Goal: Information Seeking & Learning: Learn about a topic

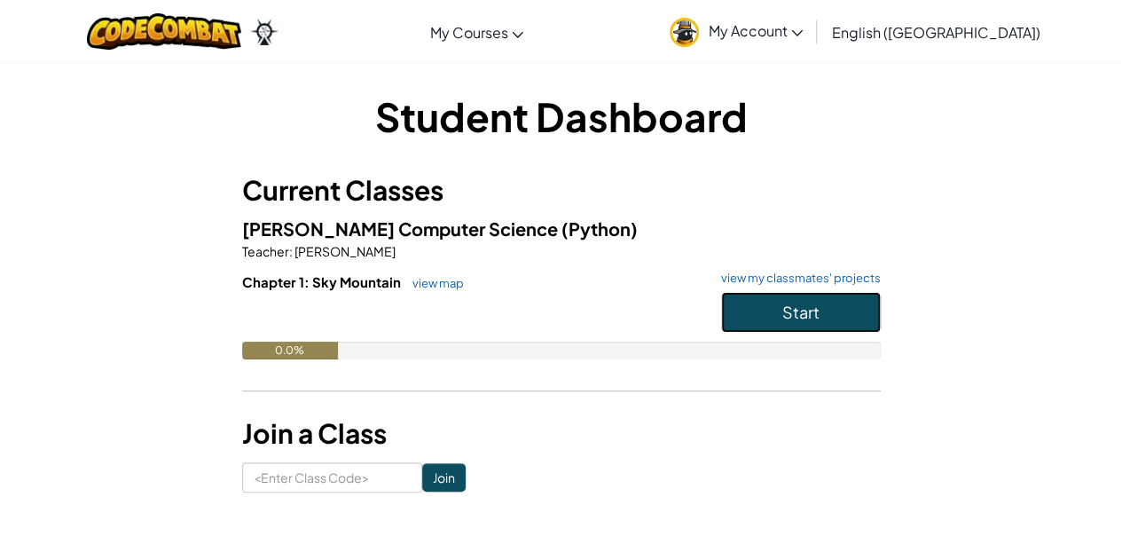
click at [759, 309] on button "Start" at bounding box center [801, 312] width 160 height 41
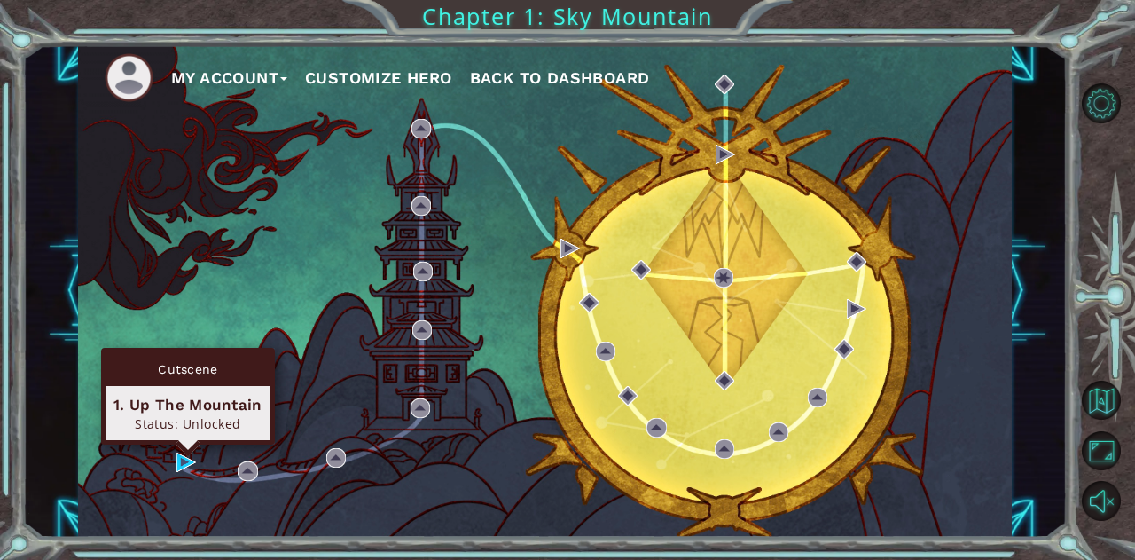
click at [181, 444] on div "Cutscene 1. Up The Mountain Status: Unlocked" at bounding box center [188, 396] width 174 height 97
click at [179, 452] on img at bounding box center [187, 462] width 20 height 20
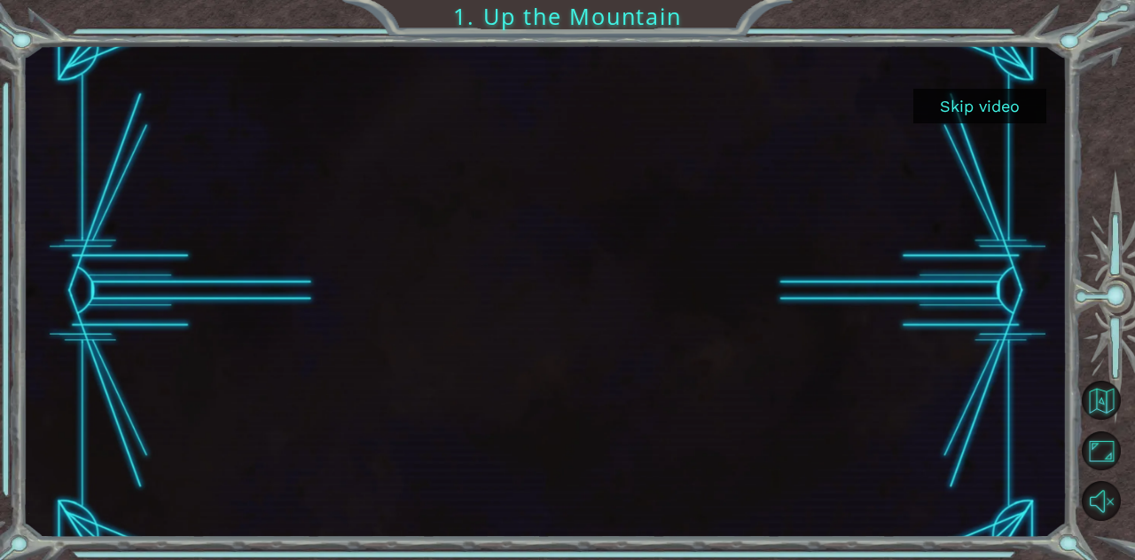
click at [179, 452] on div at bounding box center [545, 290] width 876 height 492
drag, startPoint x: 816, startPoint y: 104, endPoint x: 843, endPoint y: 102, distance: 26.7
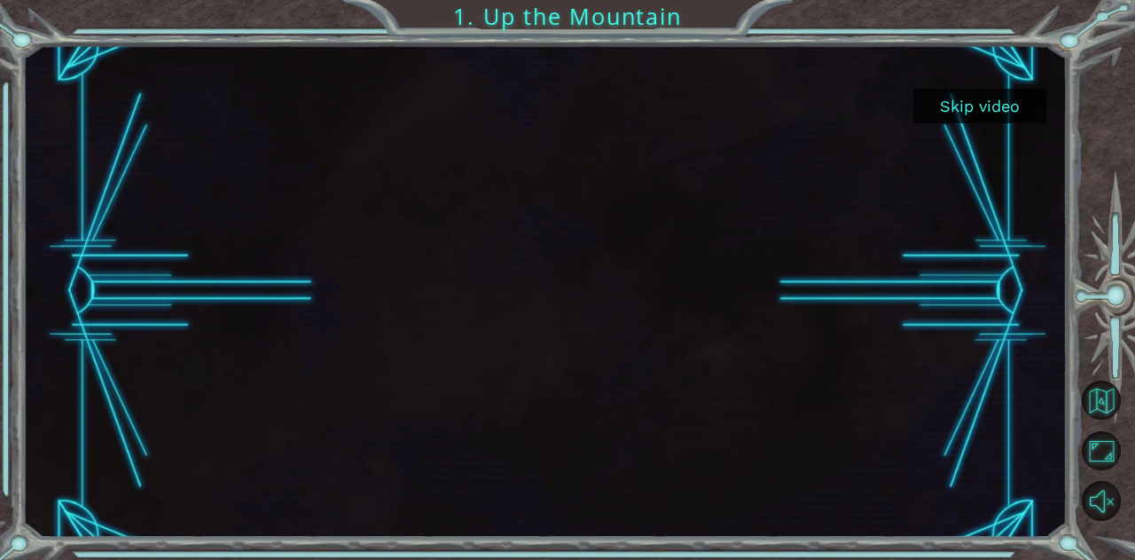
click at [816, 104] on div at bounding box center [545, 290] width 876 height 492
click at [958, 104] on button "Skip video" at bounding box center [980, 106] width 133 height 35
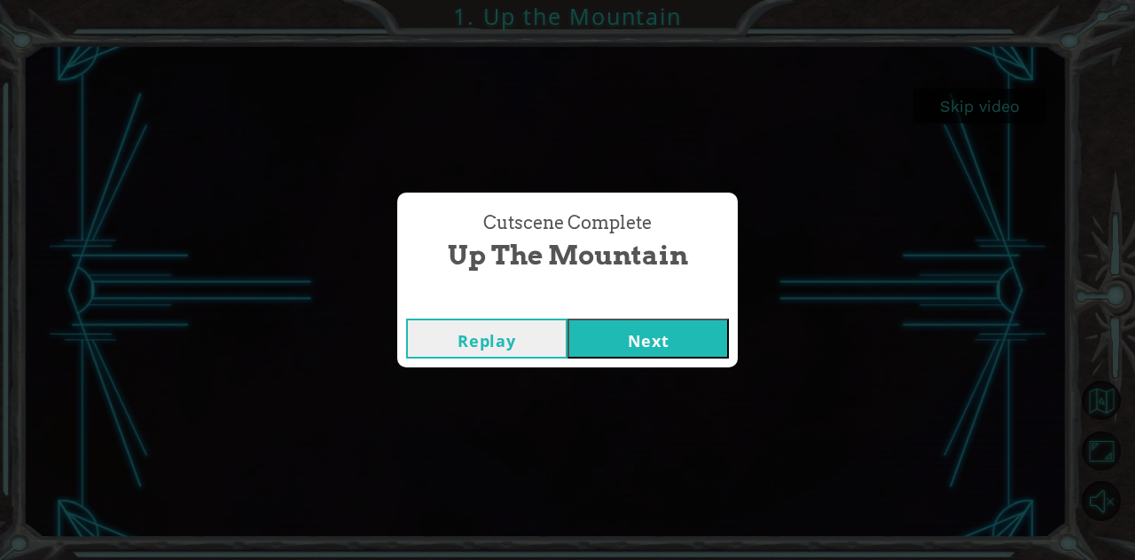
click at [623, 326] on button "Next" at bounding box center [648, 338] width 161 height 40
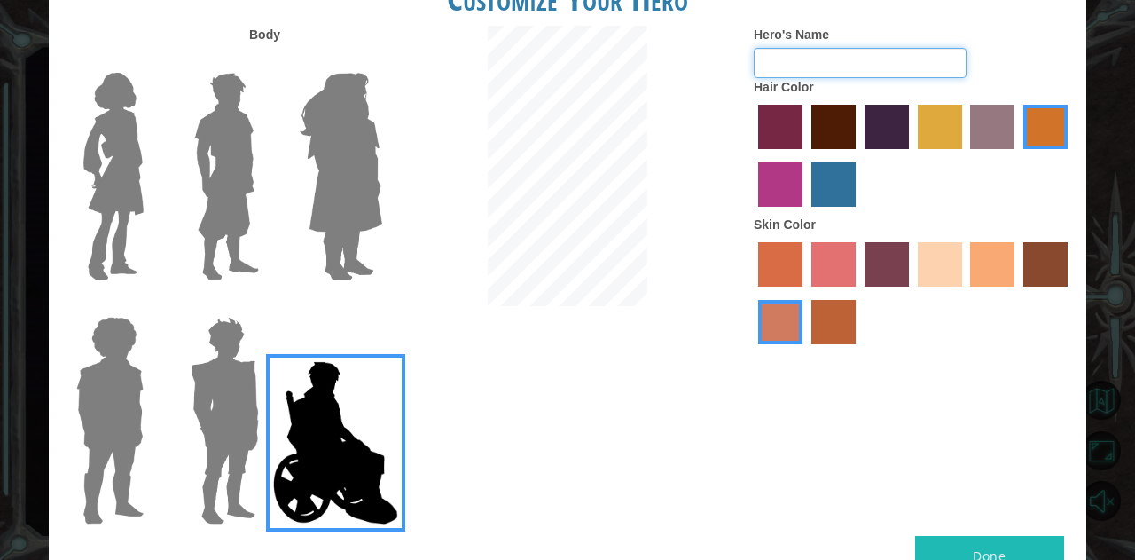
click at [782, 63] on input "Hero's Name" at bounding box center [860, 63] width 213 height 30
drag, startPoint x: 874, startPoint y: 250, endPoint x: 883, endPoint y: 255, distance: 10.7
click at [883, 255] on label "tosca skin color" at bounding box center [887, 264] width 44 height 44
click at [859, 293] on input "tosca skin color" at bounding box center [859, 293] width 0 height 0
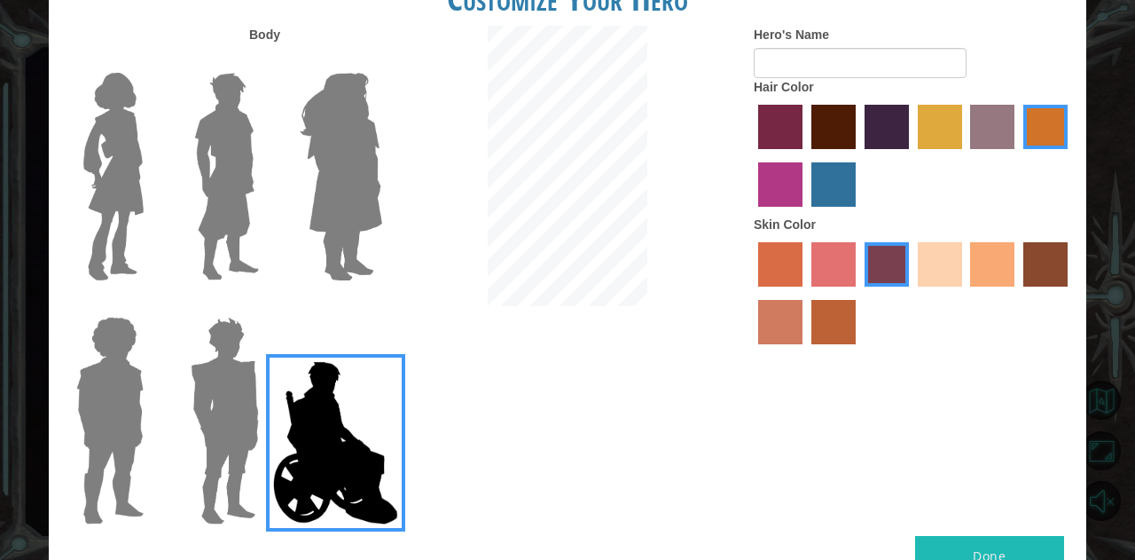
click at [843, 271] on label "froly skin color" at bounding box center [834, 264] width 44 height 44
click at [805, 293] on input "froly skin color" at bounding box center [805, 293] width 0 height 0
click at [946, 262] on label "sandy beach skin color" at bounding box center [940, 264] width 44 height 44
click at [912, 293] on input "sandy beach skin color" at bounding box center [912, 293] width 0 height 0
drag, startPoint x: 993, startPoint y: 265, endPoint x: 960, endPoint y: 246, distance: 38.9
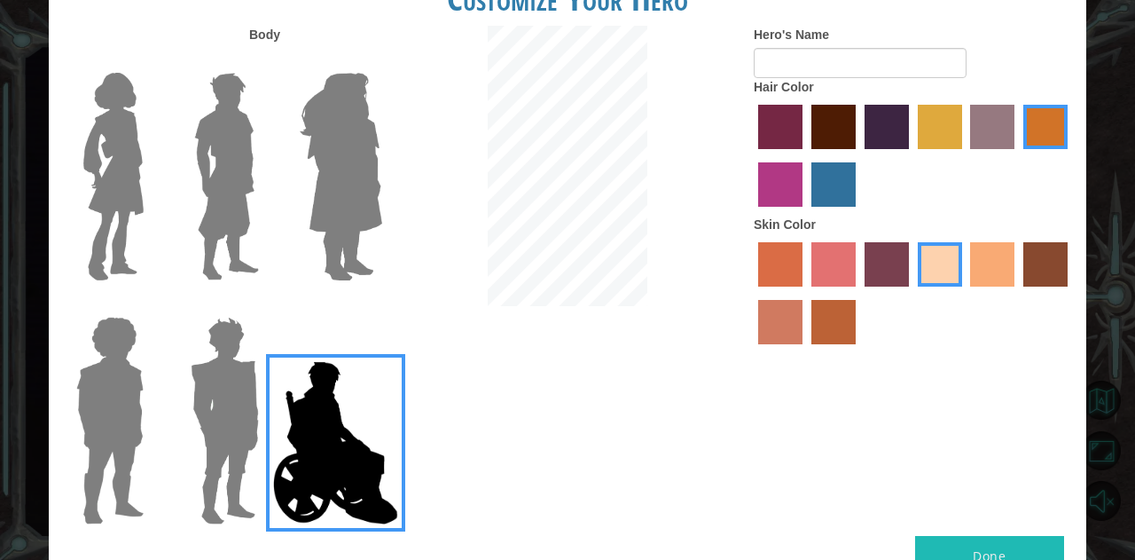
click at [990, 262] on label "tacao skin color" at bounding box center [992, 264] width 44 height 44
click at [965, 293] on input "tacao skin color" at bounding box center [965, 293] width 0 height 0
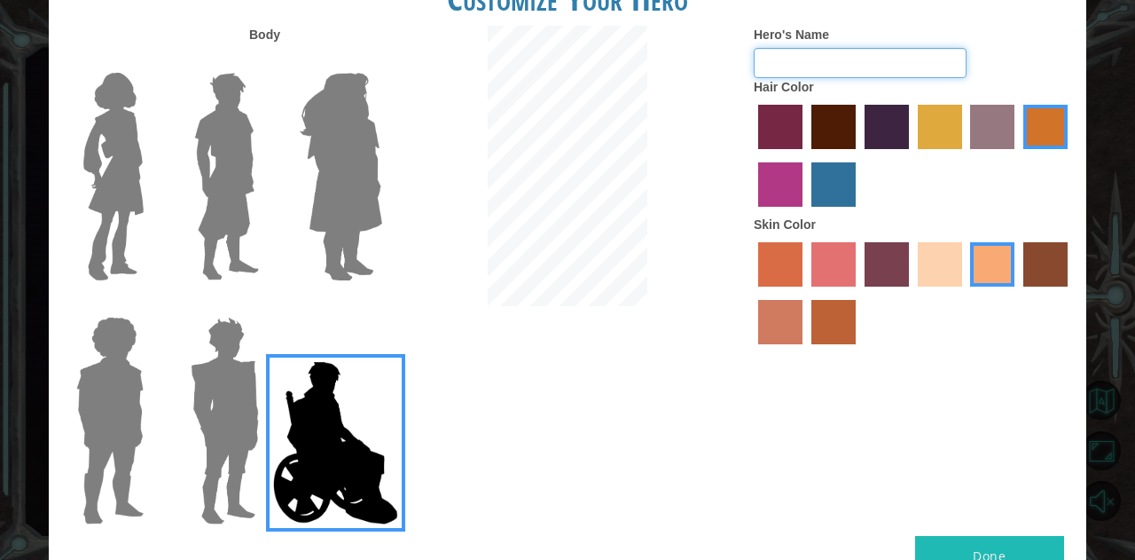
click at [846, 60] on input "Hero's Name" at bounding box center [860, 63] width 213 height 30
type input "Clayton"
click at [837, 123] on label "maroon hair color" at bounding box center [834, 127] width 44 height 44
click at [805, 155] on input "maroon hair color" at bounding box center [805, 155] width 0 height 0
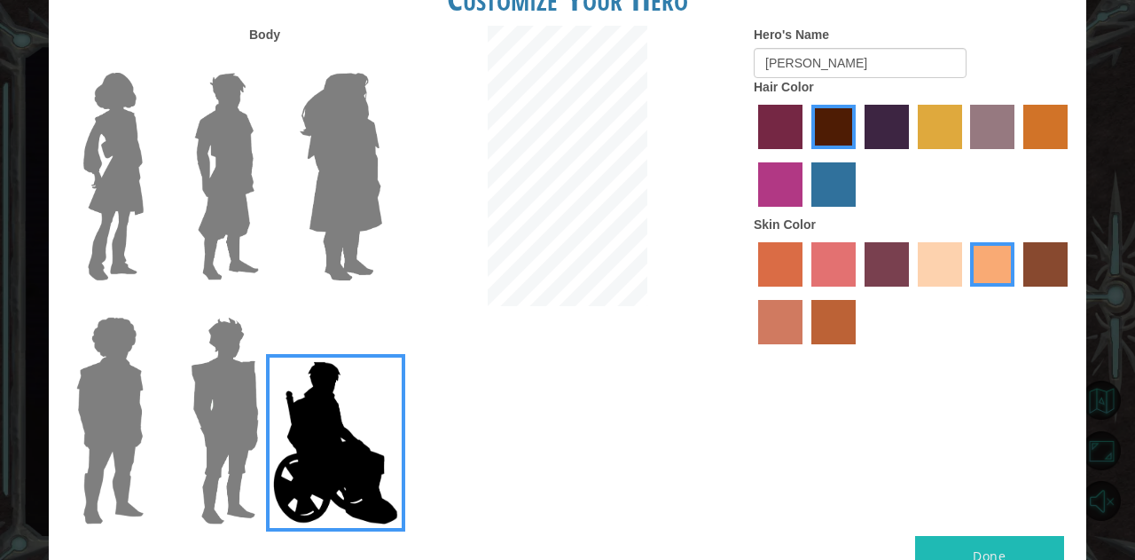
click at [1024, 544] on button "Done" at bounding box center [989, 556] width 149 height 40
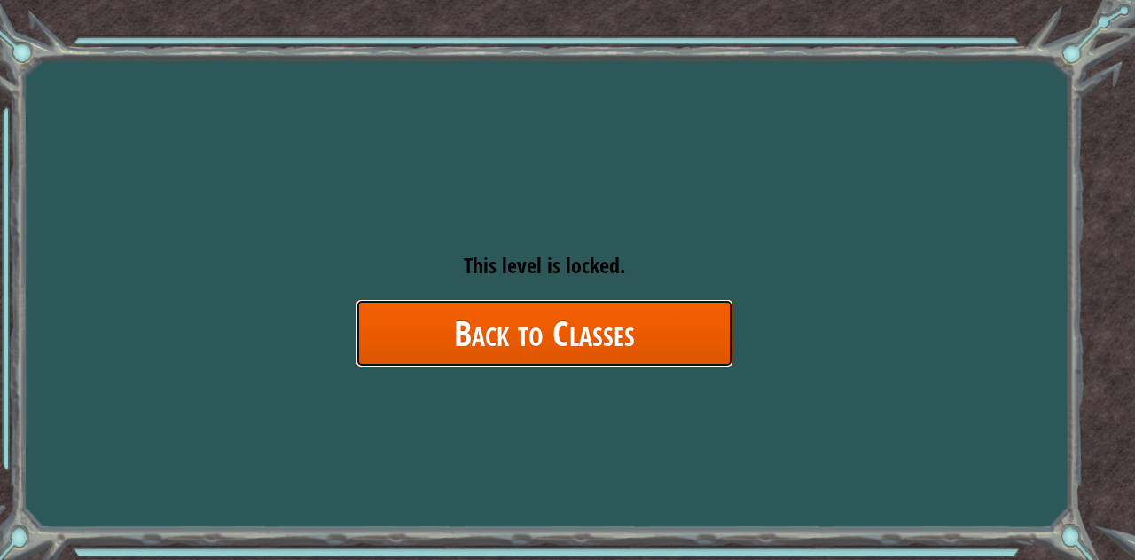
click at [670, 323] on link "Back to Classes" at bounding box center [545, 333] width 378 height 68
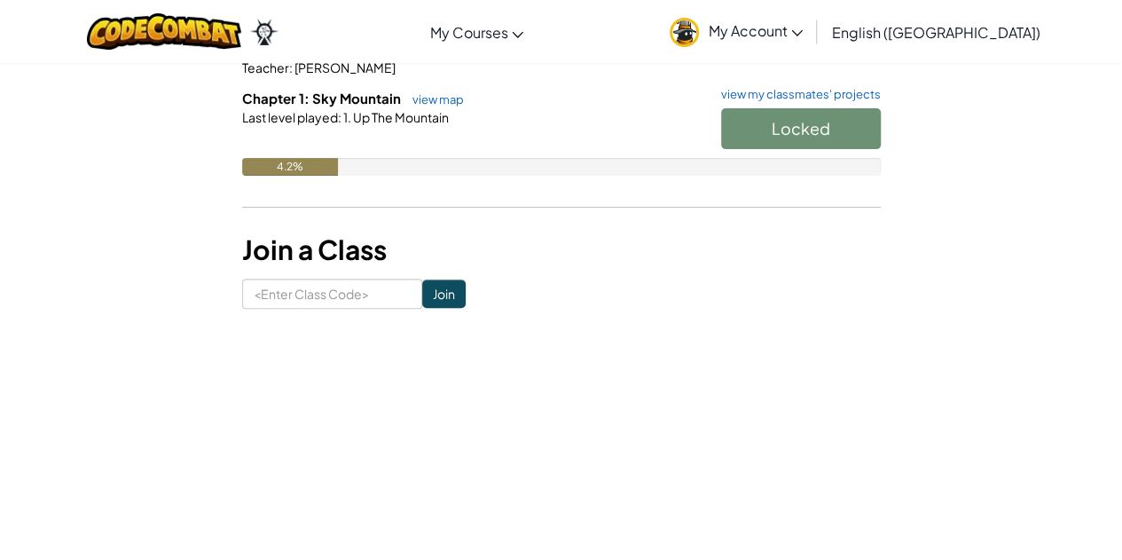
scroll to position [89, 0]
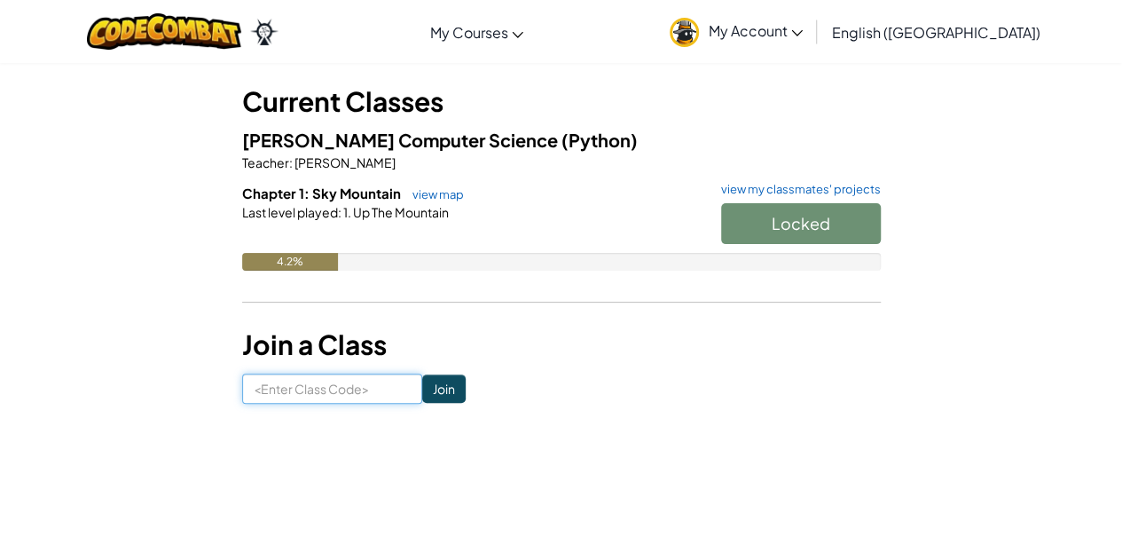
click at [337, 393] on input at bounding box center [332, 388] width 180 height 30
click at [433, 193] on link "view map" at bounding box center [434, 194] width 60 height 14
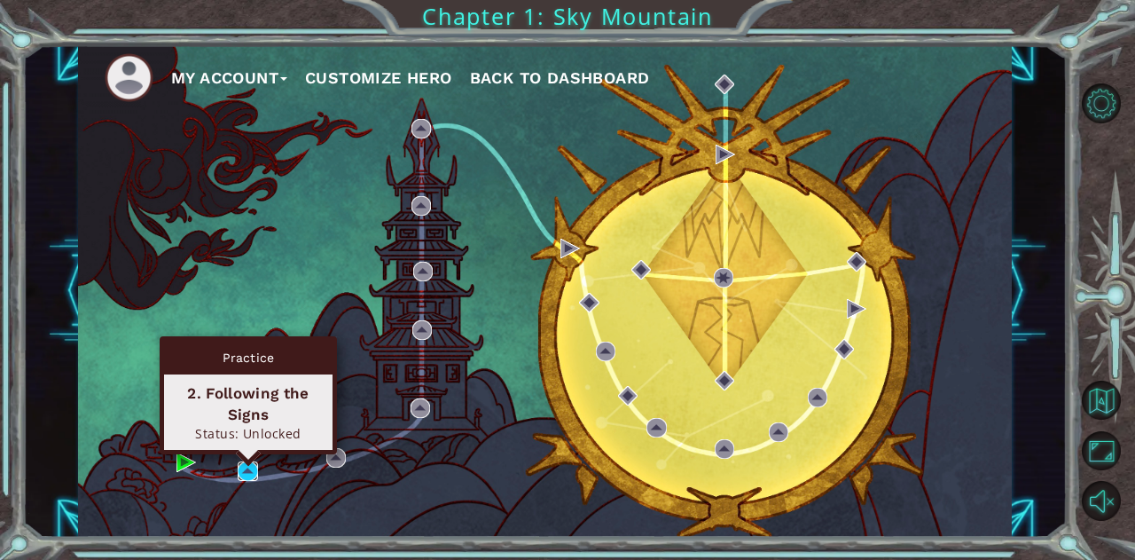
click at [242, 467] on img at bounding box center [248, 471] width 20 height 20
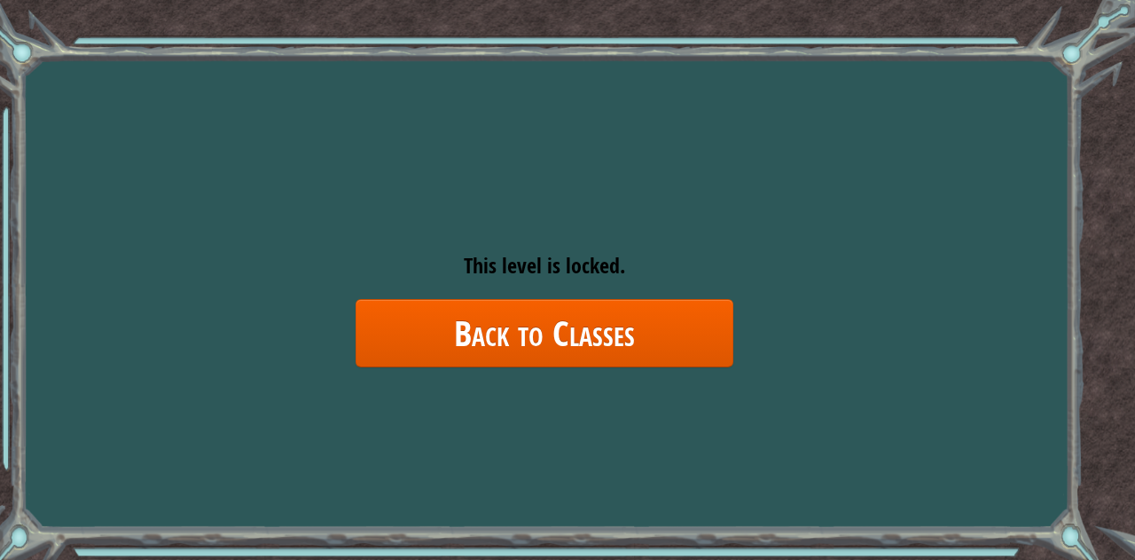
click at [584, 161] on div "Goals Error loading from server. Try refreshing the page. You'll need to join a…" at bounding box center [567, 280] width 1135 height 560
drag, startPoint x: 862, startPoint y: 328, endPoint x: 864, endPoint y: 235, distance: 93.2
drag, startPoint x: 864, startPoint y: 235, endPoint x: 873, endPoint y: 245, distance: 13.2
click at [873, 245] on div "Goals Error loading from server. Try refreshing the page. You'll need to join a…" at bounding box center [567, 280] width 1135 height 560
drag, startPoint x: 856, startPoint y: 262, endPoint x: 856, endPoint y: 233, distance: 28.4
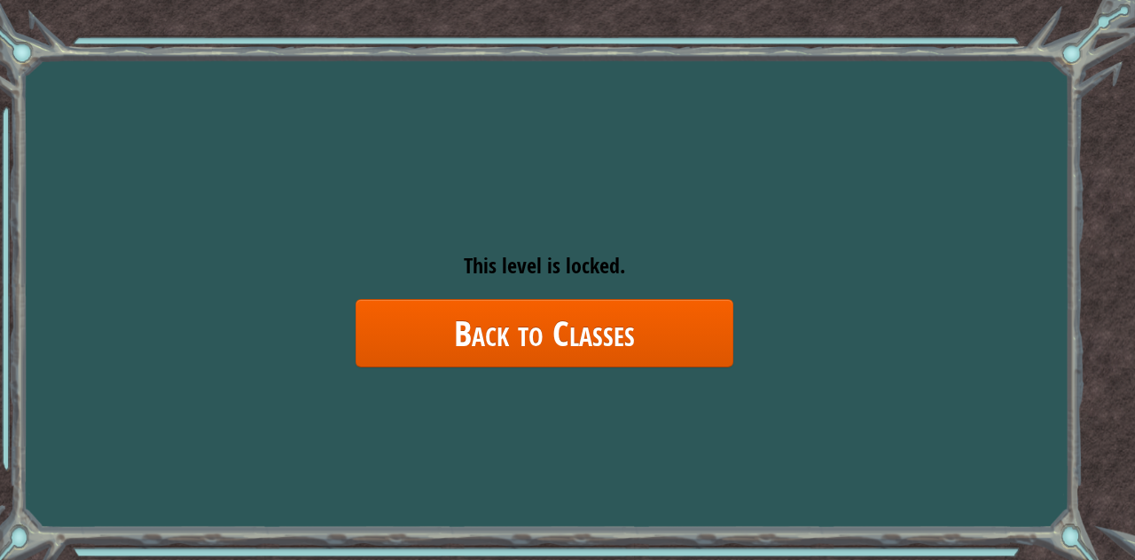
drag, startPoint x: 856, startPoint y: 233, endPoint x: 1002, endPoint y: 208, distance: 148.6
click at [1002, 208] on div "Goals Error loading from server. Try refreshing the page. You'll need to join a…" at bounding box center [567, 280] width 1135 height 560
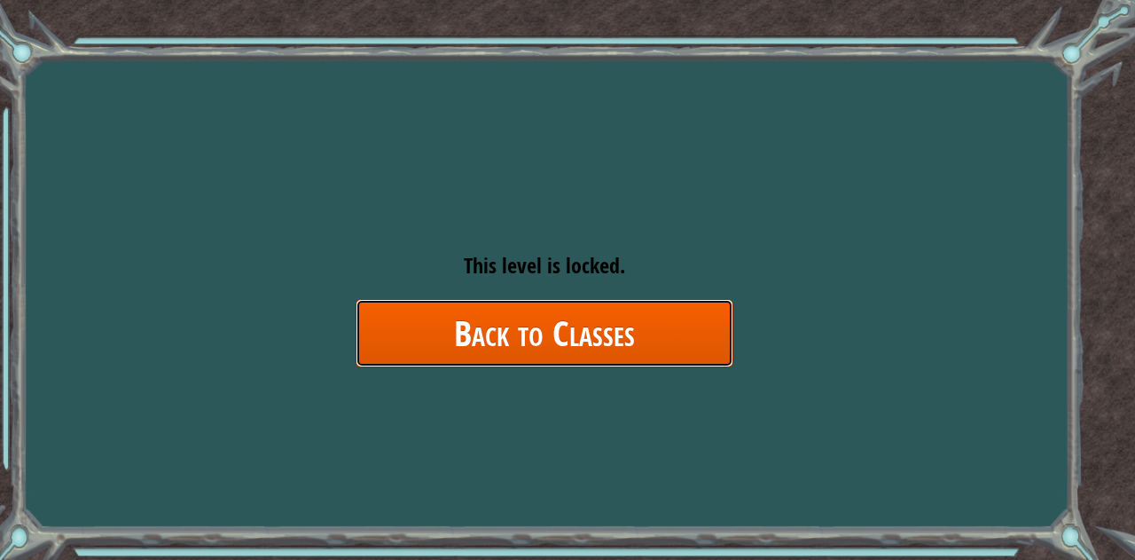
click at [414, 326] on link "Back to Classes" at bounding box center [545, 333] width 378 height 68
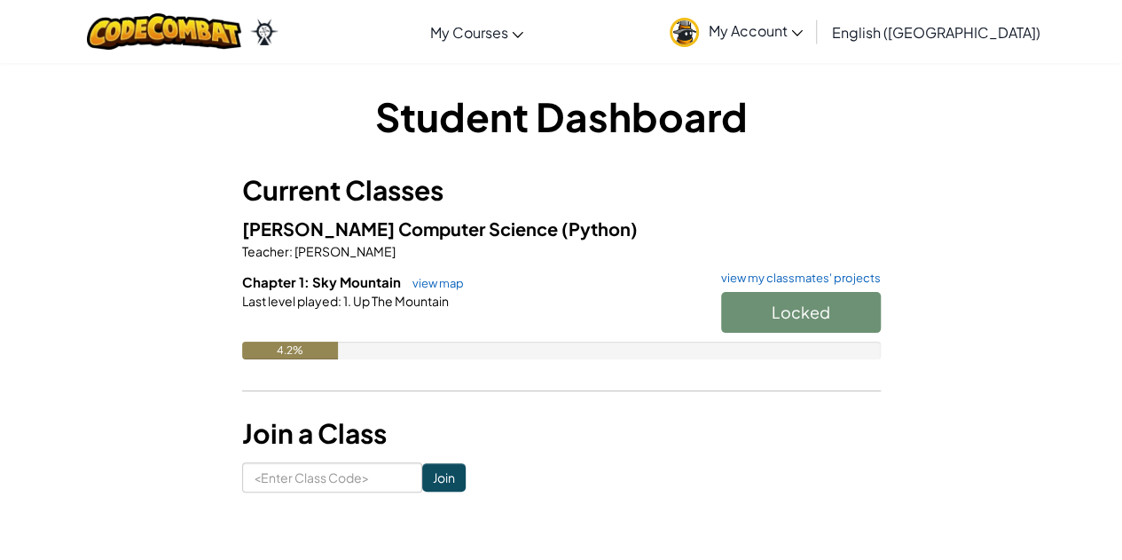
click at [775, 320] on div "Locked" at bounding box center [791, 317] width 177 height 50
click at [773, 319] on div "Locked" at bounding box center [791, 317] width 177 height 50
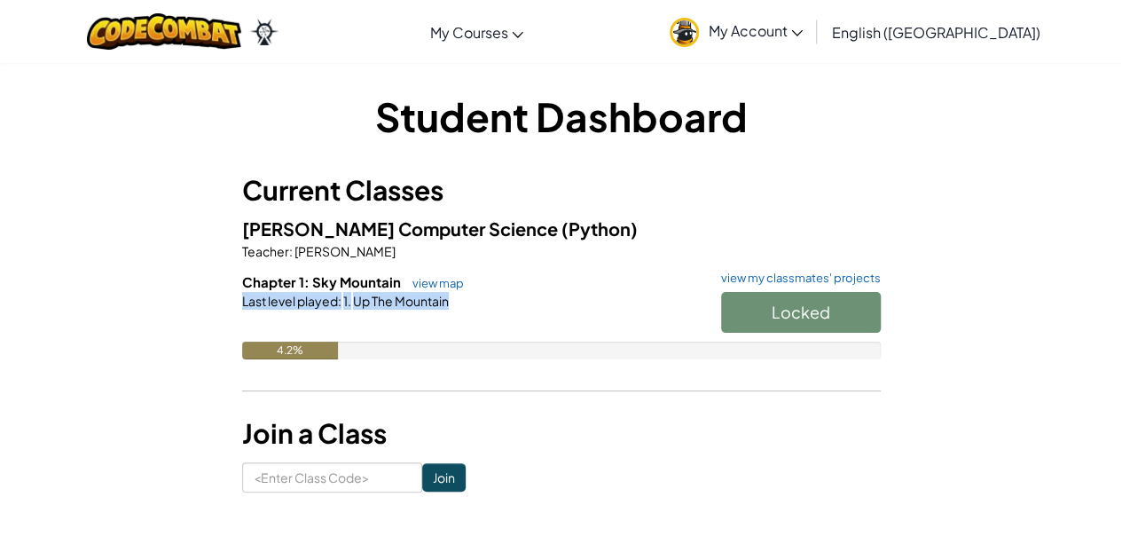
click at [773, 319] on div "Locked" at bounding box center [791, 317] width 177 height 50
drag, startPoint x: 607, startPoint y: 320, endPoint x: 548, endPoint y: 304, distance: 60.7
click at [605, 320] on div at bounding box center [561, 326] width 639 height 32
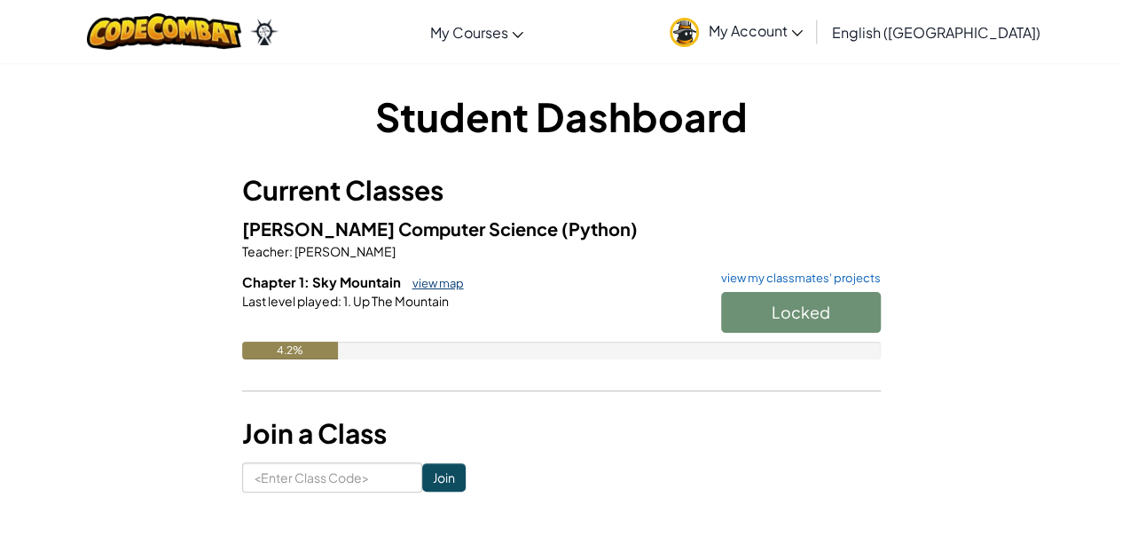
click at [447, 276] on link "view map" at bounding box center [434, 283] width 60 height 14
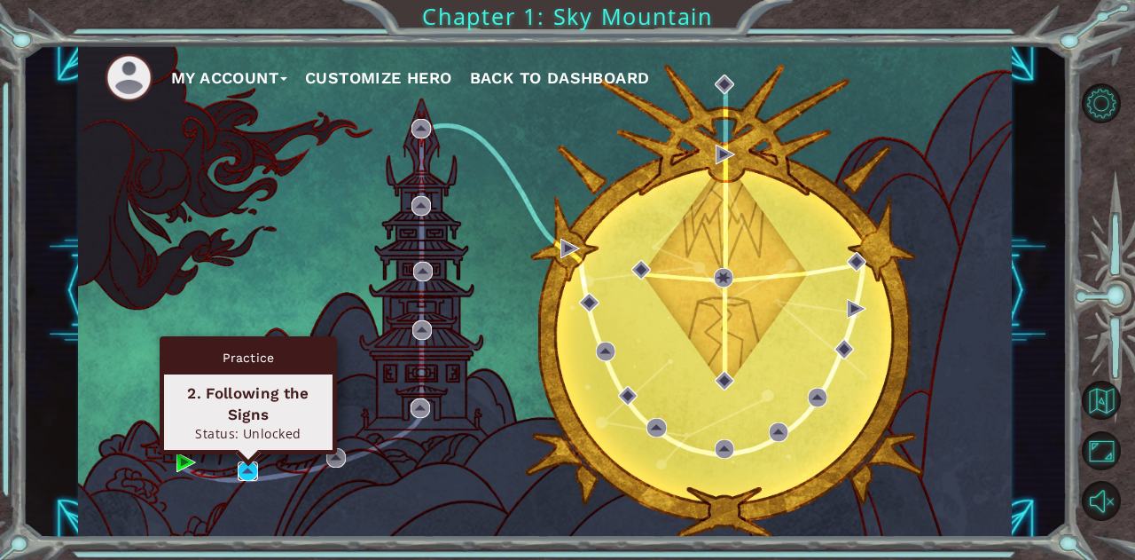
click at [254, 462] on img at bounding box center [248, 471] width 20 height 20
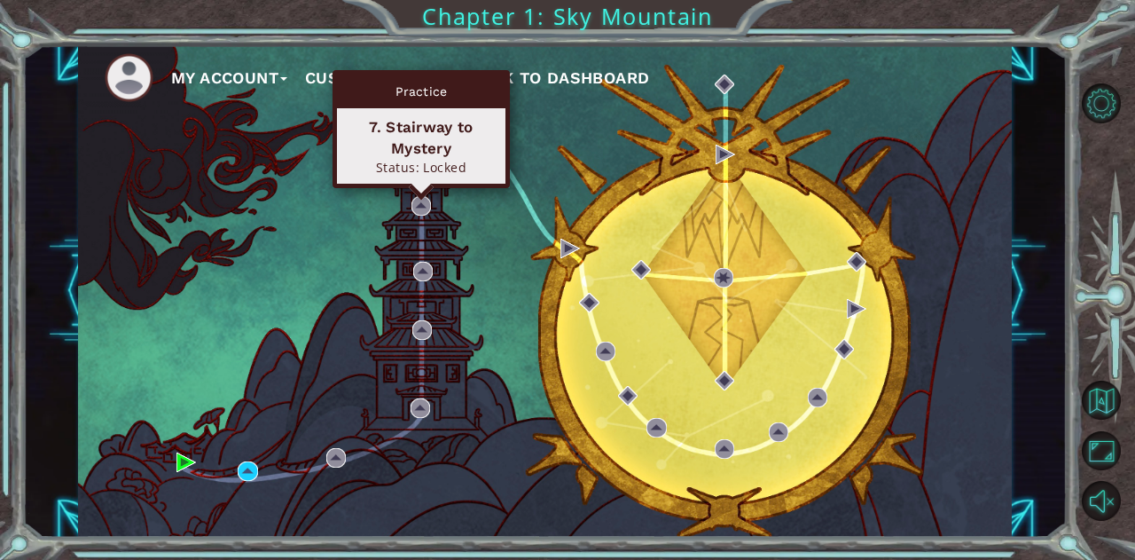
drag, startPoint x: 415, startPoint y: 207, endPoint x: 362, endPoint y: 228, distance: 57.3
click at [362, 228] on div "My Account Customize Hero Back to Dashboard" at bounding box center [545, 290] width 934 height 492
click at [419, 205] on img at bounding box center [422, 206] width 20 height 20
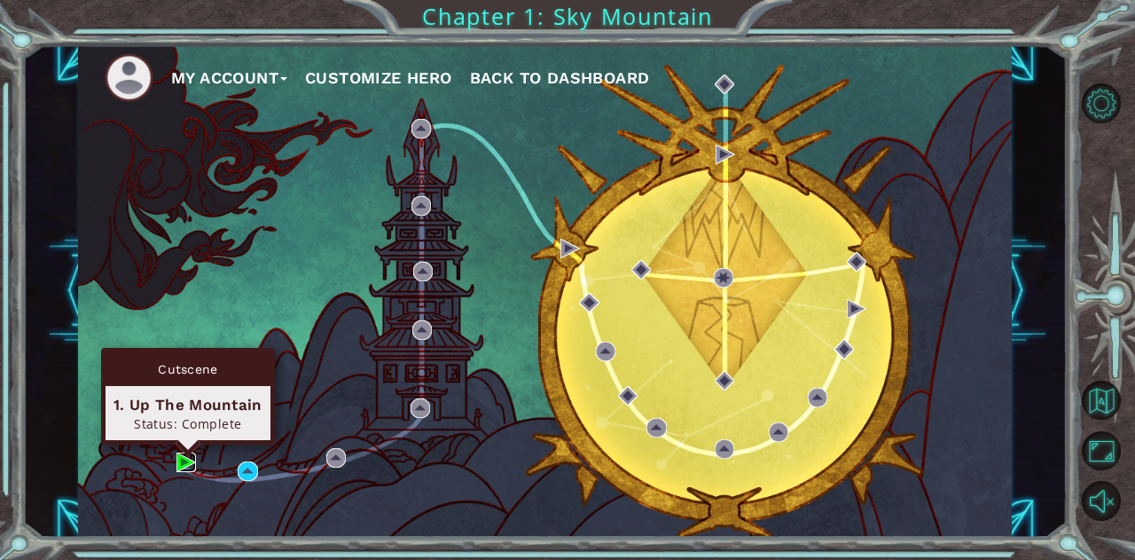
click at [179, 454] on img at bounding box center [187, 462] width 20 height 20
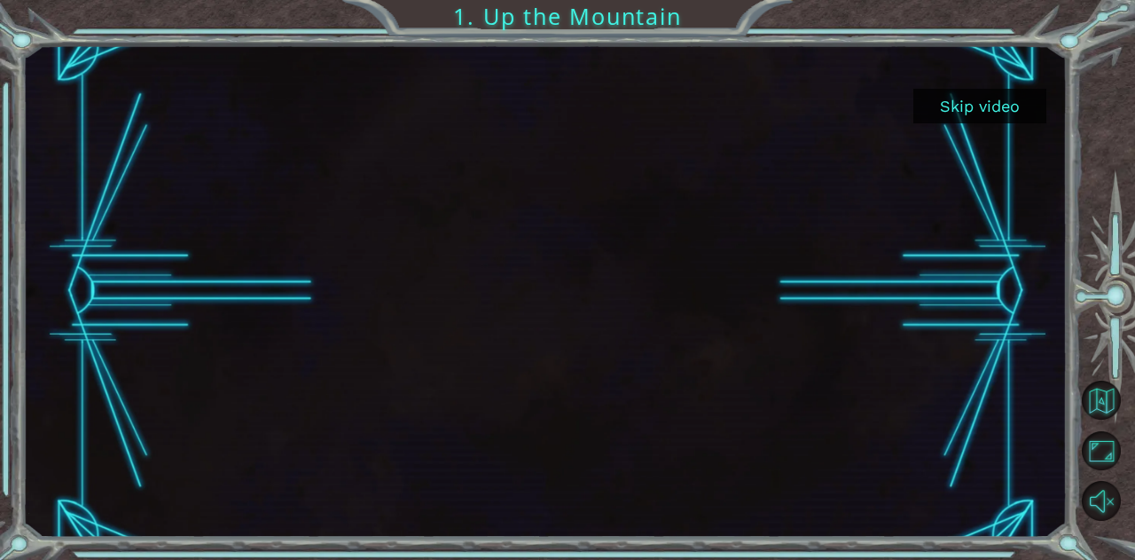
click at [977, 109] on button "Skip video" at bounding box center [980, 106] width 133 height 35
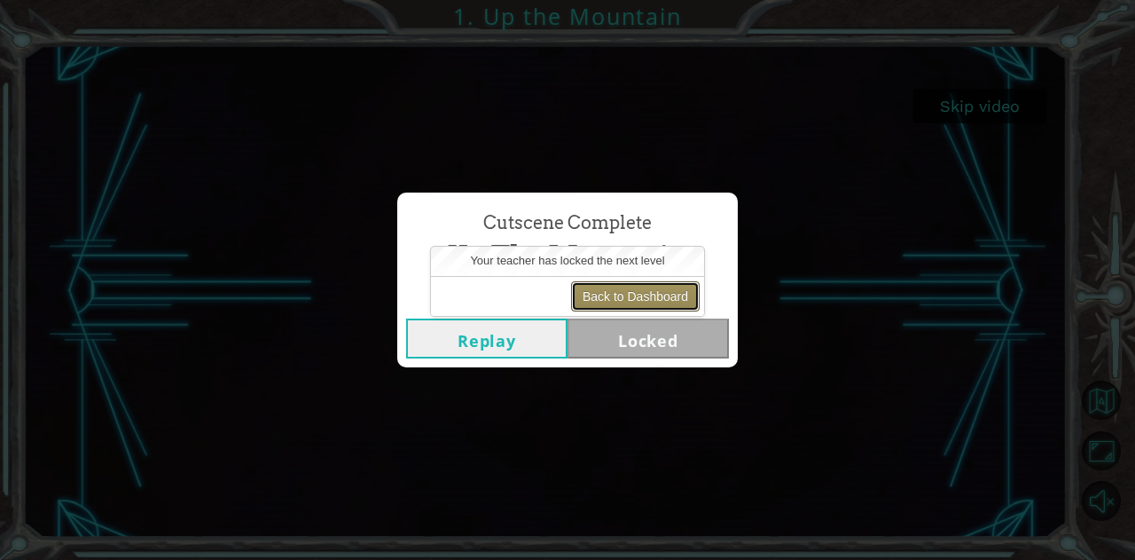
click at [639, 295] on button "Back to Dashboard" at bounding box center [635, 296] width 129 height 30
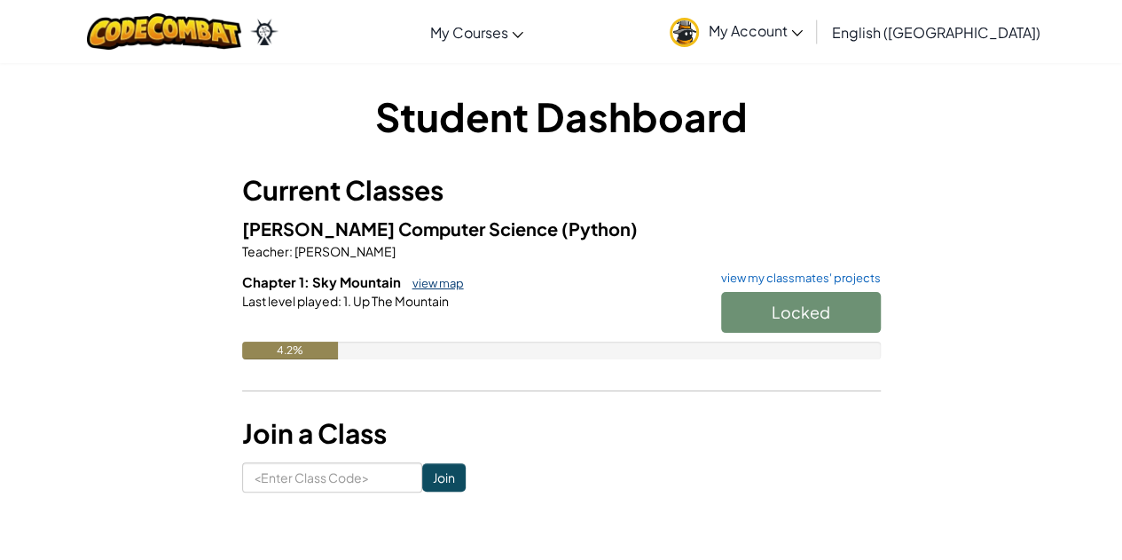
click at [451, 285] on link "view map" at bounding box center [434, 283] width 60 height 14
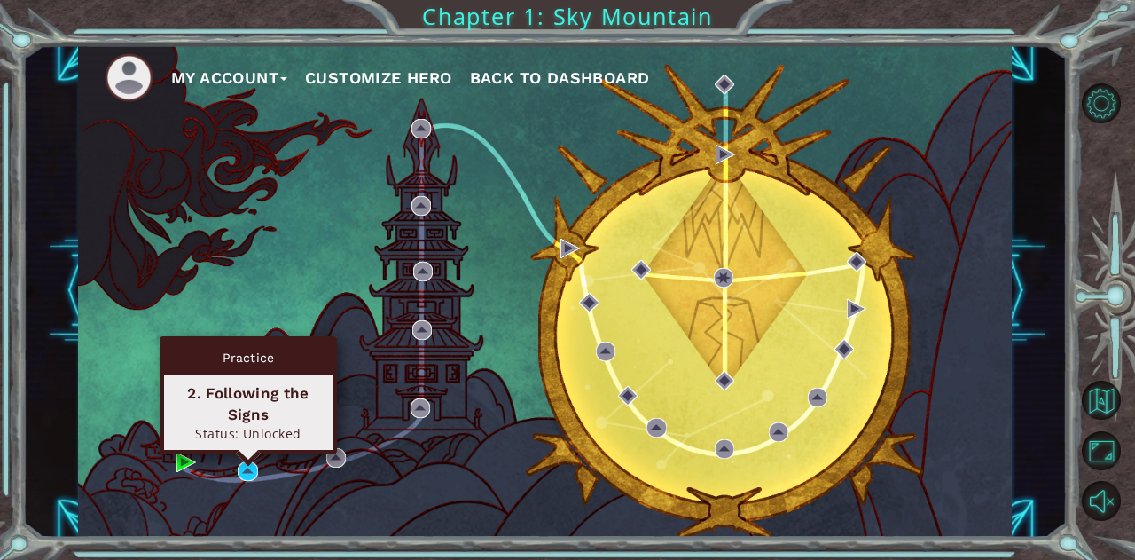
click at [249, 454] on div "Practice 2. Following the Signs Status: Unlocked" at bounding box center [248, 395] width 177 height 118
click at [249, 471] on img at bounding box center [248, 471] width 20 height 20
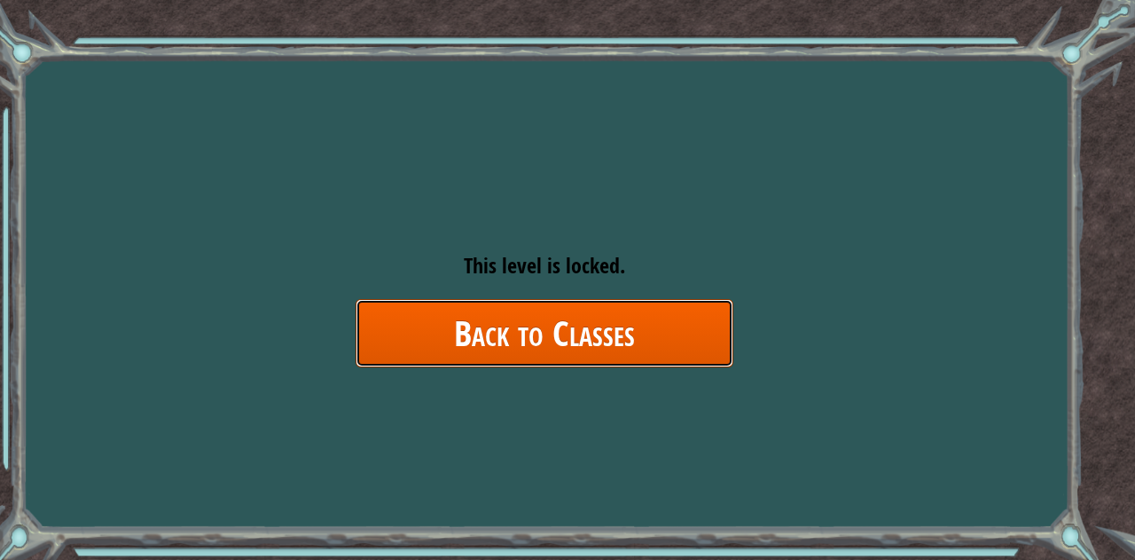
click at [498, 328] on link "Back to Classes" at bounding box center [545, 333] width 378 height 68
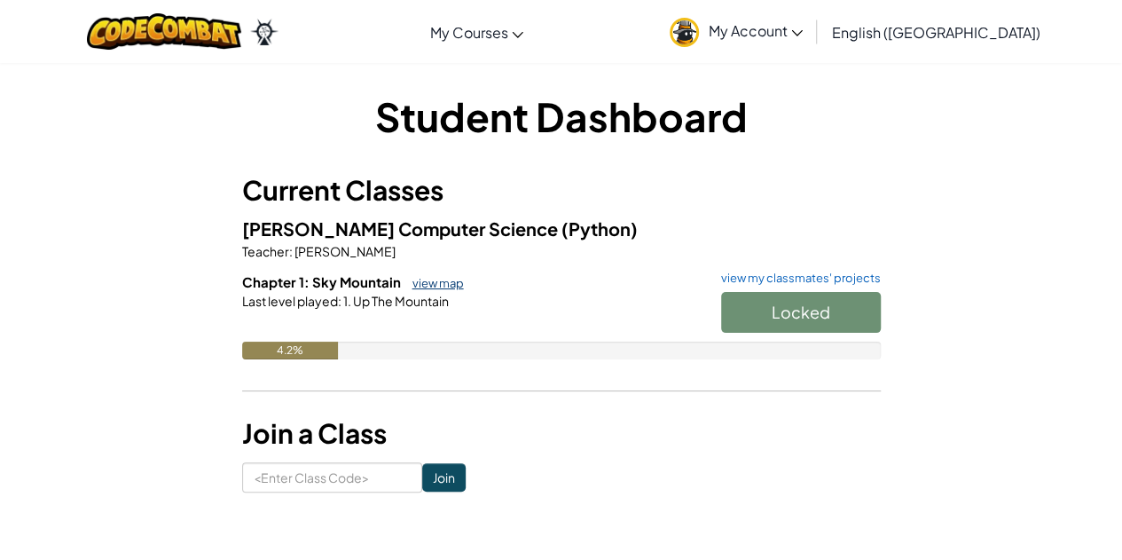
click at [436, 280] on link "view map" at bounding box center [434, 283] width 60 height 14
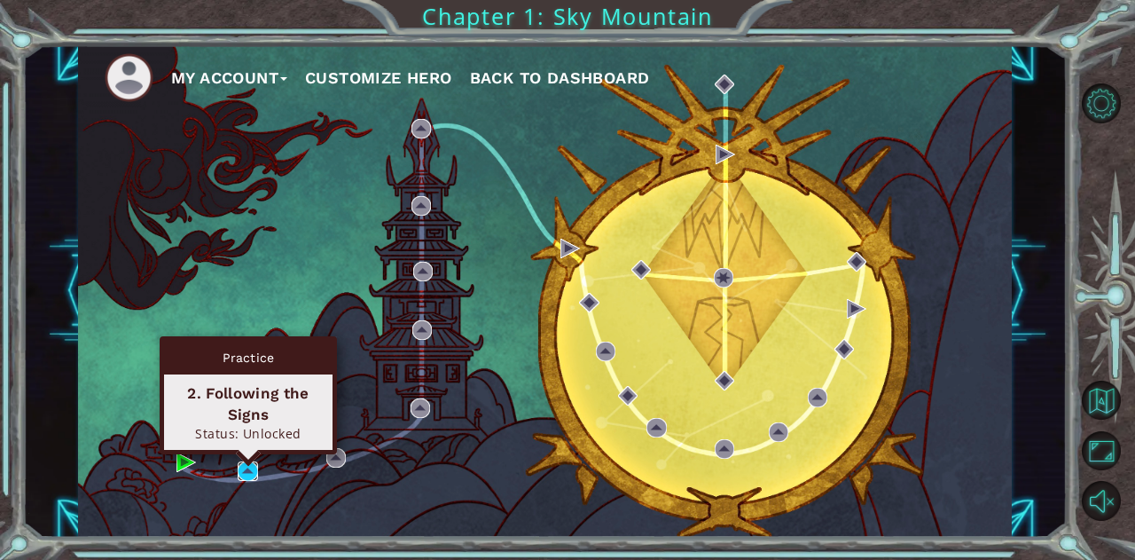
click at [250, 466] on img at bounding box center [248, 471] width 20 height 20
click at [240, 473] on img at bounding box center [248, 471] width 20 height 20
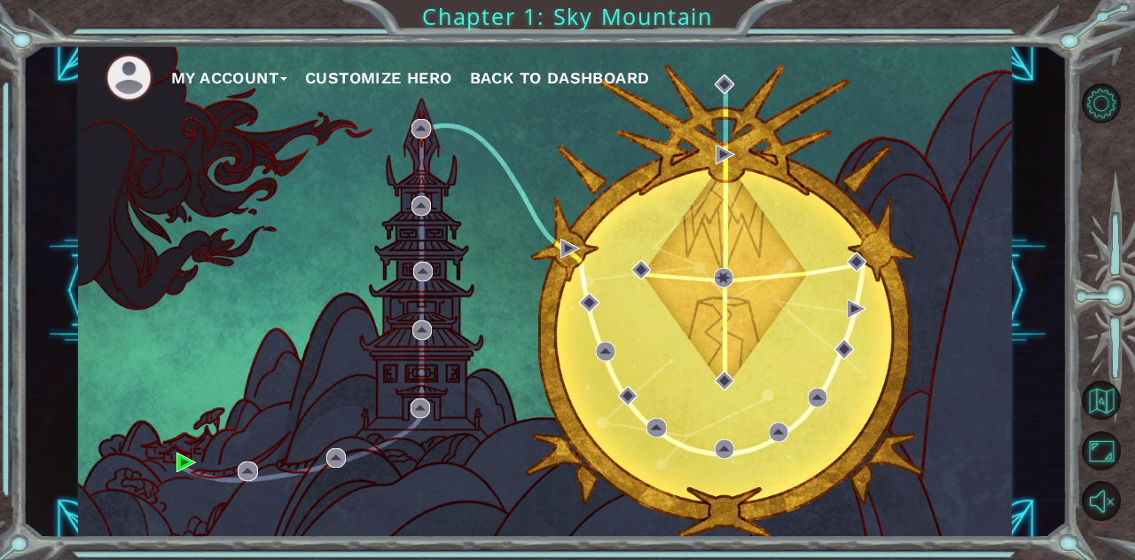
click at [257, 81] on button "My Account" at bounding box center [229, 78] width 116 height 27
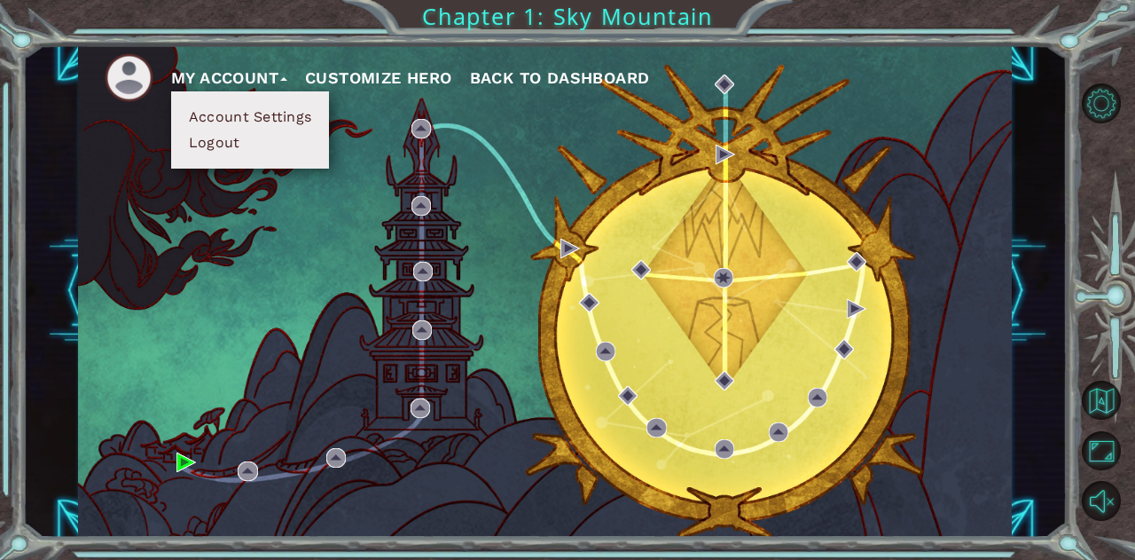
click at [268, 77] on button "My Account" at bounding box center [229, 78] width 116 height 27
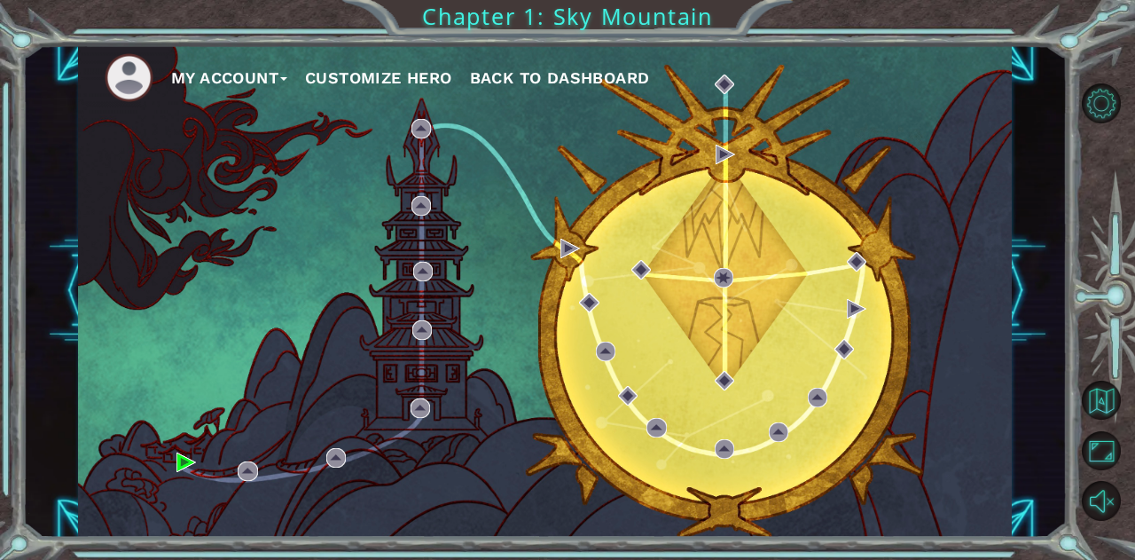
click at [120, 81] on img at bounding box center [129, 77] width 49 height 49
click at [409, 78] on button "Customize Hero" at bounding box center [378, 78] width 147 height 27
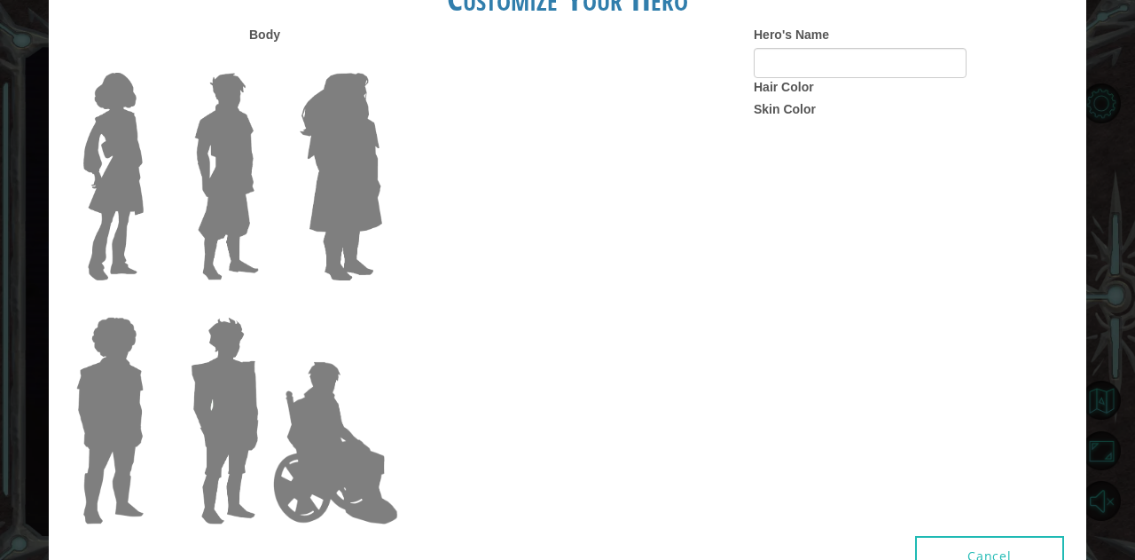
type input "Clayton"
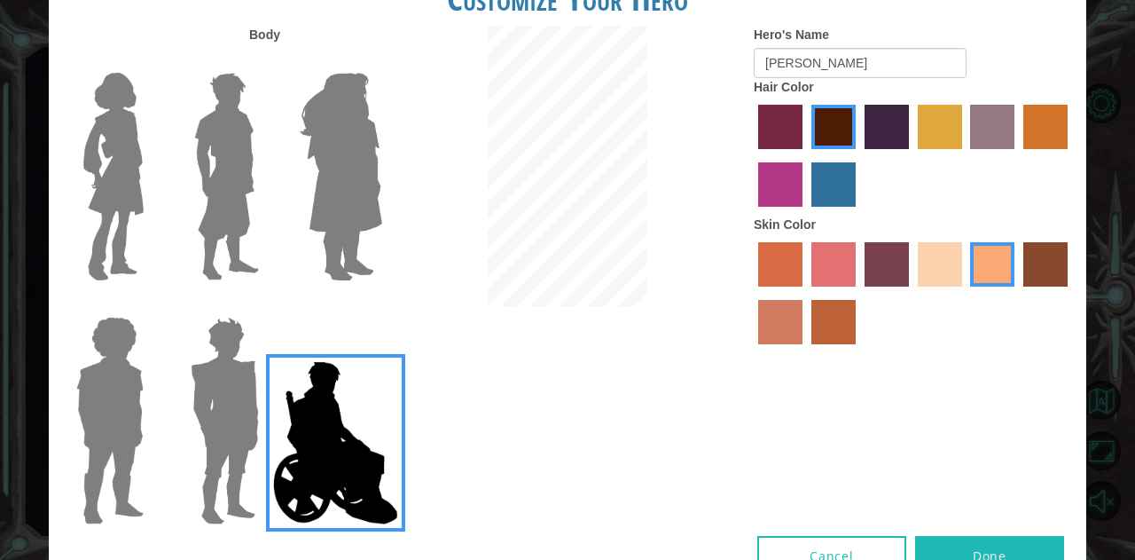
click at [354, 147] on img at bounding box center [341, 177] width 97 height 222
click at [381, 61] on input "Hero Amethyst" at bounding box center [381, 61] width 0 height 0
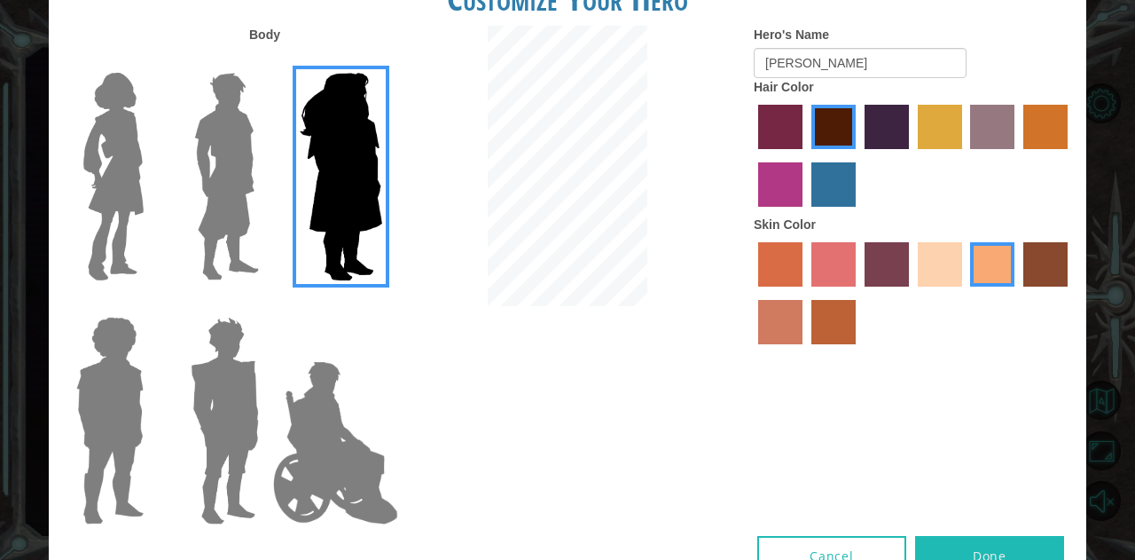
click at [244, 192] on img at bounding box center [226, 177] width 79 height 222
click at [266, 61] on input "Hero Lars" at bounding box center [266, 61] width 0 height 0
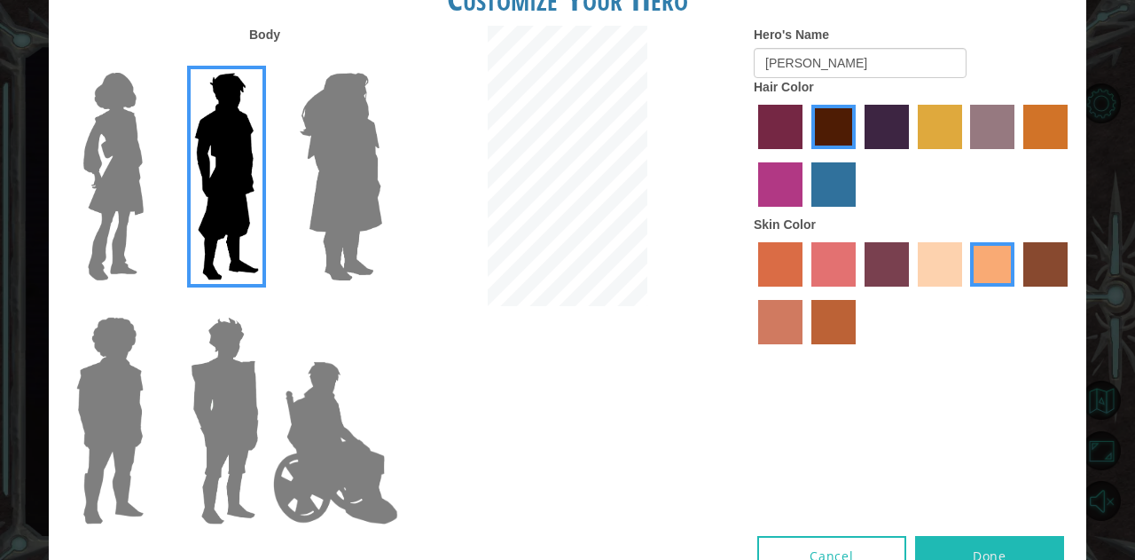
click at [314, 401] on img at bounding box center [335, 442] width 139 height 177
click at [381, 305] on input "Hero Jamie" at bounding box center [381, 305] width 0 height 0
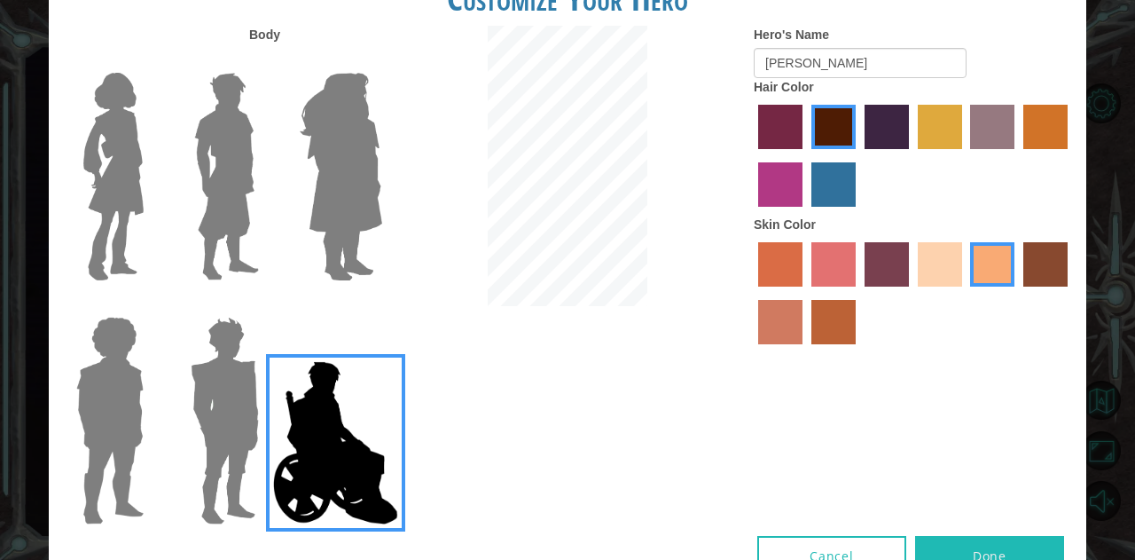
click at [977, 544] on button "Done" at bounding box center [989, 556] width 149 height 40
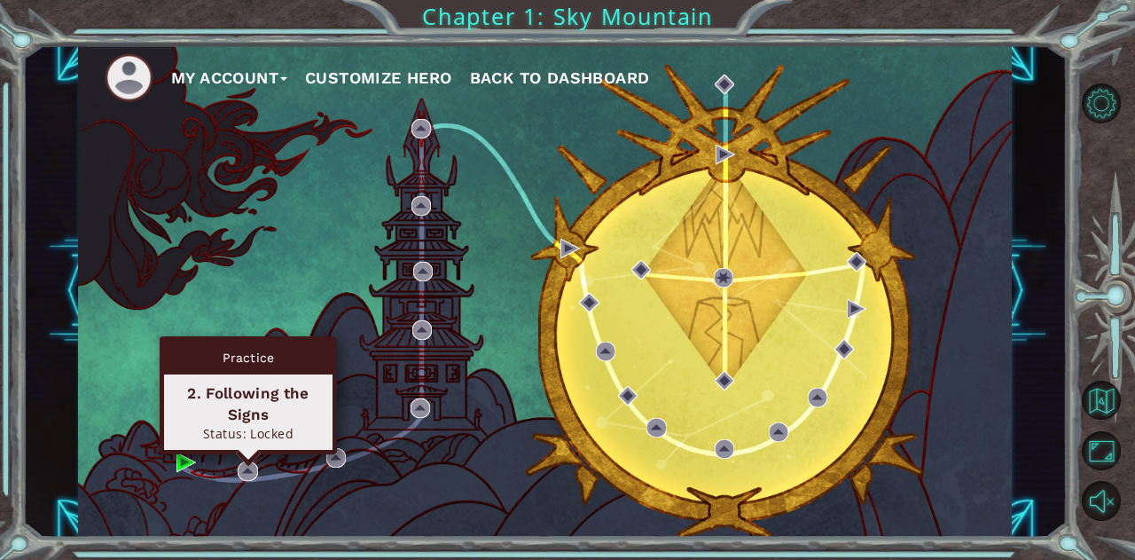
drag, startPoint x: 245, startPoint y: 467, endPoint x: 220, endPoint y: 288, distance: 180.9
click at [220, 288] on div "My Account Customize Hero Back to Dashboard" at bounding box center [545, 290] width 934 height 492
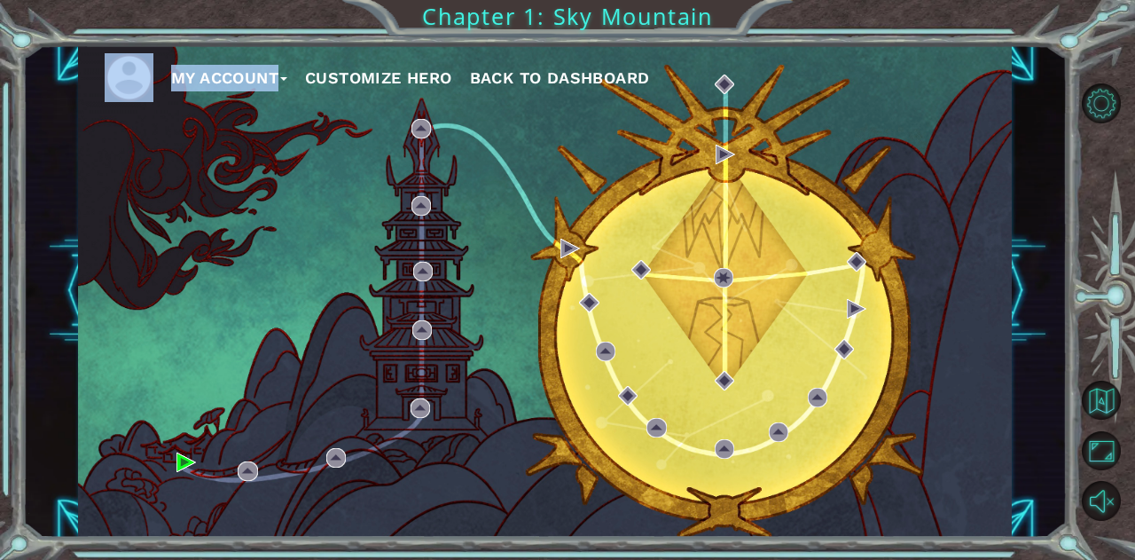
drag, startPoint x: 163, startPoint y: 70, endPoint x: 301, endPoint y: 90, distance: 138.9
click at [301, 90] on ul "My Account Customize Hero Back to Dashboard" at bounding box center [558, 77] width 907 height 49
drag, startPoint x: 231, startPoint y: 77, endPoint x: 187, endPoint y: 127, distance: 66.0
click at [187, 128] on div "My Account Customize Hero Back to Dashboard" at bounding box center [545, 290] width 934 height 492
drag, startPoint x: 164, startPoint y: 73, endPoint x: 281, endPoint y: 80, distance: 117.3
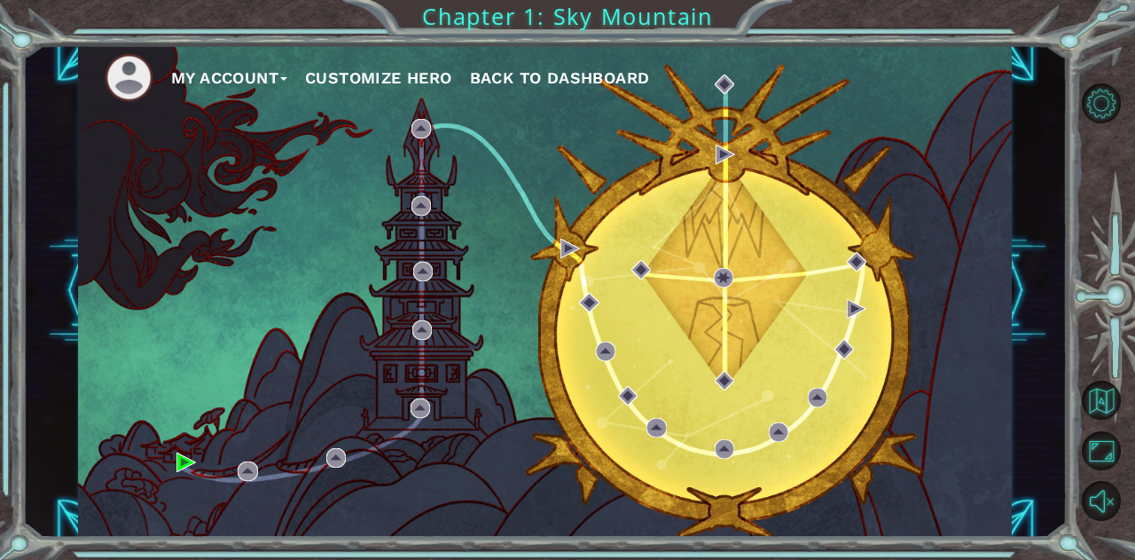
click at [281, 80] on ul "My Account Customize Hero Back to Dashboard" at bounding box center [558, 77] width 907 height 49
click at [161, 70] on li at bounding box center [138, 77] width 67 height 49
drag, startPoint x: 169, startPoint y: 70, endPoint x: 282, endPoint y: 70, distance: 113.5
click at [282, 70] on ul "My Account Customize Hero Back to Dashboard" at bounding box center [558, 77] width 907 height 49
click at [195, 106] on div "My Account Customize Hero Back to Dashboard" at bounding box center [545, 290] width 934 height 492
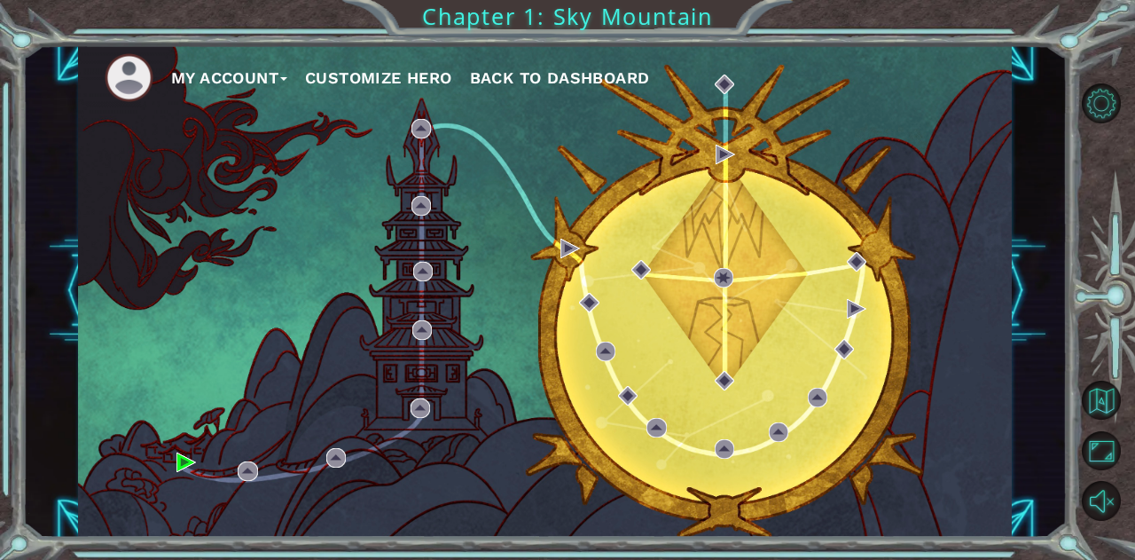
drag, startPoint x: 407, startPoint y: 254, endPoint x: 398, endPoint y: 271, distance: 19.0
click at [404, 260] on div "My Account Customize Hero Back to Dashboard" at bounding box center [545, 290] width 934 height 492
click at [375, 297] on div "My Account Customize Hero Back to Dashboard" at bounding box center [545, 290] width 934 height 492
click at [374, 299] on div "My Account Customize Hero Back to Dashboard" at bounding box center [545, 290] width 934 height 492
drag, startPoint x: 374, startPoint y: 302, endPoint x: 365, endPoint y: 324, distance: 23.9
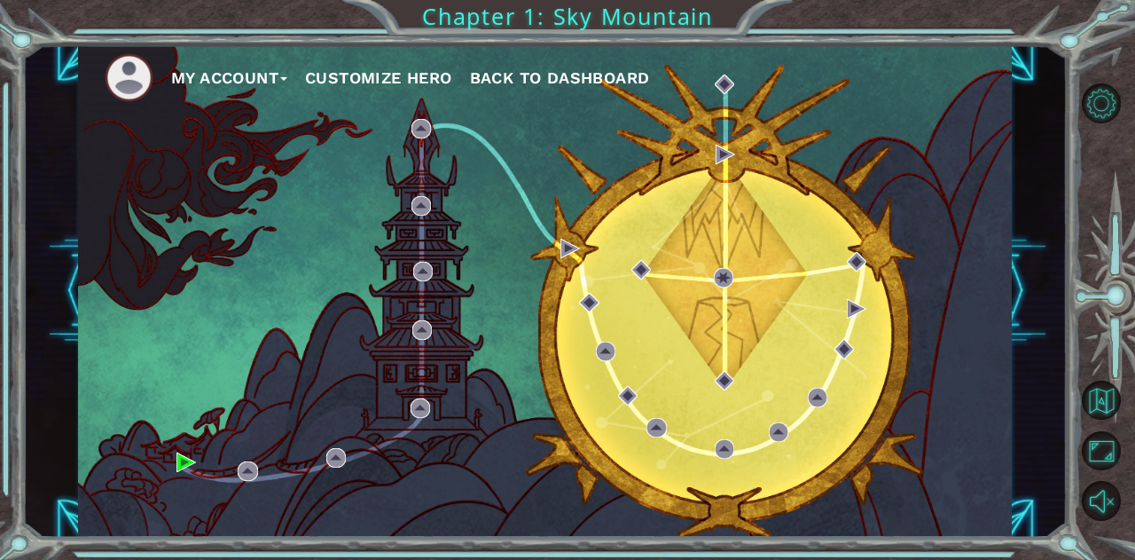
click at [365, 324] on div "My Account Customize Hero Back to Dashboard" at bounding box center [545, 290] width 934 height 492
click at [365, 347] on div "My Account Customize Hero Back to Dashboard" at bounding box center [545, 290] width 934 height 492
drag, startPoint x: 349, startPoint y: 343, endPoint x: 327, endPoint y: 294, distance: 54.4
drag, startPoint x: 327, startPoint y: 294, endPoint x: 295, endPoint y: 247, distance: 56.8
click at [293, 246] on div "My Account Customize Hero Back to Dashboard" at bounding box center [545, 290] width 934 height 492
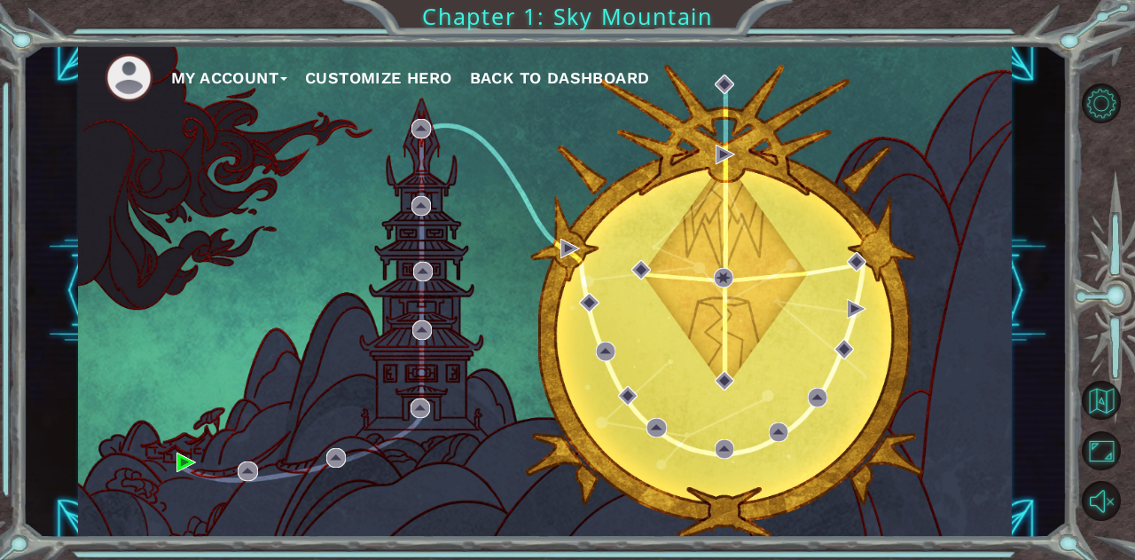
click at [286, 239] on div "My Account Customize Hero Back to Dashboard" at bounding box center [545, 290] width 934 height 492
click at [277, 235] on div "My Account Customize Hero Back to Dashboard" at bounding box center [545, 290] width 934 height 492
drag, startPoint x: 261, startPoint y: 230, endPoint x: 247, endPoint y: 226, distance: 14.6
click at [254, 228] on div "My Account Customize Hero Back to Dashboard" at bounding box center [545, 290] width 934 height 492
click at [230, 224] on div "My Account Customize Hero Back to Dashboard" at bounding box center [545, 290] width 934 height 492
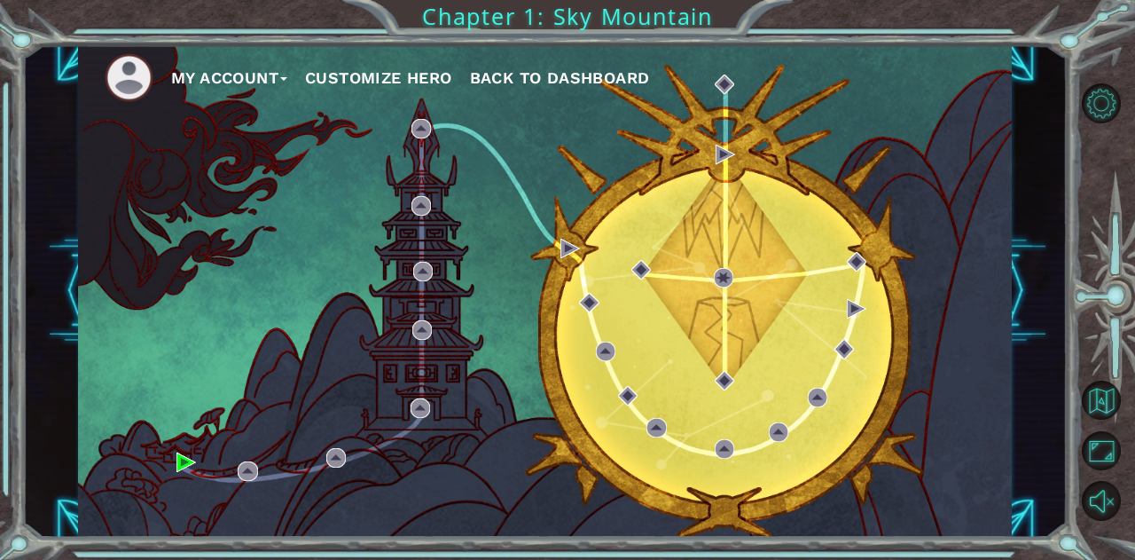
click at [230, 224] on div "My Account Customize Hero Back to Dashboard" at bounding box center [545, 290] width 934 height 492
click at [228, 224] on div "My Account Customize Hero Back to Dashboard" at bounding box center [545, 290] width 934 height 492
click at [227, 224] on div "My Account Customize Hero Back to Dashboard" at bounding box center [545, 290] width 934 height 492
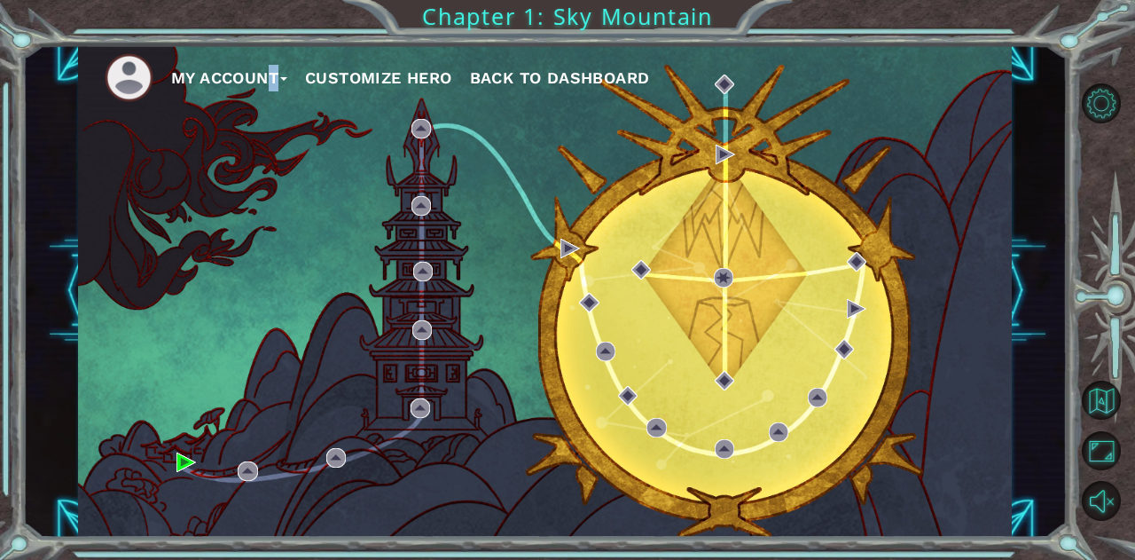
click at [227, 224] on div "My Account Customize Hero Back to Dashboard" at bounding box center [545, 290] width 934 height 492
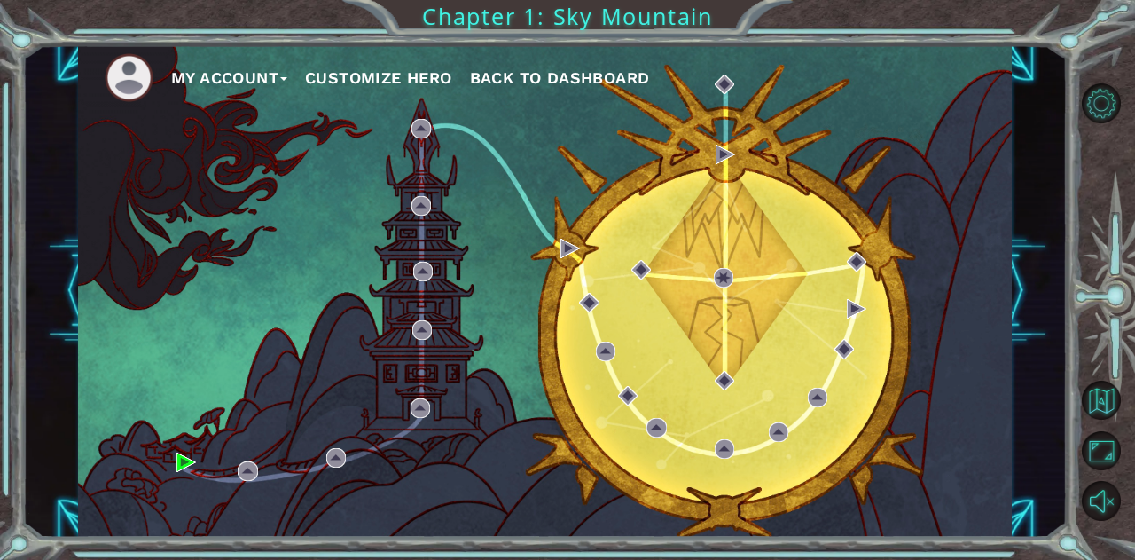
click at [217, 223] on div "My Account Customize Hero Back to Dashboard" at bounding box center [545, 290] width 934 height 492
click at [165, 194] on div "My Account Customize Hero Back to Dashboard" at bounding box center [545, 290] width 934 height 492
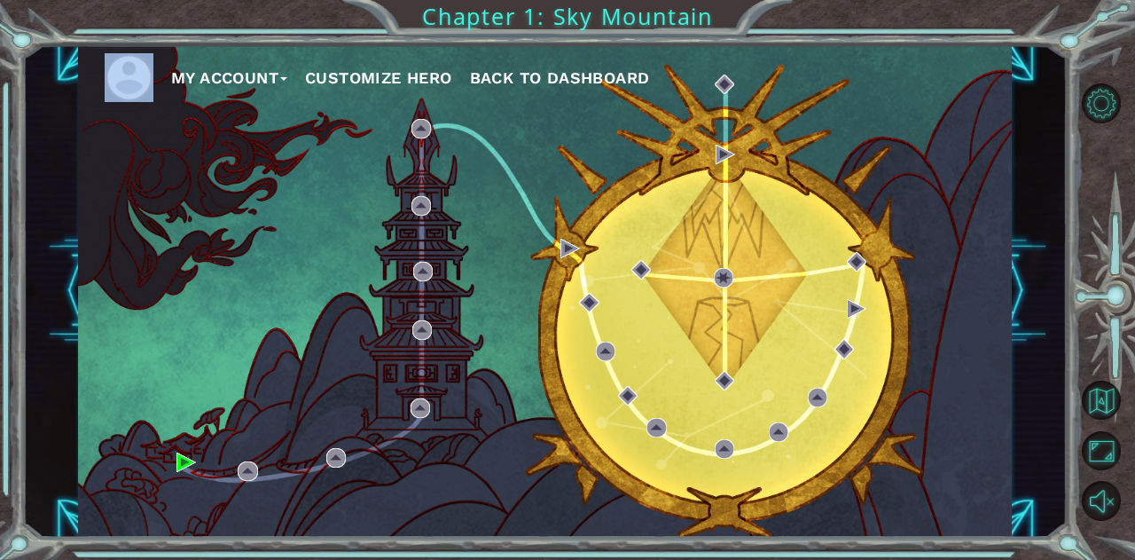
click at [165, 194] on div "My Account Customize Hero Back to Dashboard" at bounding box center [545, 290] width 934 height 492
click at [166, 194] on div "My Account Customize Hero Back to Dashboard" at bounding box center [545, 290] width 934 height 492
drag, startPoint x: 293, startPoint y: 118, endPoint x: 294, endPoint y: 127, distance: 8.9
click at [294, 127] on div "My Account Customize Hero Back to Dashboard" at bounding box center [545, 290] width 934 height 492
click at [199, 230] on div "My Account Customize Hero Back to Dashboard" at bounding box center [545, 290] width 934 height 492
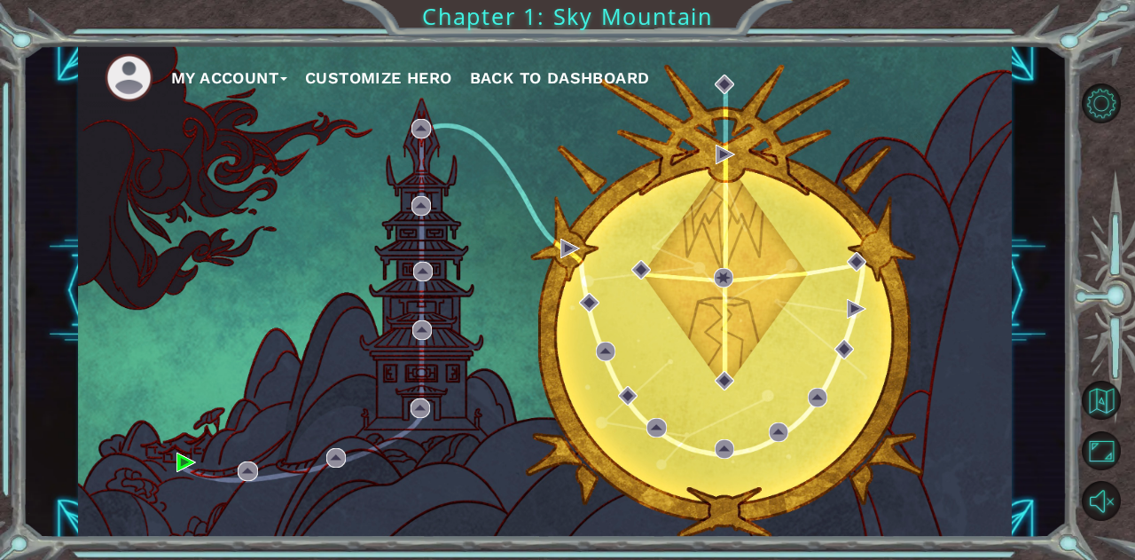
click at [185, 246] on div "My Account Customize Hero Back to Dashboard" at bounding box center [545, 290] width 934 height 492
click at [182, 249] on div "My Account Customize Hero Back to Dashboard" at bounding box center [545, 290] width 934 height 492
drag, startPoint x: 180, startPoint y: 230, endPoint x: 107, endPoint y: 226, distance: 72.8
click at [107, 226] on div "My Account Customize Hero Back to Dashboard" at bounding box center [545, 290] width 934 height 492
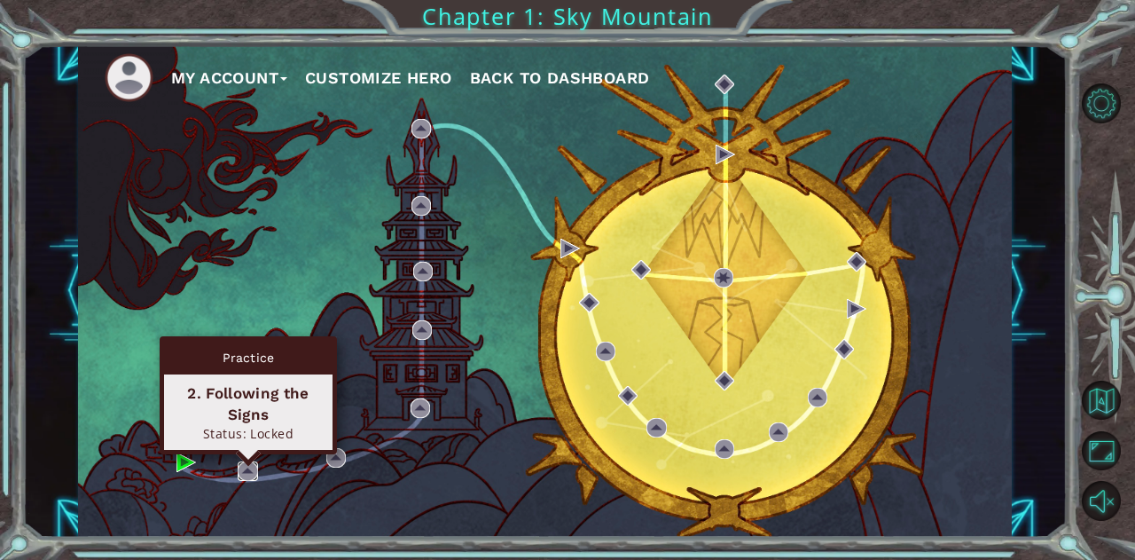
click at [245, 467] on img at bounding box center [248, 471] width 20 height 20
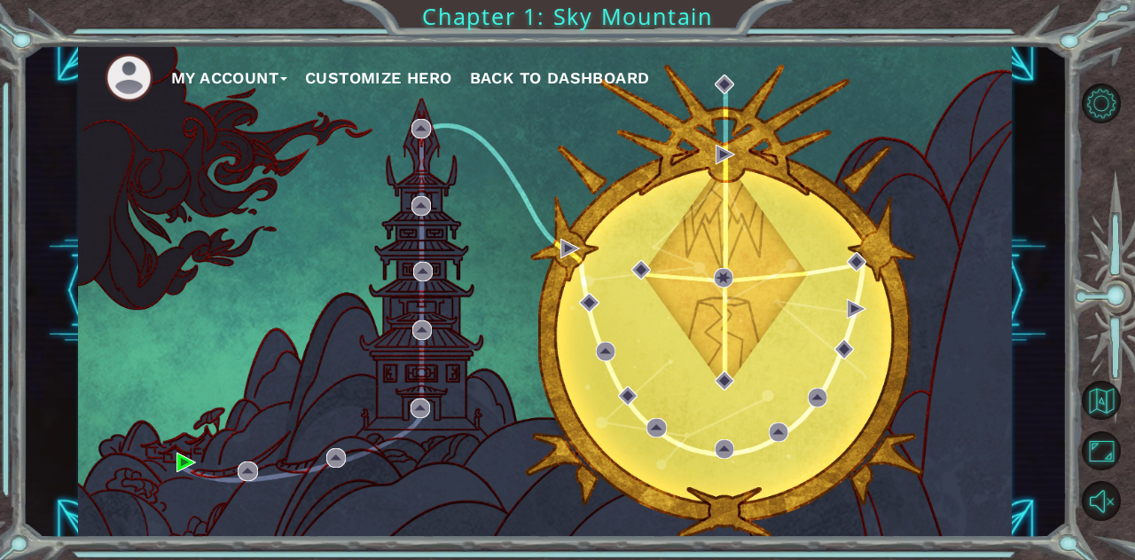
drag, startPoint x: 311, startPoint y: 179, endPoint x: 537, endPoint y: 507, distance: 398.1
click at [334, 213] on div "My Account Customize Hero Back to Dashboard" at bounding box center [545, 290] width 934 height 492
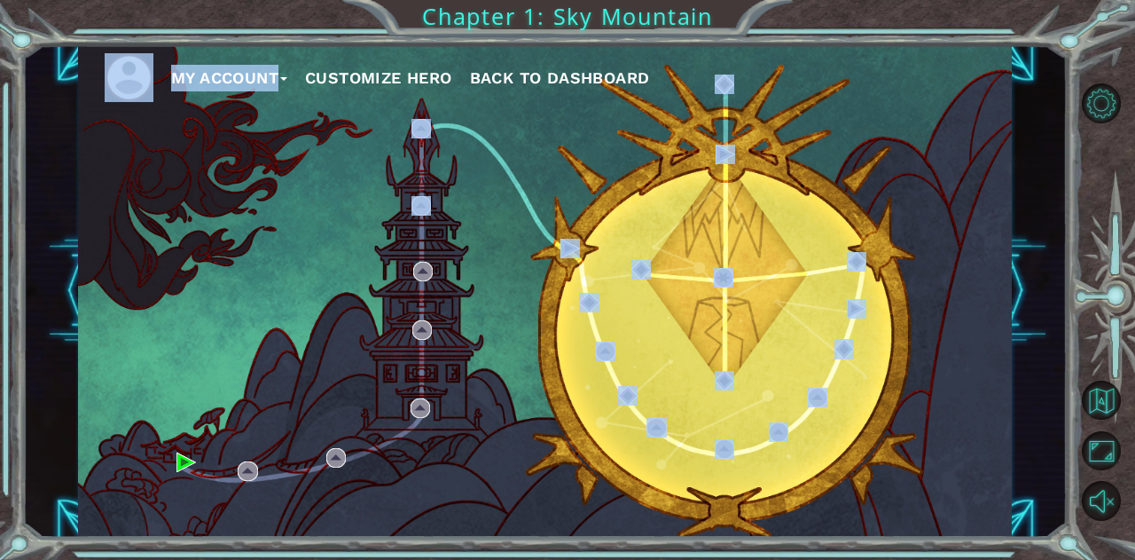
click at [520, 269] on div "My Account Customize Hero Back to Dashboard" at bounding box center [545, 290] width 934 height 492
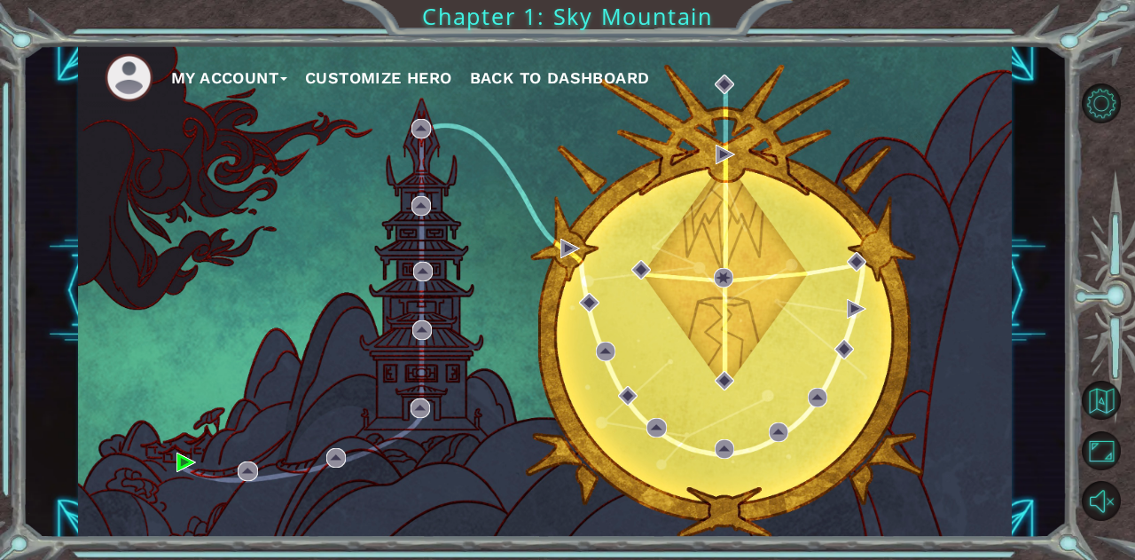
click at [504, 258] on div "My Account Customize Hero Back to Dashboard" at bounding box center [545, 290] width 934 height 492
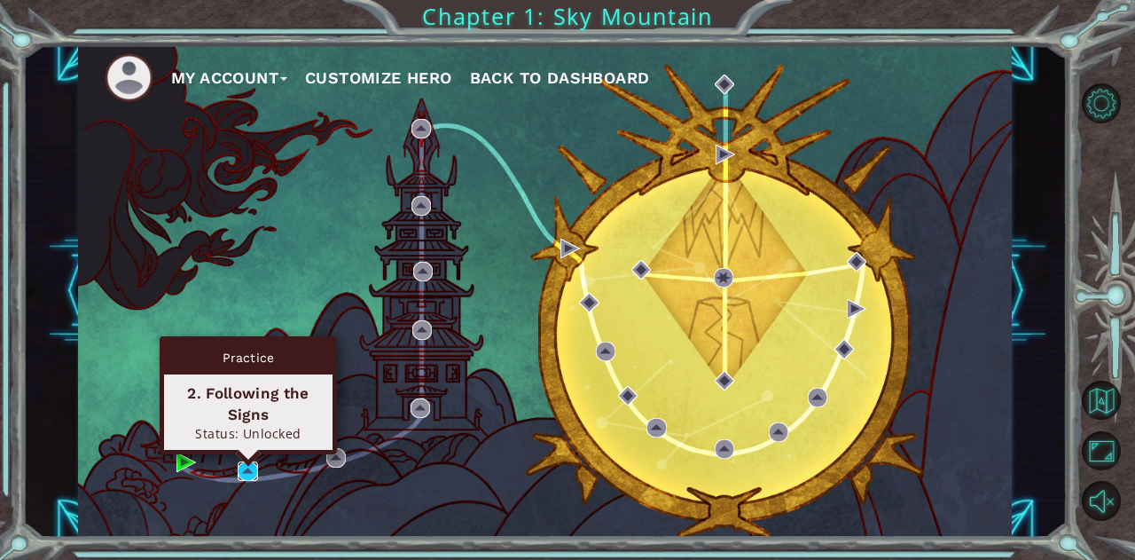
click at [247, 468] on img at bounding box center [248, 471] width 20 height 20
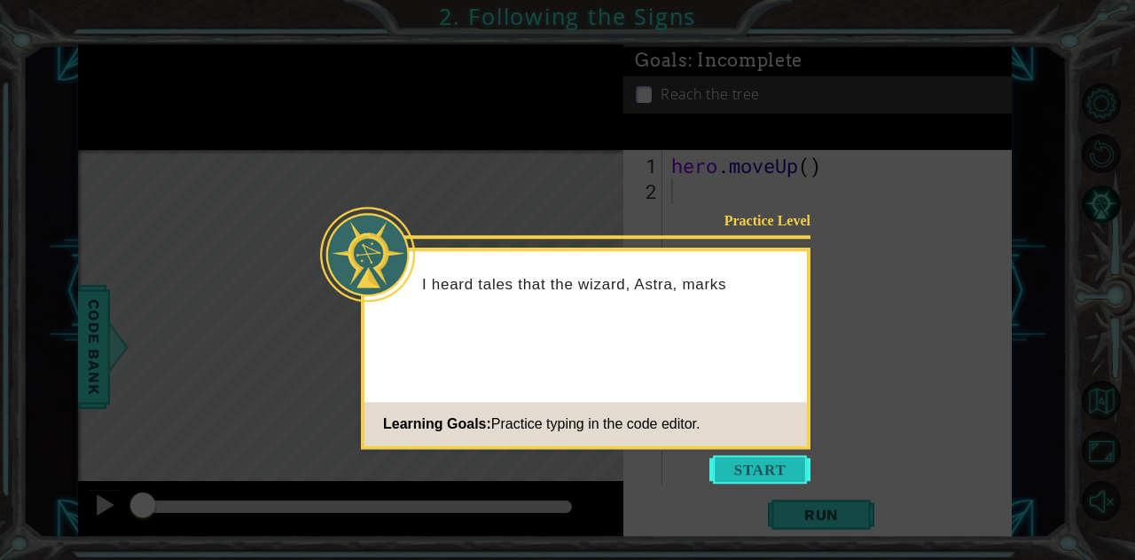
click at [779, 467] on button "Start" at bounding box center [760, 469] width 101 height 28
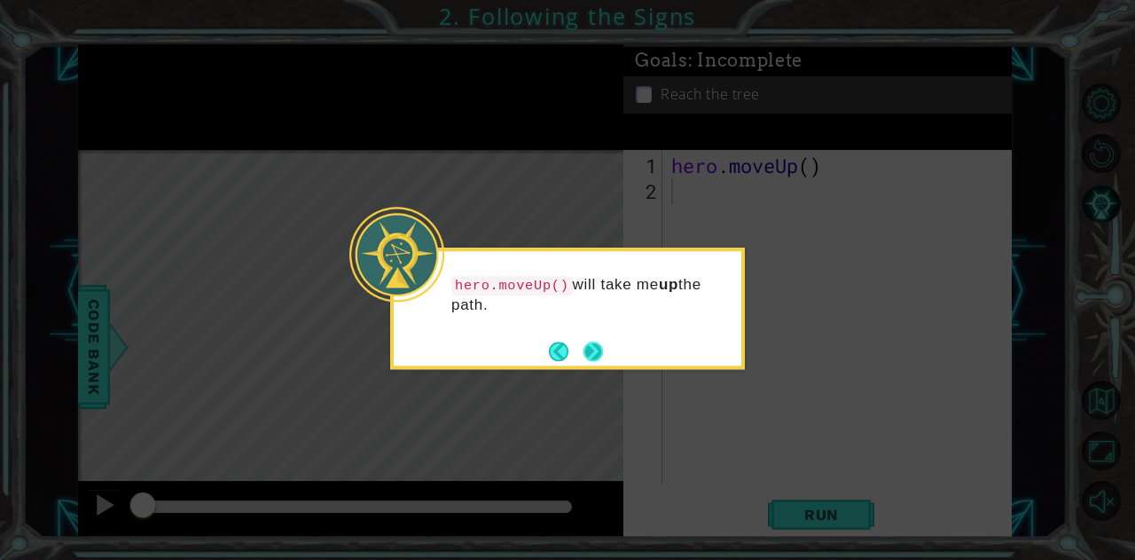
click at [597, 349] on button "Next" at bounding box center [592, 350] width 31 height 31
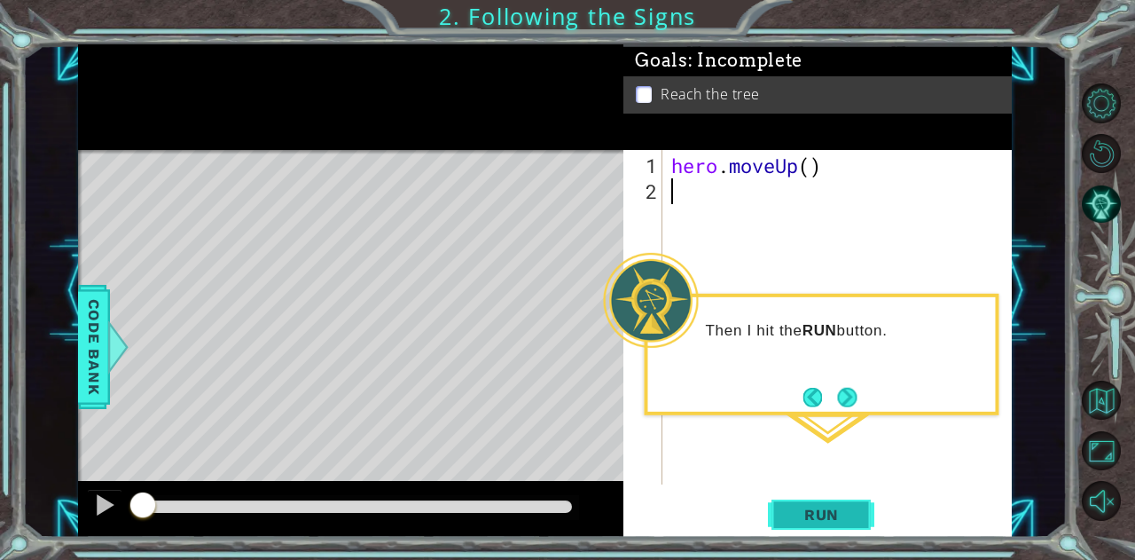
click at [824, 508] on span "Run" at bounding box center [822, 515] width 70 height 18
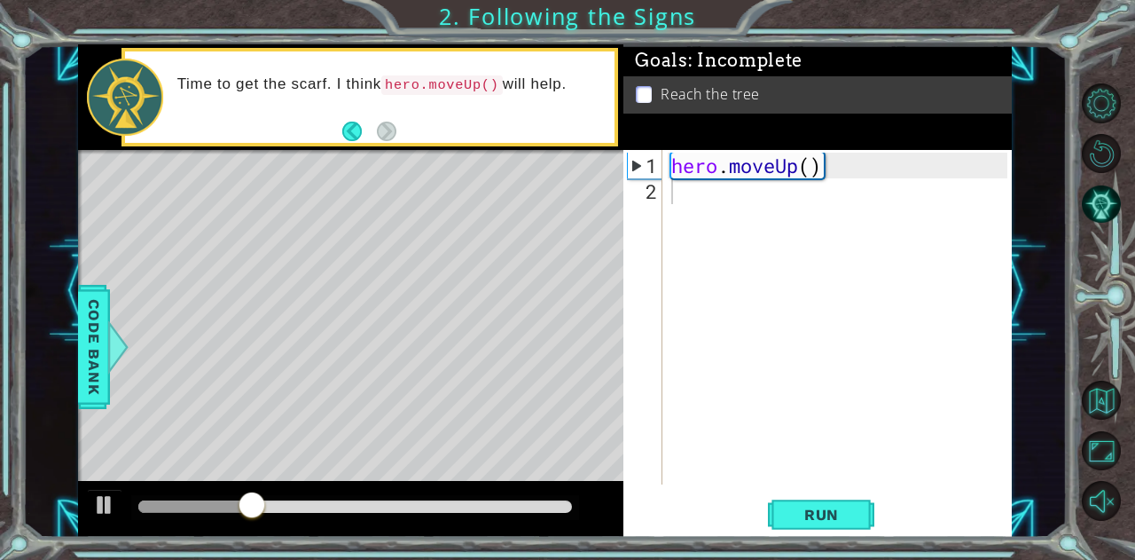
click at [834, 493] on div "1 2 hero . moveUp ( ) ההההההההההההההההההההההההההההההההההההההההההההההההההההההההה…" at bounding box center [818, 344] width 388 height 388
click at [840, 503] on button "Run" at bounding box center [821, 514] width 106 height 39
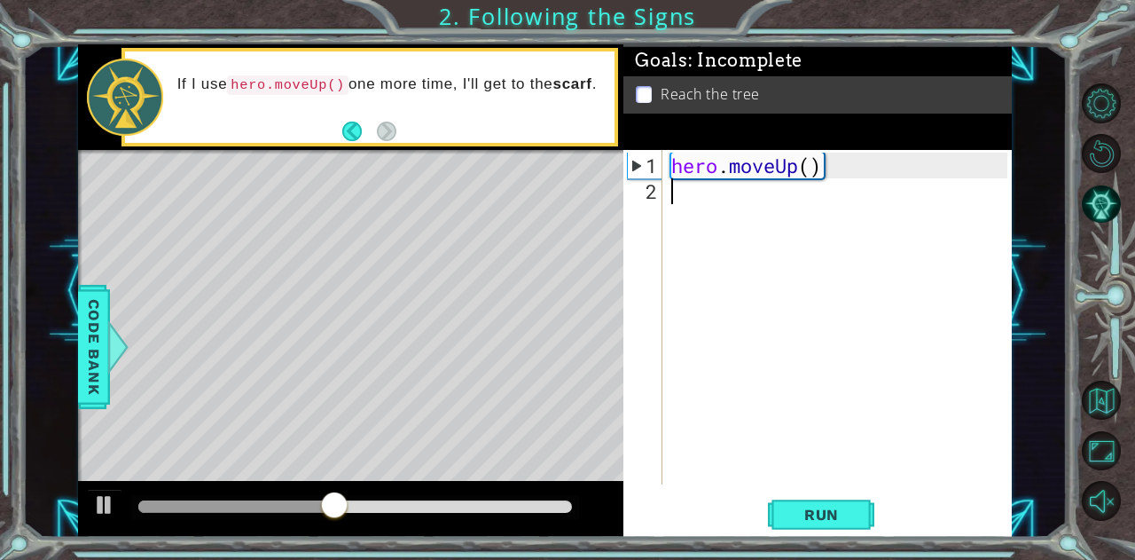
click at [686, 201] on div "hero . moveUp ( )" at bounding box center [842, 346] width 349 height 386
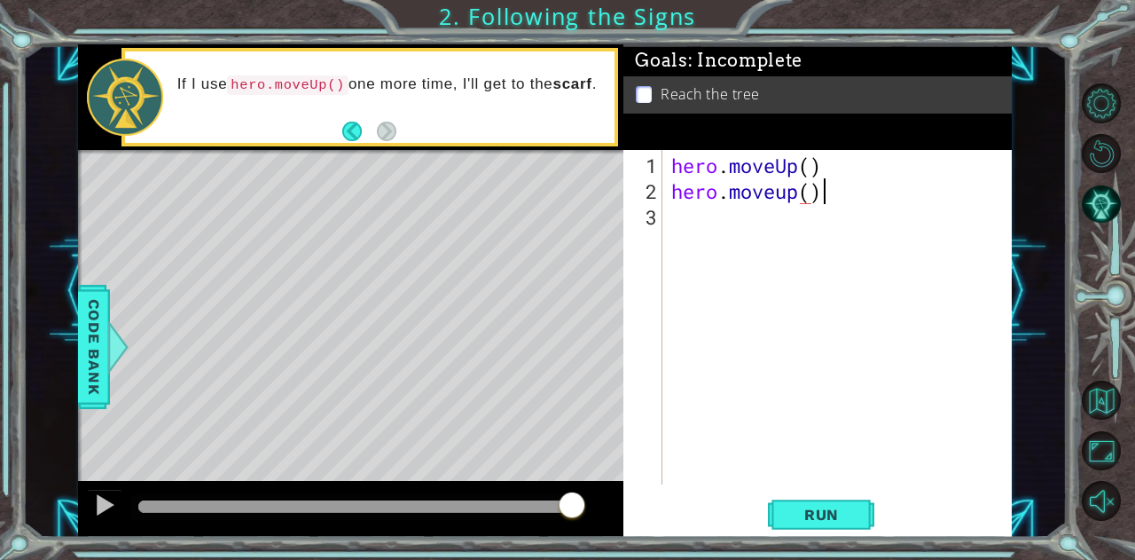
scroll to position [0, 5]
click at [827, 522] on span "Run" at bounding box center [822, 515] width 70 height 18
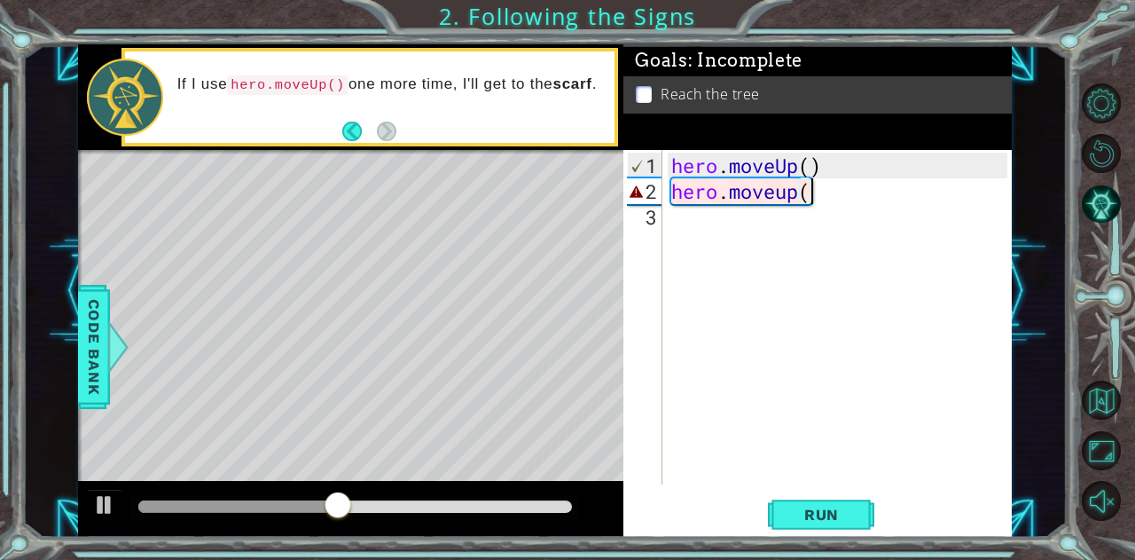
scroll to position [0, 4]
click at [788, 198] on div "hero . moveUp ( ) hero . moveup" at bounding box center [842, 346] width 349 height 386
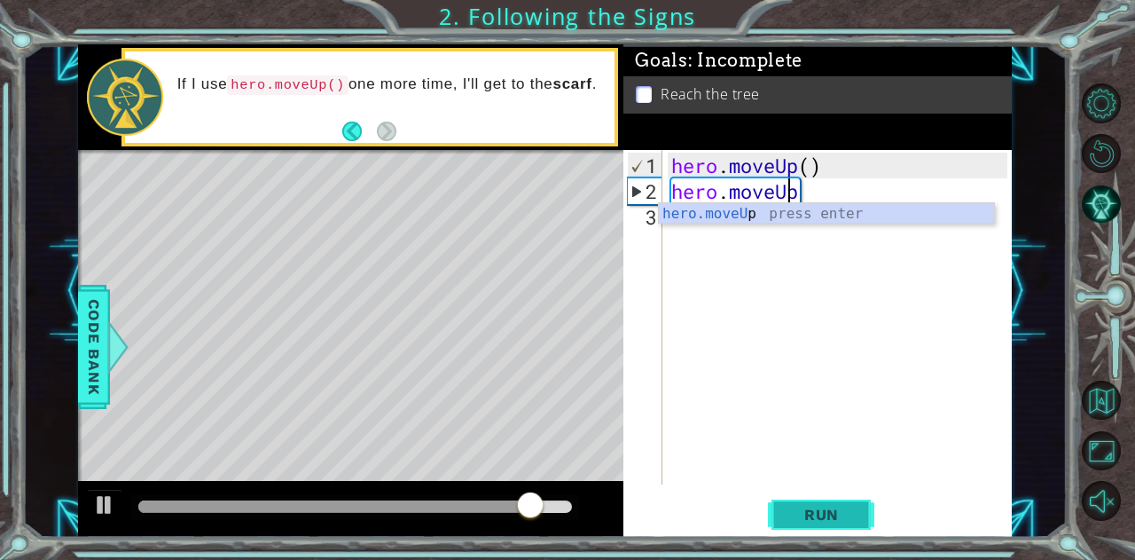
click at [843, 522] on span "Run" at bounding box center [822, 515] width 70 height 18
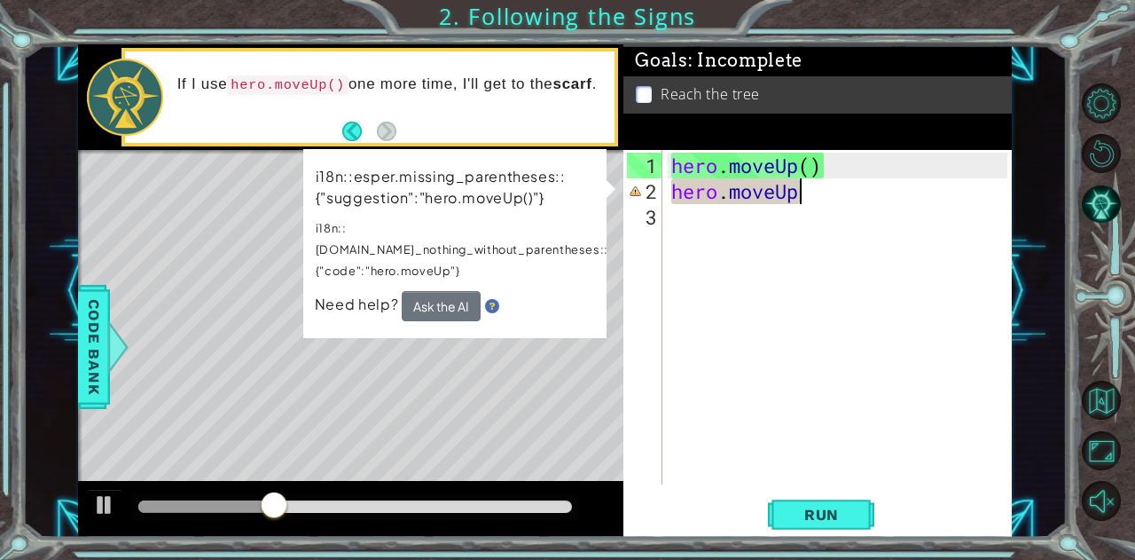
click at [810, 196] on div "hero . moveUp ( ) hero . moveUp" at bounding box center [842, 346] width 349 height 386
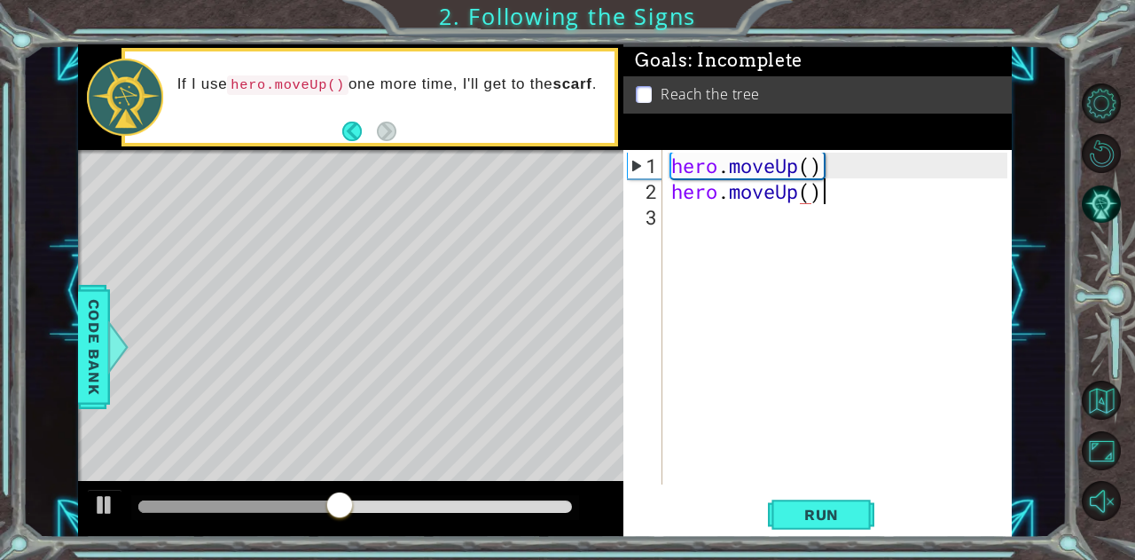
scroll to position [0, 5]
type textarea "hero.moveUp()"
click at [803, 498] on button "Run" at bounding box center [821, 514] width 106 height 39
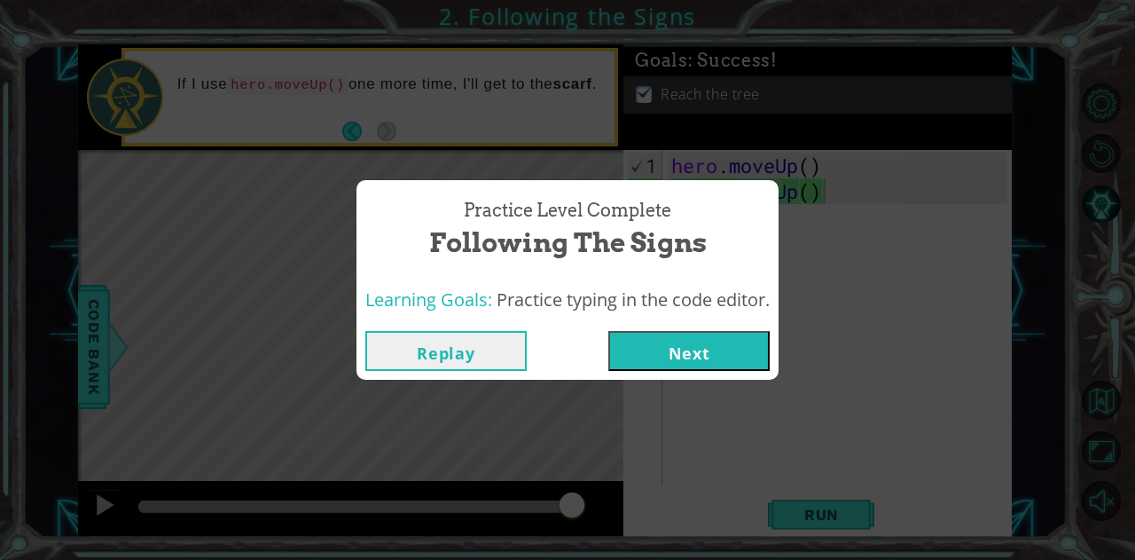
drag, startPoint x: 202, startPoint y: 65, endPoint x: 279, endPoint y: 60, distance: 76.4
click at [279, 60] on div "Practice Level Complete Following the Signs Learning Goals: Practice typing in …" at bounding box center [567, 280] width 1135 height 560
click at [672, 344] on button "Next" at bounding box center [688, 351] width 161 height 40
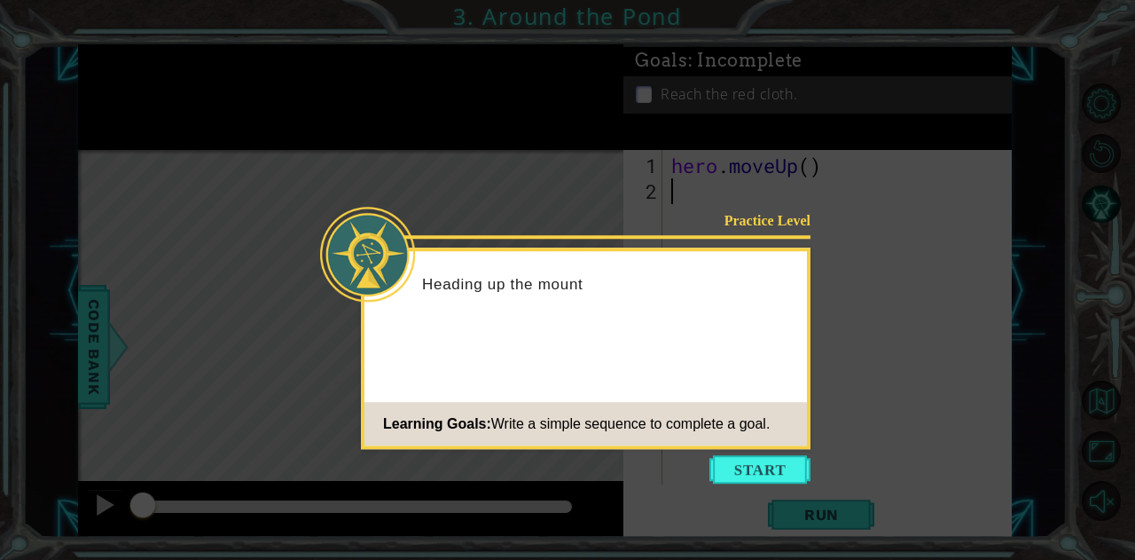
click at [755, 467] on button "Start" at bounding box center [760, 469] width 101 height 28
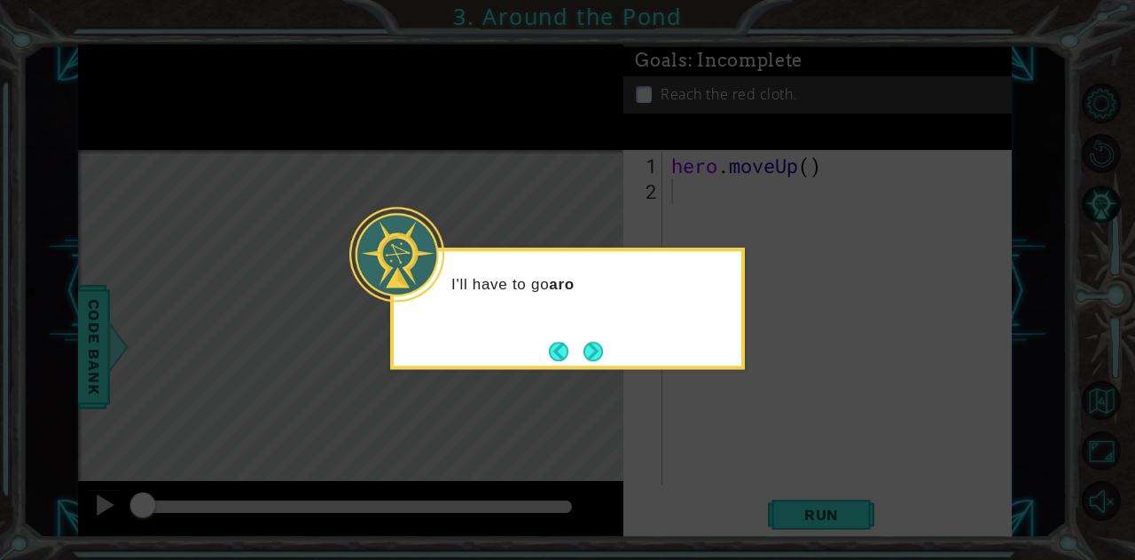
click at [598, 358] on button "Next" at bounding box center [593, 350] width 33 height 33
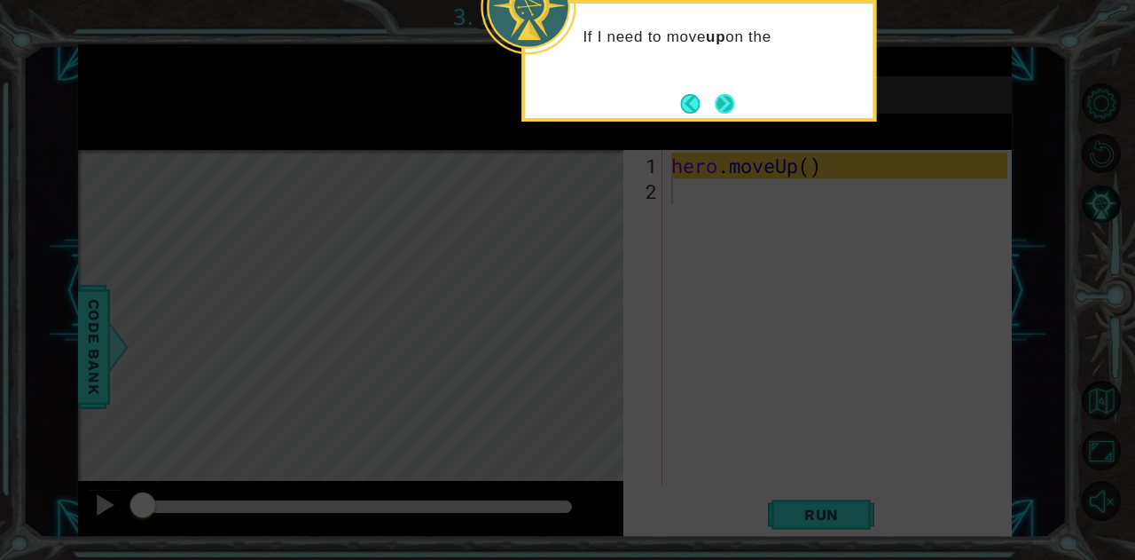
click at [725, 107] on button "Next" at bounding box center [725, 104] width 20 height 20
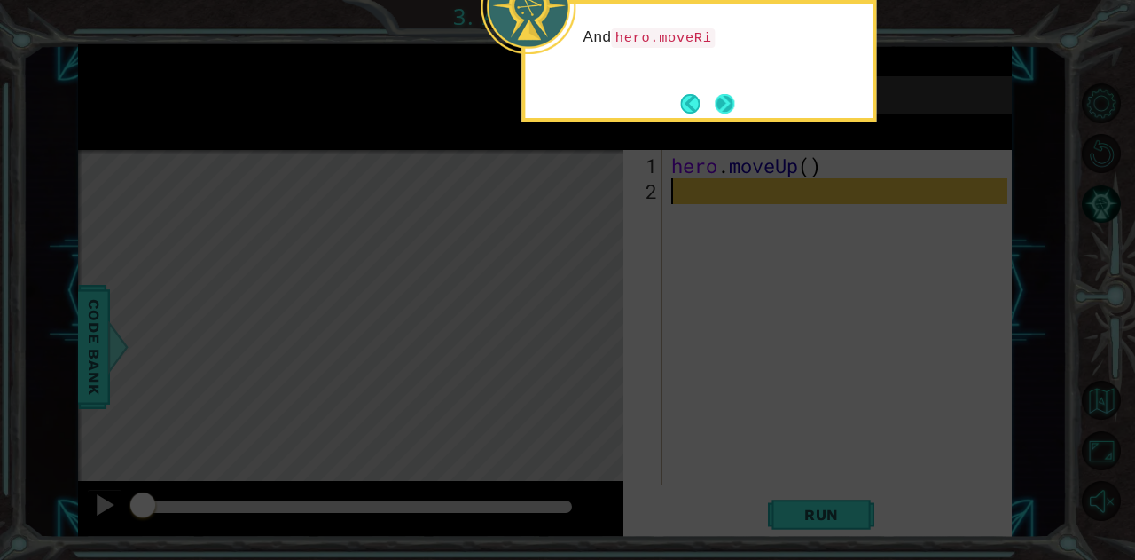
click at [729, 98] on button "Next" at bounding box center [724, 103] width 29 height 29
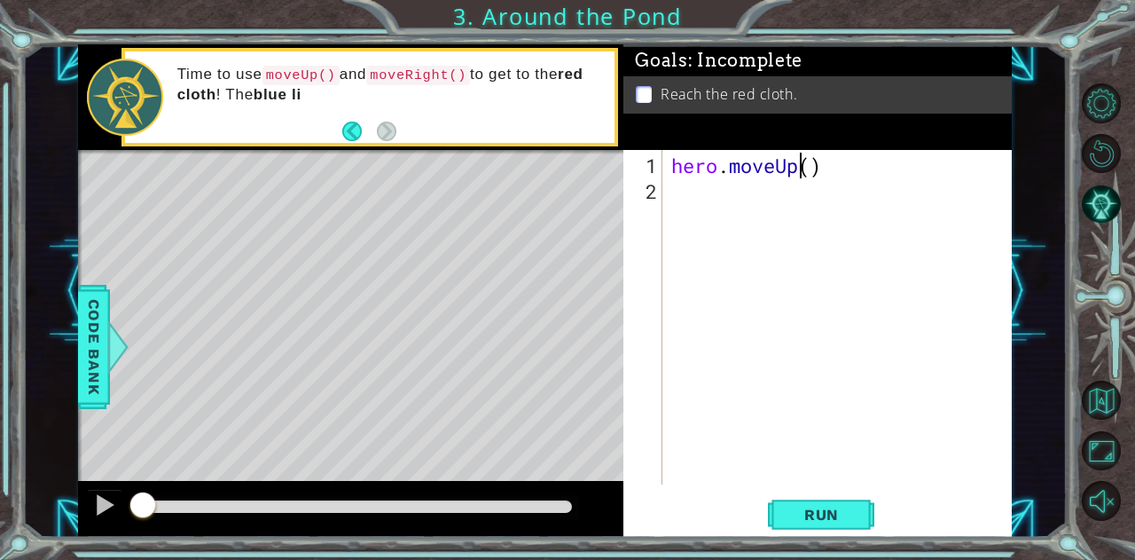
click at [805, 173] on div "hero . moveUp ( )" at bounding box center [842, 346] width 349 height 386
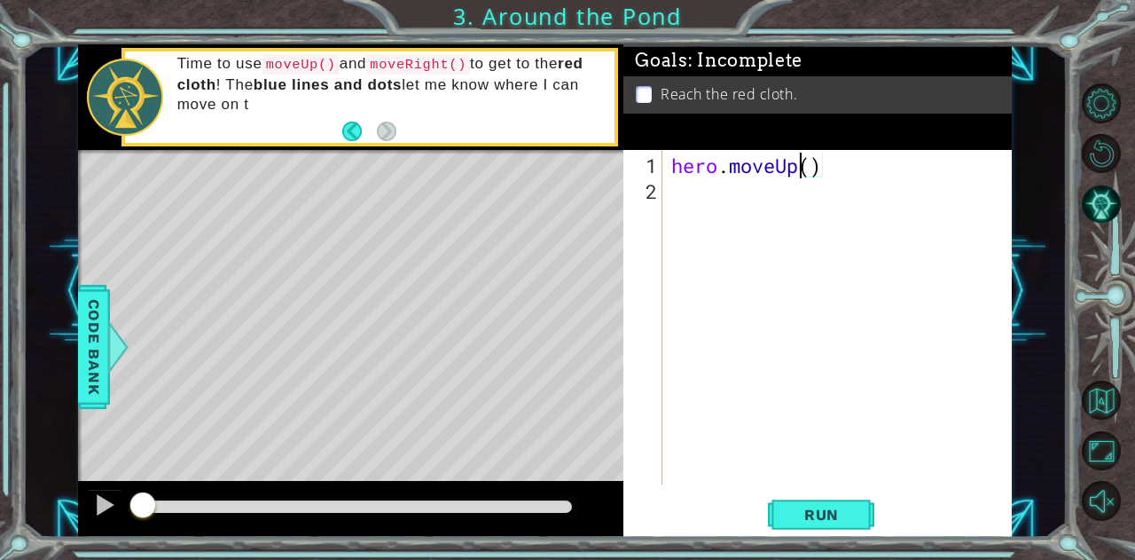
click at [818, 173] on div "hero . moveUp ( )" at bounding box center [842, 346] width 349 height 386
type textarea "hero.moveUp(2)"
click at [809, 524] on button "Run" at bounding box center [821, 514] width 106 height 39
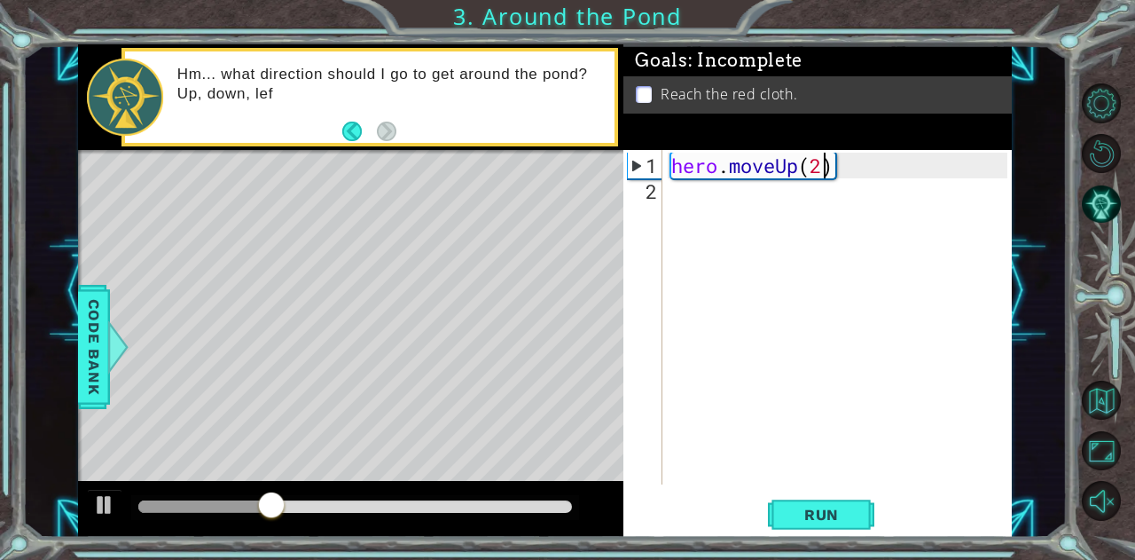
click at [742, 203] on div "hero . moveUp ( 2 )" at bounding box center [842, 346] width 349 height 386
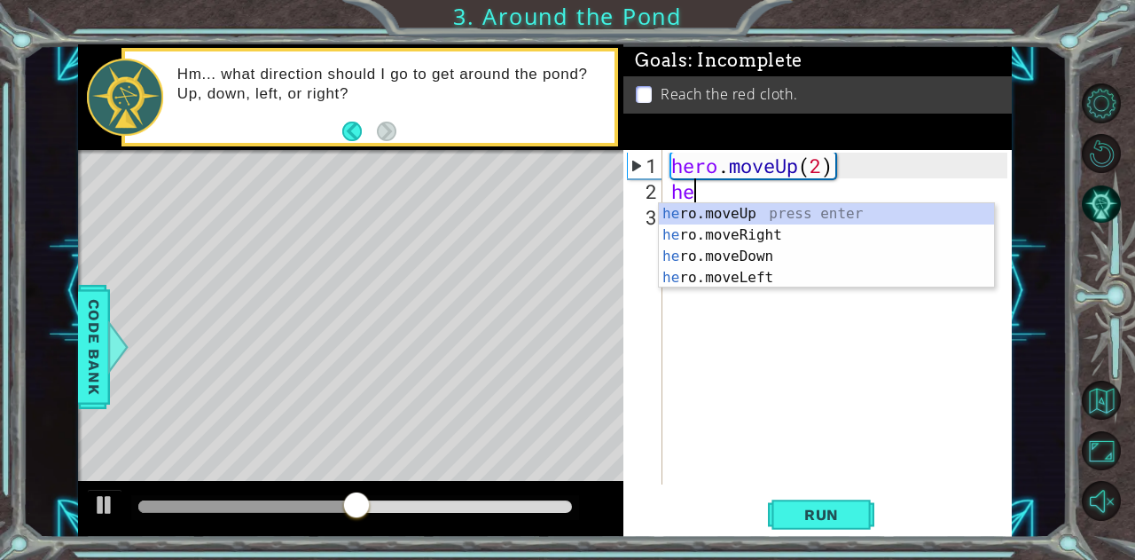
scroll to position [0, 0]
type textarea "hero"
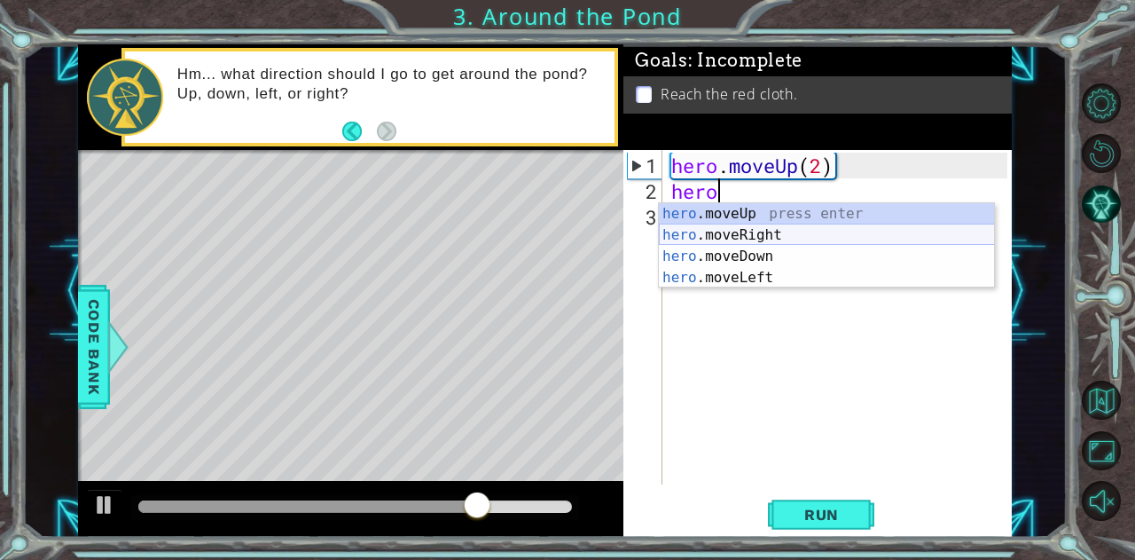
click at [852, 230] on div "hero .moveUp press enter hero .moveRight press enter hero .moveDown press enter…" at bounding box center [827, 267] width 336 height 128
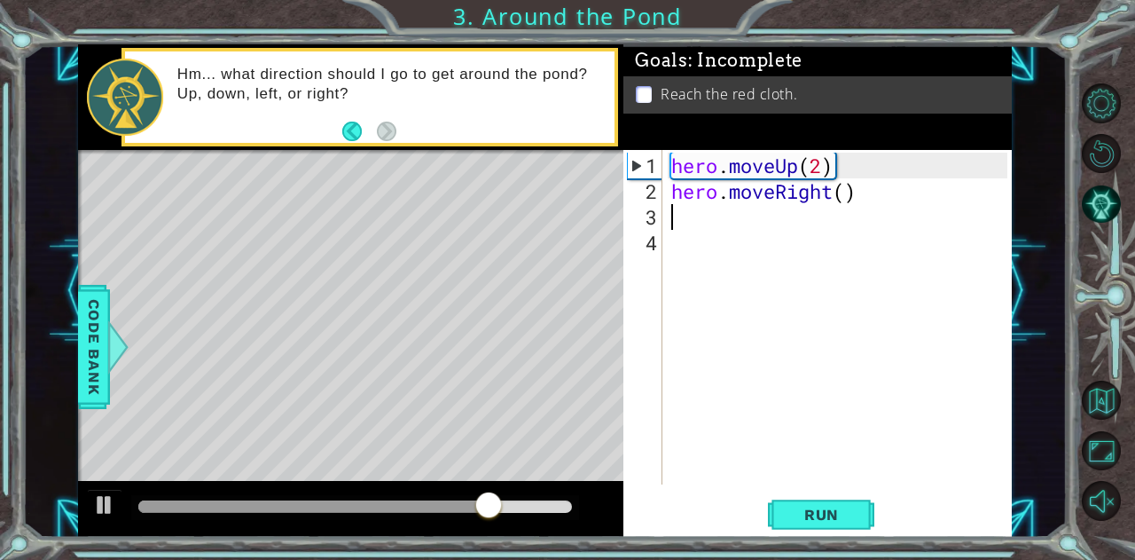
scroll to position [0, 0]
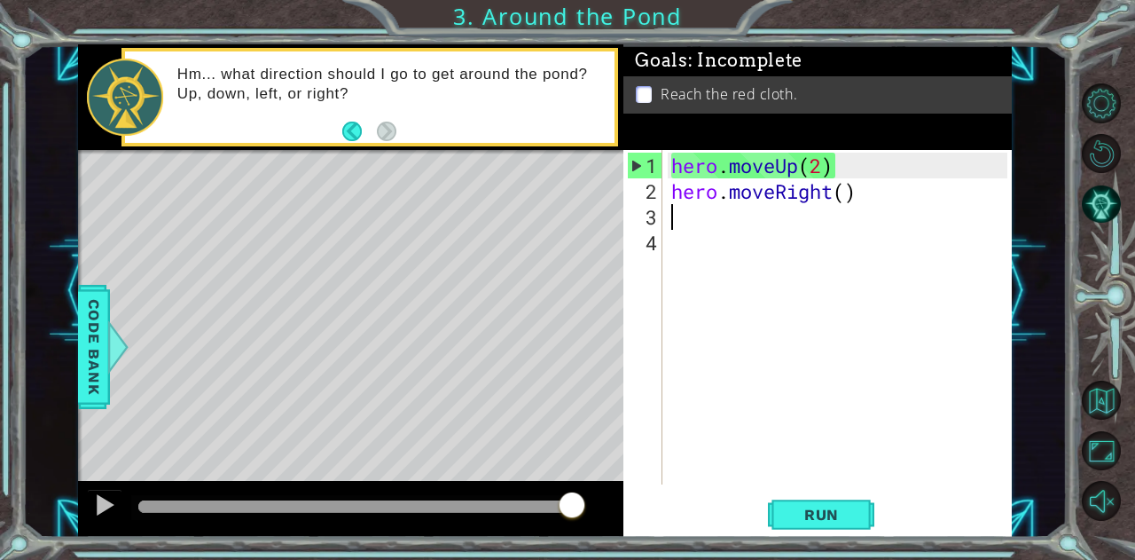
type textarea "h"
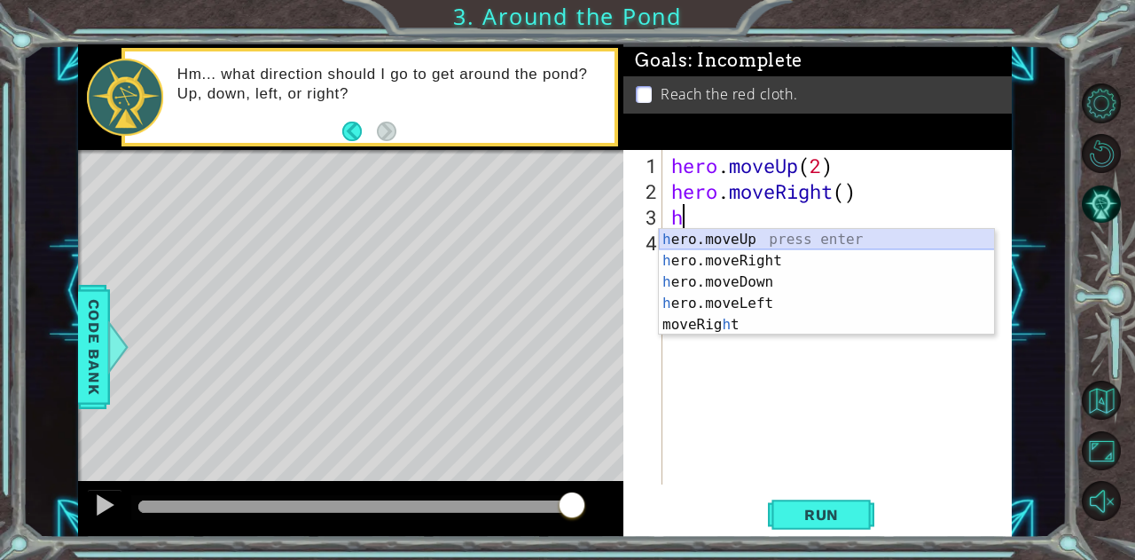
click at [734, 232] on div "h ero.moveUp press enter h ero.moveRight press enter h ero.moveDown press enter…" at bounding box center [827, 303] width 336 height 149
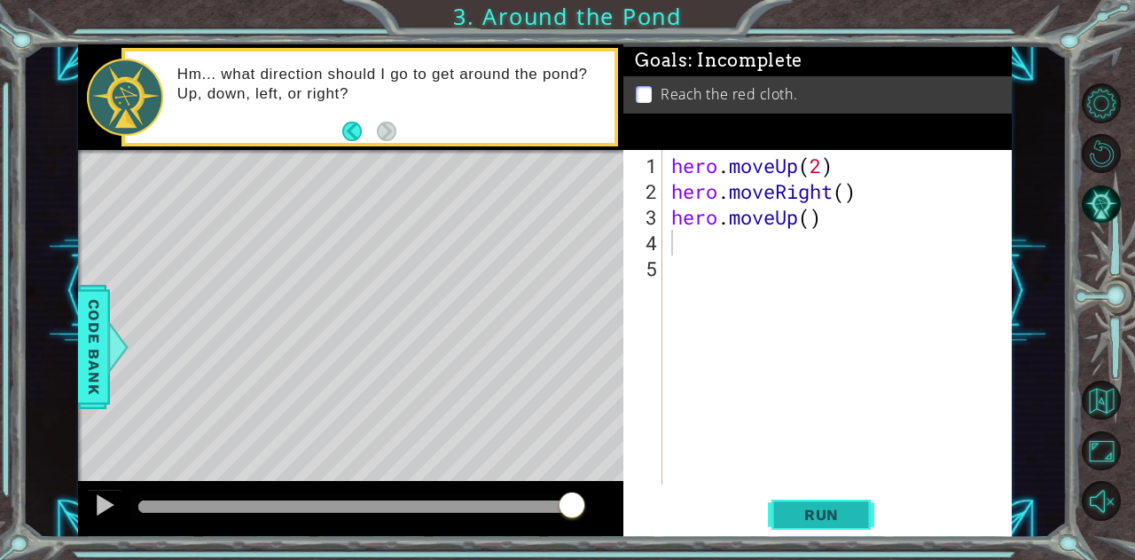
click at [816, 503] on button "Run" at bounding box center [821, 514] width 106 height 39
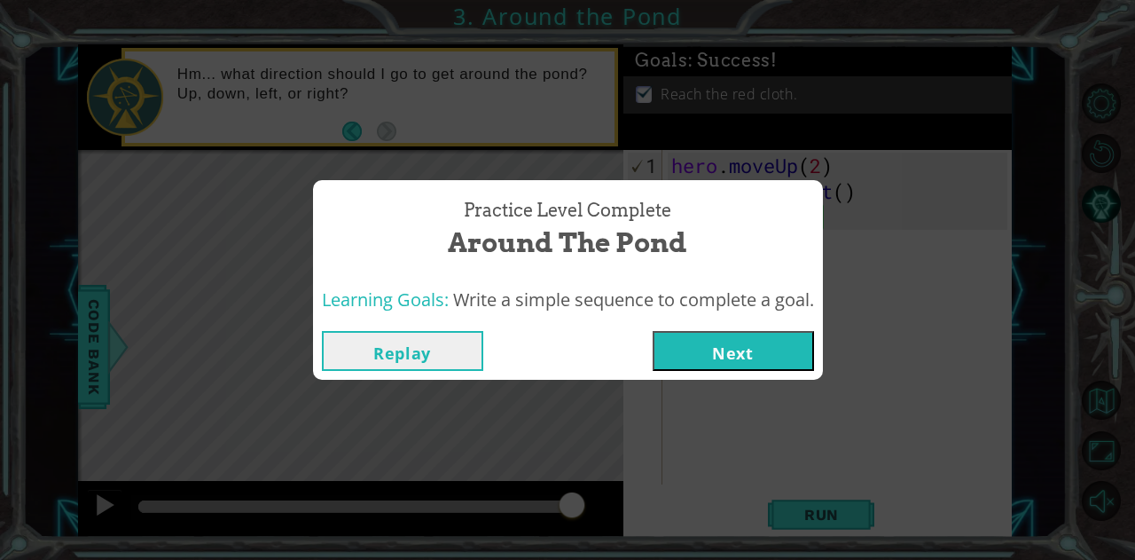
click at [729, 346] on button "Next" at bounding box center [733, 351] width 161 height 40
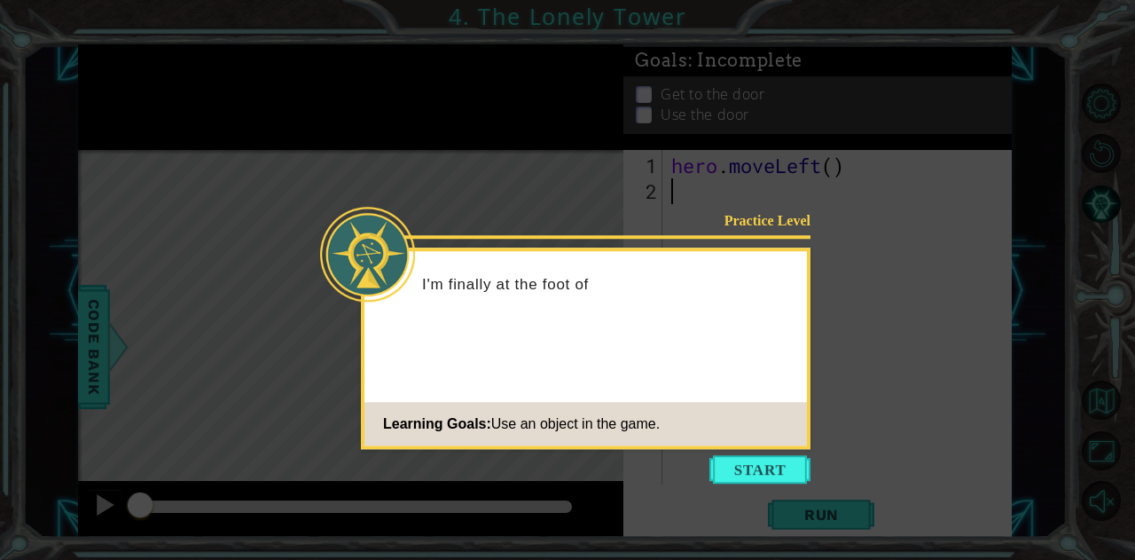
click at [514, 365] on div "Practice Level I'm finally at the foot of Learning Goals: Use an object in the …" at bounding box center [586, 347] width 450 height 201
drag, startPoint x: 447, startPoint y: 294, endPoint x: 575, endPoint y: 382, distance: 155.0
click at [575, 382] on div "Practice Level I'm finally at the foot of the tower, and there's a huge door ca…" at bounding box center [586, 347] width 450 height 201
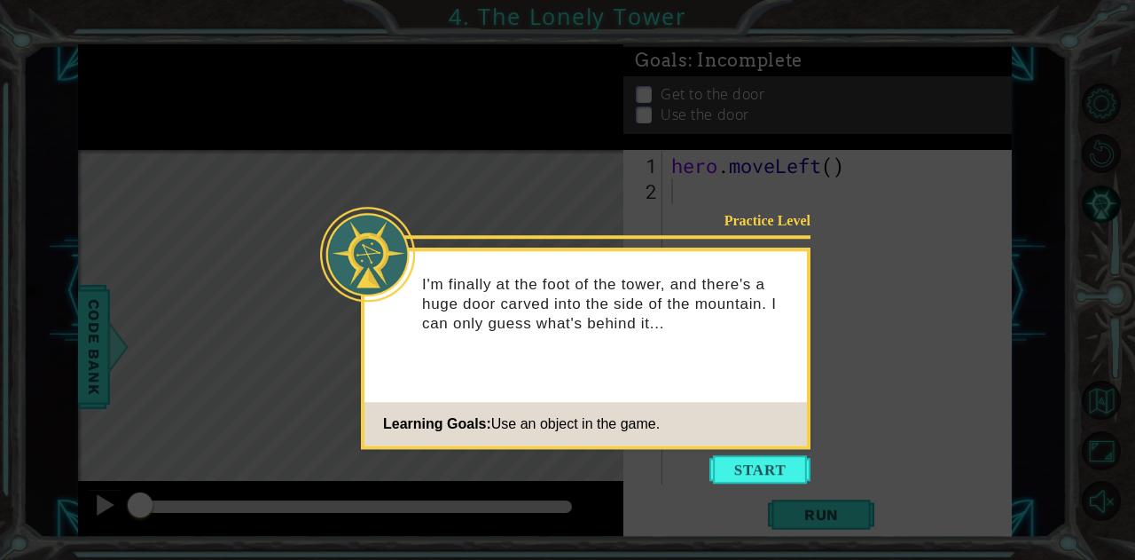
drag, startPoint x: 418, startPoint y: 279, endPoint x: 762, endPoint y: 339, distance: 349.4
click at [762, 339] on div "I'm finally at the foot of the tower, and there's a huge door carved into the s…" at bounding box center [586, 312] width 443 height 109
drag, startPoint x: 731, startPoint y: 467, endPoint x: 718, endPoint y: 456, distance: 16.9
click at [732, 467] on button "Start" at bounding box center [760, 469] width 101 height 28
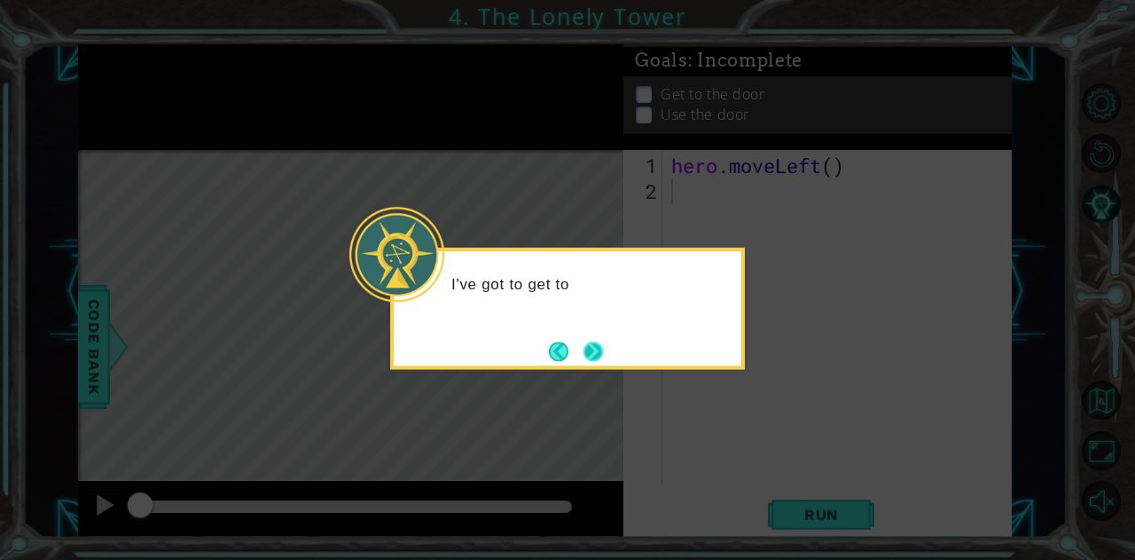
click at [603, 349] on button "Next" at bounding box center [594, 352] width 20 height 20
drag, startPoint x: 642, startPoint y: 318, endPoint x: 563, endPoint y: 342, distance: 82.5
click at [630, 327] on div "Then how do I get that door open? Maybe hero.use("door") ?" at bounding box center [568, 303] width 348 height 90
click at [587, 342] on button "Next" at bounding box center [593, 350] width 33 height 33
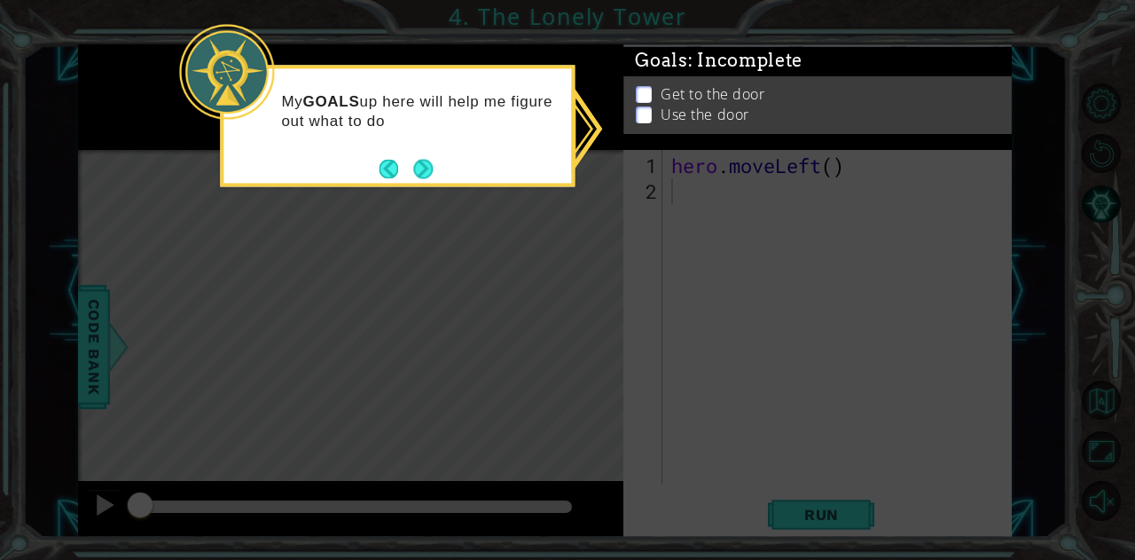
drag, startPoint x: 697, startPoint y: 220, endPoint x: 677, endPoint y: 220, distance: 20.4
click at [698, 220] on icon at bounding box center [567, 280] width 1135 height 560
click at [420, 161] on button "Next" at bounding box center [423, 168] width 22 height 22
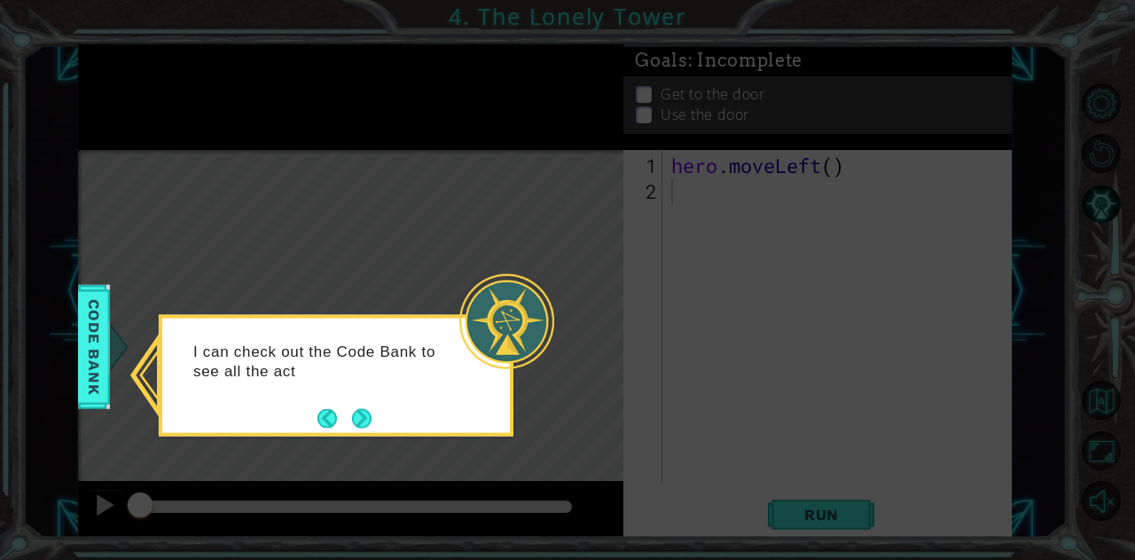
click at [365, 412] on button "Next" at bounding box center [361, 418] width 33 height 33
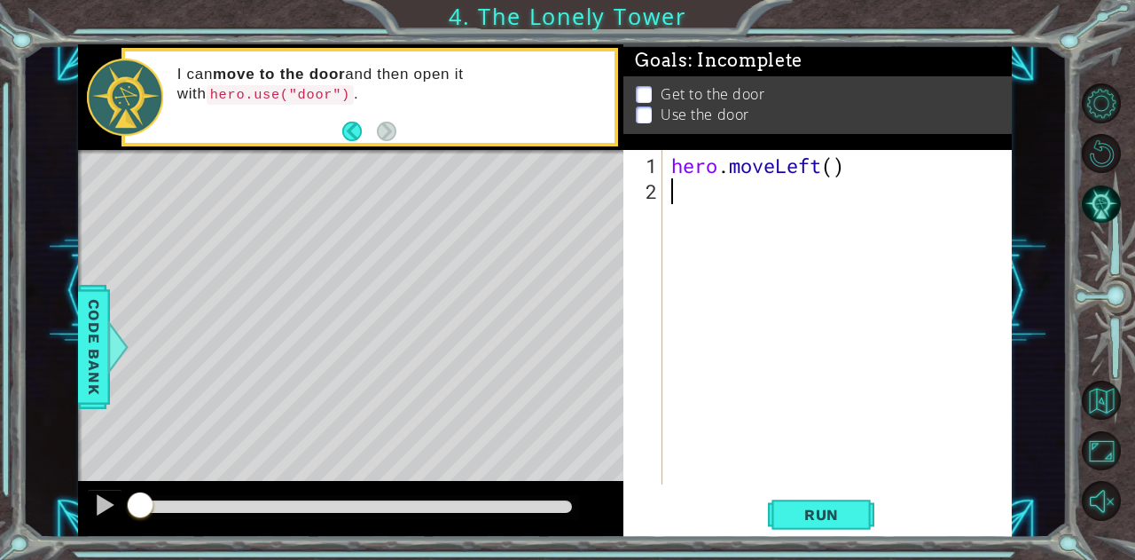
click at [835, 170] on div "hero . moveLeft ( )" at bounding box center [842, 346] width 349 height 386
type textarea "hero.moveLeft(2)"
click at [782, 212] on div "hero . moveLeft ( 2 )" at bounding box center [842, 346] width 349 height 386
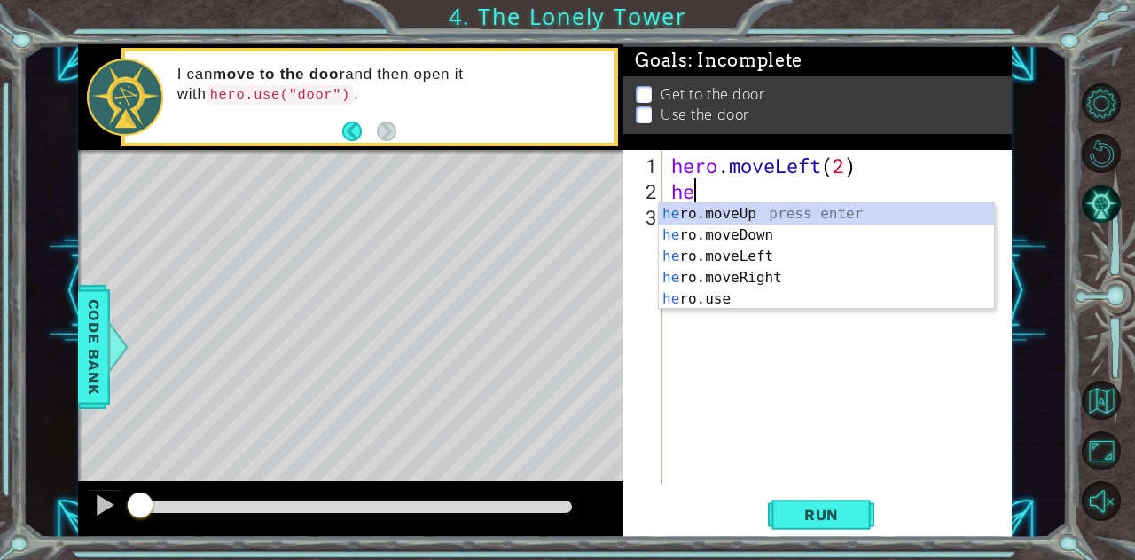
type textarea "her"
click at [782, 212] on div "her o.moveUp press enter her o.moveDown press enter her o.moveLeft press enter …" at bounding box center [827, 277] width 336 height 149
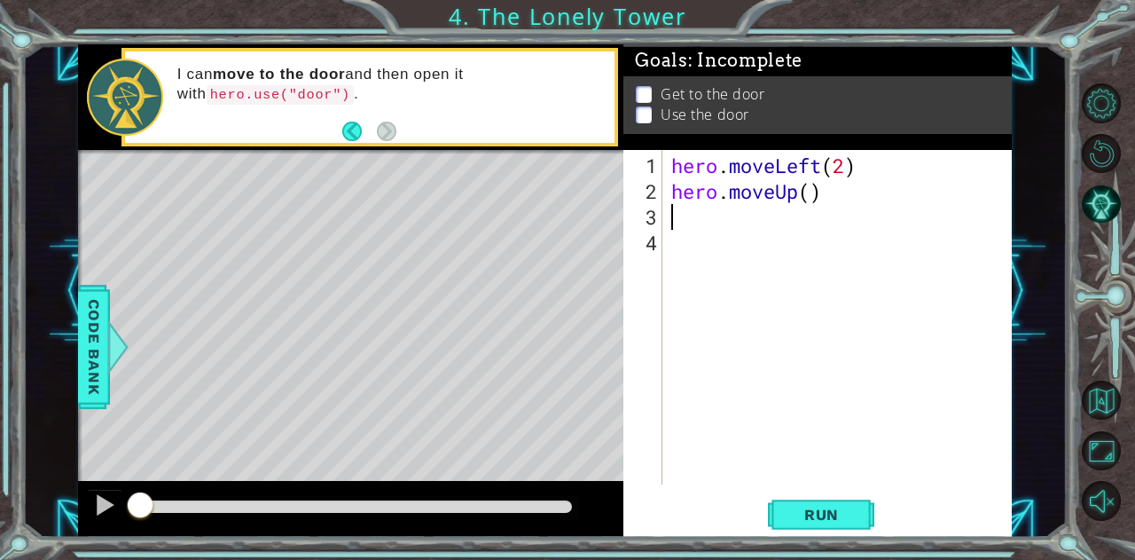
click at [813, 190] on div "hero . moveLeft ( 2 ) hero . moveUp ( )" at bounding box center [842, 346] width 349 height 386
type textarea "hero.moveUp(2)"
click at [717, 226] on div "hero . moveLeft ( 2 ) hero . moveUp ( 2 )" at bounding box center [842, 346] width 349 height 386
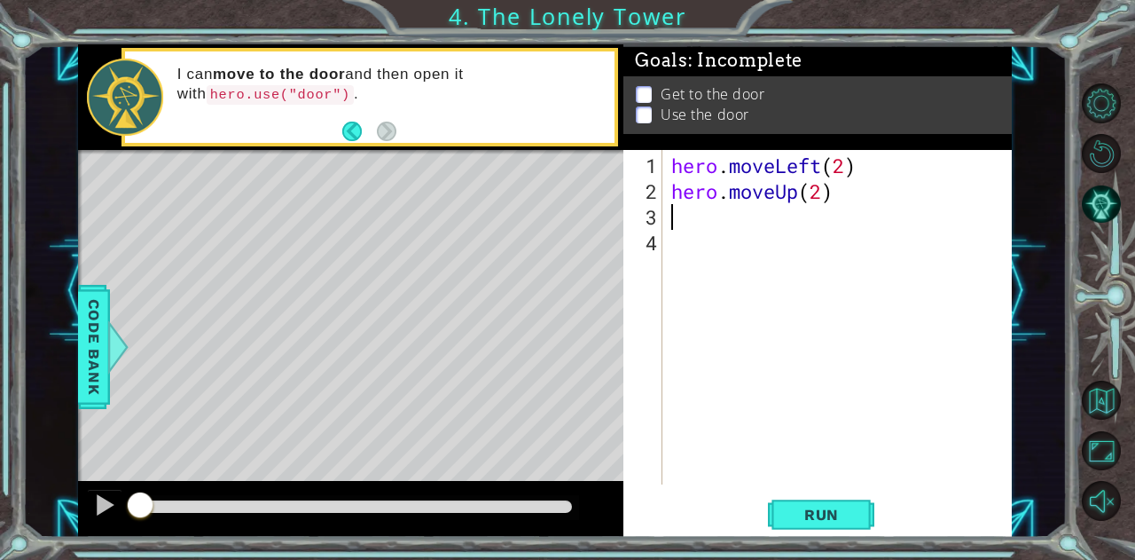
type textarea "r"
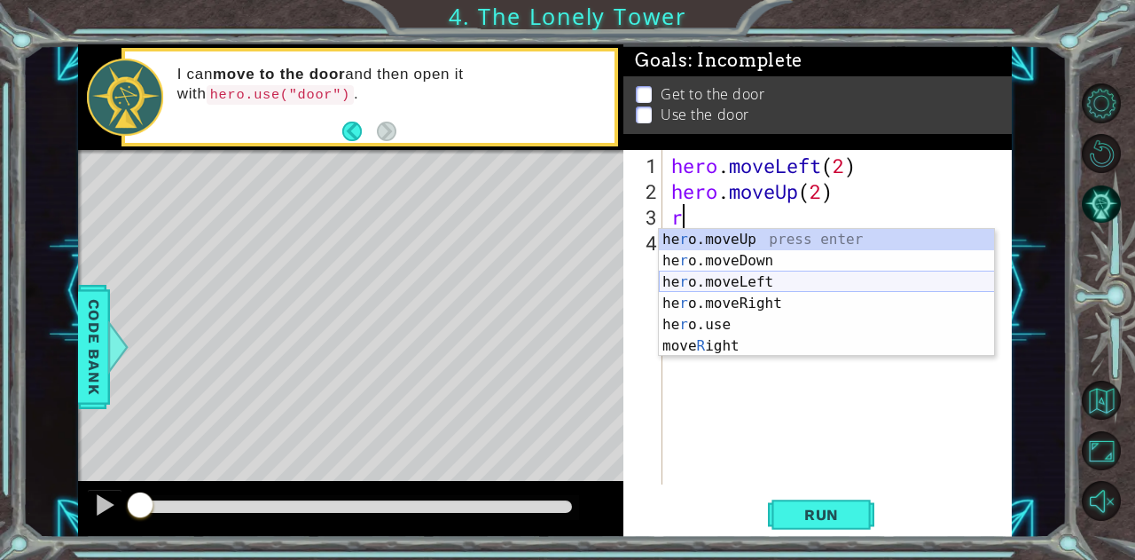
click at [742, 292] on div "he r o.moveUp press enter he r o.moveDown press enter he r o.moveLeft press ent…" at bounding box center [827, 314] width 336 height 170
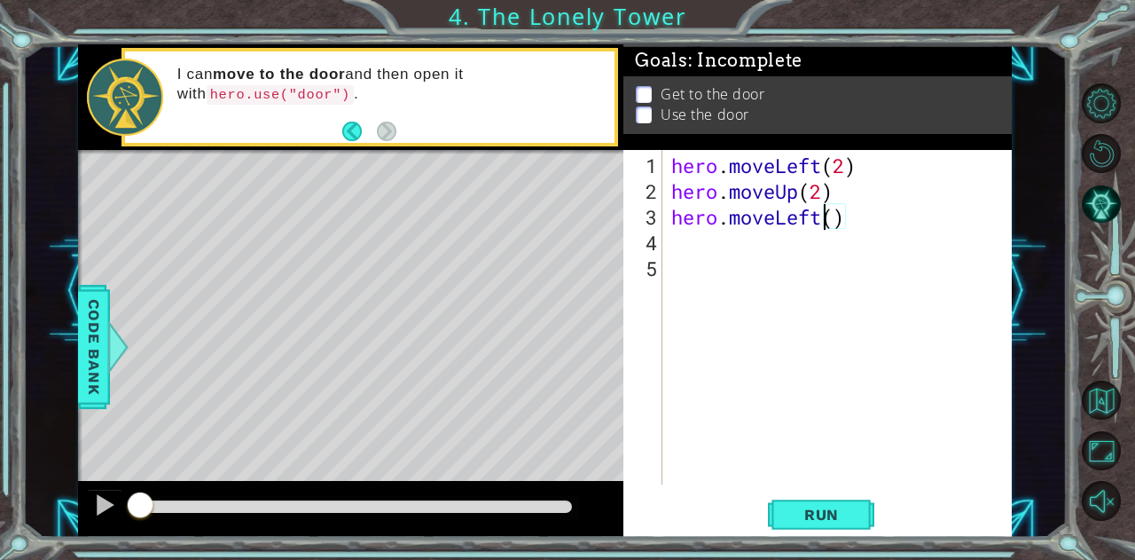
click at [826, 219] on div "hero . moveLeft ( 2 ) hero . moveUp ( 2 ) hero . moveLeft ( )" at bounding box center [842, 346] width 349 height 386
drag, startPoint x: 826, startPoint y: 219, endPoint x: 780, endPoint y: 219, distance: 46.1
click at [780, 219] on div "hero . moveLeft ( 2 ) hero . moveUp ( 2 ) hero . moveLeft ( )" at bounding box center [842, 346] width 349 height 386
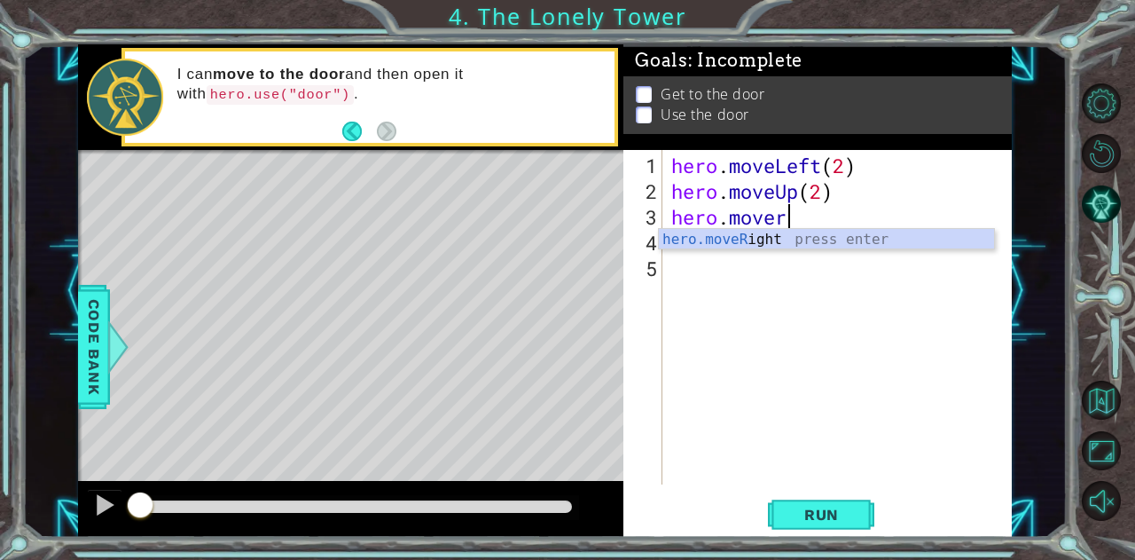
type textarea "hero.move"
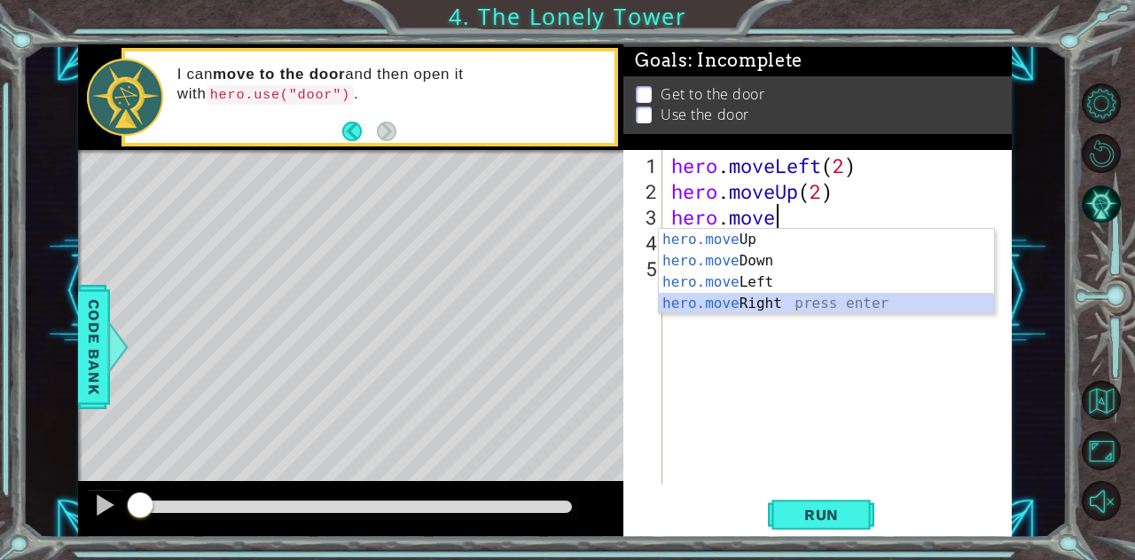
click at [773, 299] on div "hero.move Up press enter hero.move Down press enter hero.move Left press enter …" at bounding box center [827, 293] width 336 height 128
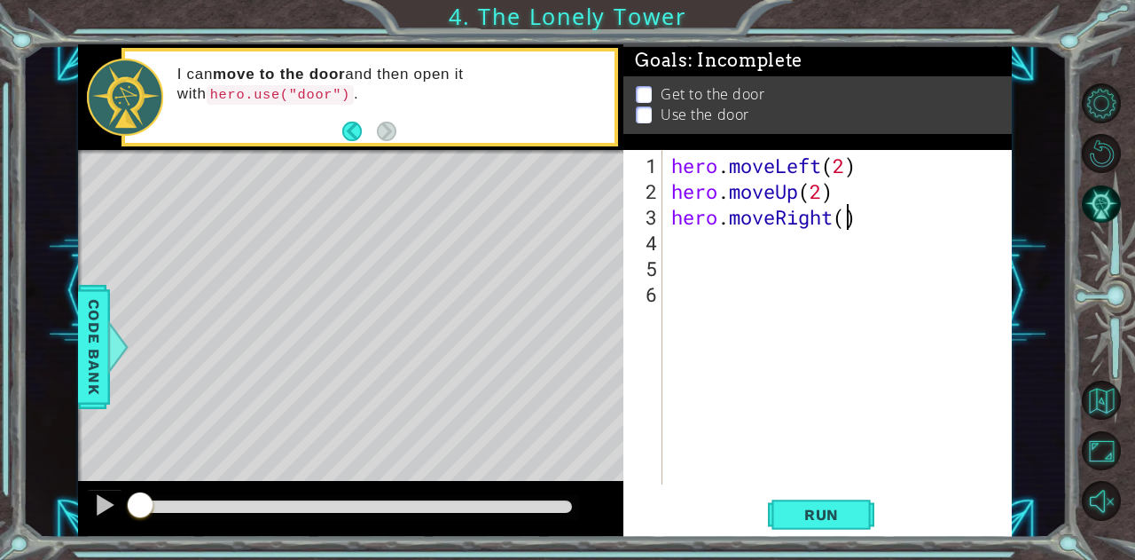
click at [845, 217] on div "hero . moveLeft ( 2 ) hero . moveUp ( 2 ) hero . moveRight ( )" at bounding box center [842, 346] width 349 height 386
type textarea "hero.moveRight(2)"
click at [787, 239] on div "hero . moveLeft ( 2 ) hero . moveUp ( 2 ) hero . moveRight ( 2 )" at bounding box center [842, 346] width 349 height 386
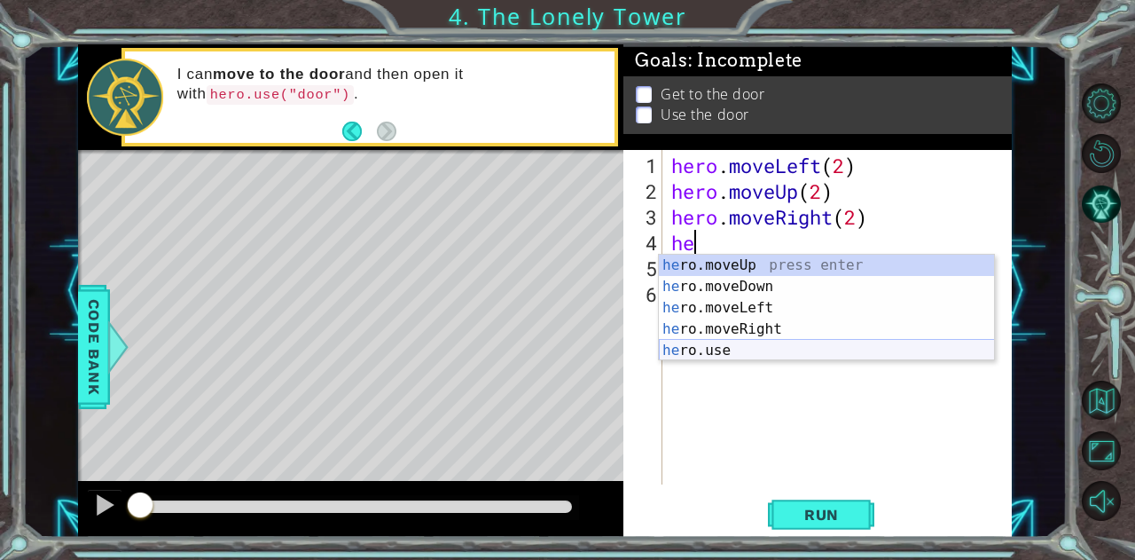
click at [742, 344] on div "he ro.moveUp press enter he ro.moveDown press enter he ro.moveLeft press enter …" at bounding box center [827, 329] width 336 height 149
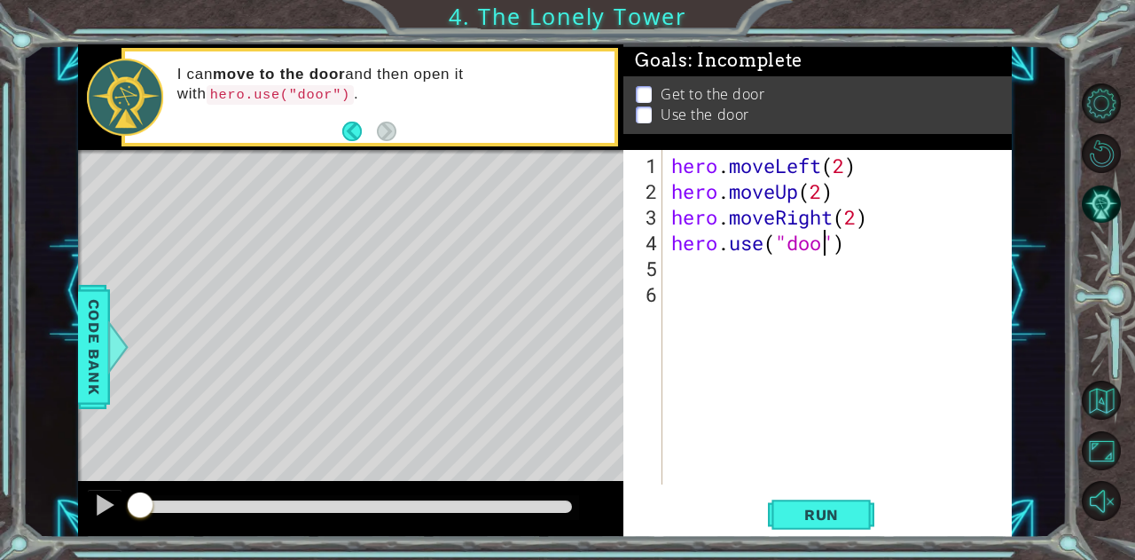
type textarea "hero.use("door")"
click at [851, 524] on button "Run" at bounding box center [821, 514] width 106 height 39
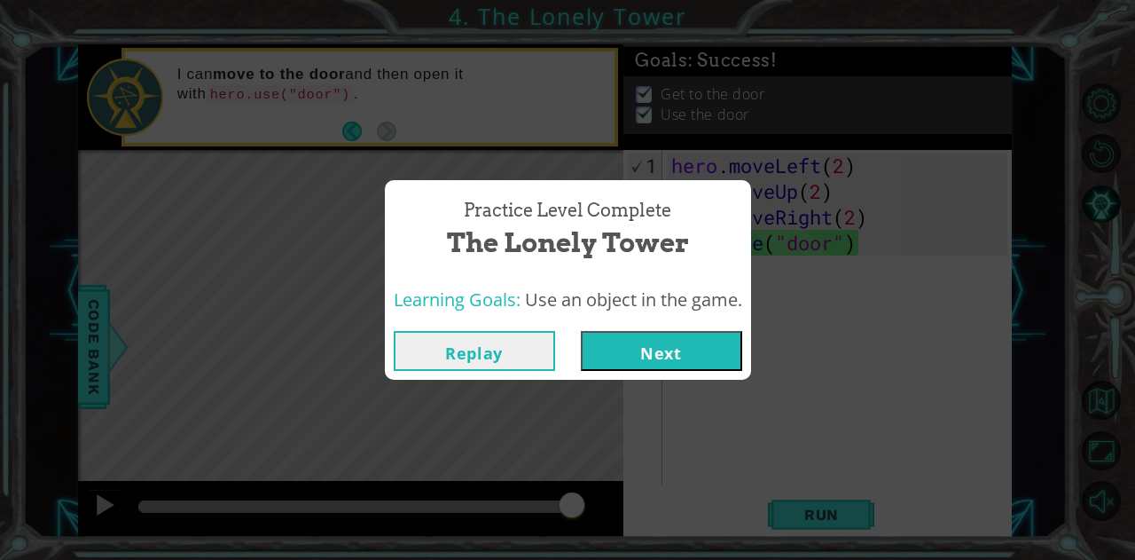
click at [662, 352] on button "Next" at bounding box center [661, 351] width 161 height 40
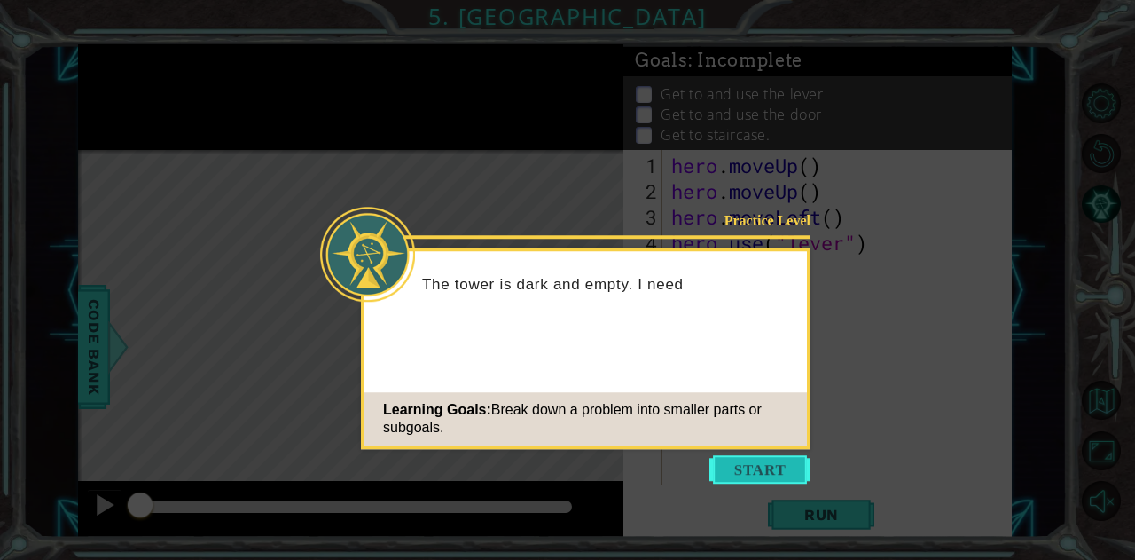
click at [736, 467] on button "Start" at bounding box center [760, 469] width 101 height 28
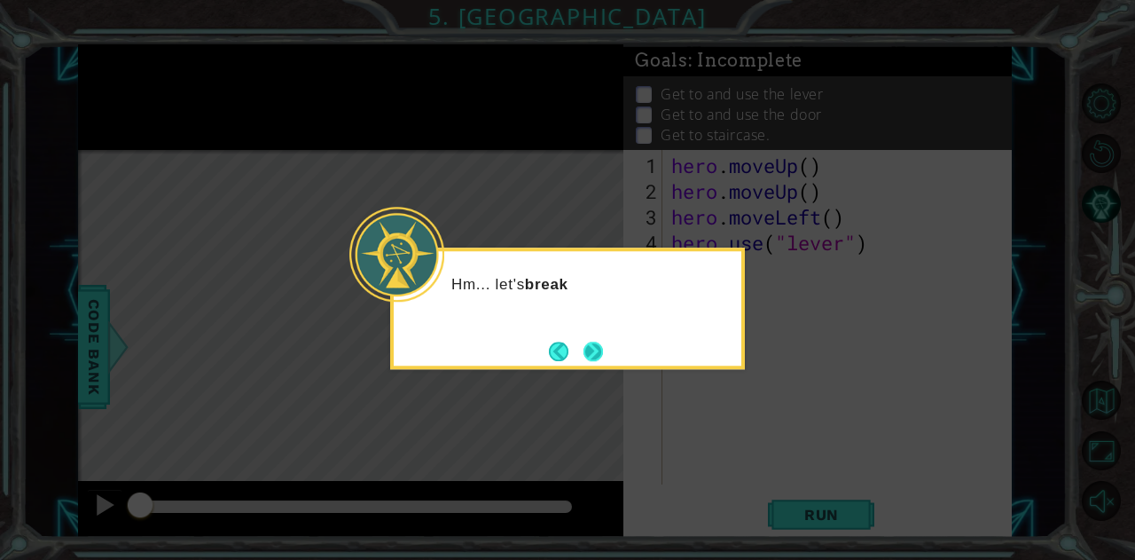
click at [591, 351] on button "Next" at bounding box center [594, 351] width 24 height 24
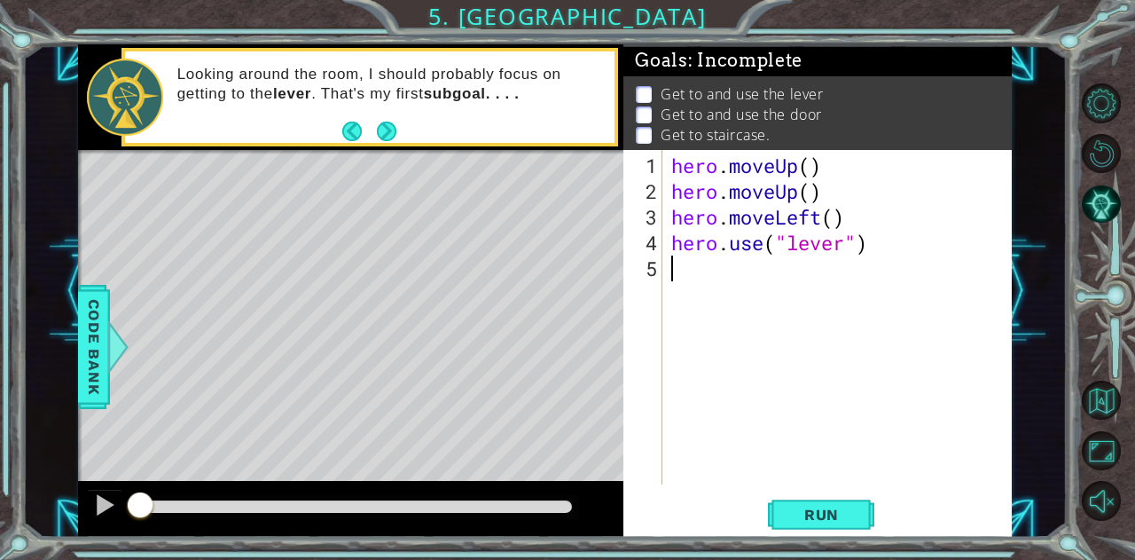
click at [813, 164] on div "hero . moveUp ( ) hero . moveUp ( ) hero . moveLeft ( ) hero . use ( "lever" )" at bounding box center [842, 346] width 349 height 386
drag, startPoint x: 825, startPoint y: 192, endPoint x: 644, endPoint y: 189, distance: 181.0
click at [644, 189] on div "hero.moveUp(2) 1 2 3 4 5 hero . moveUp ( 2 ) hero . moveUp ( ) hero . moveLeft …" at bounding box center [816, 317] width 384 height 334
type textarea "hero.moveUp()"
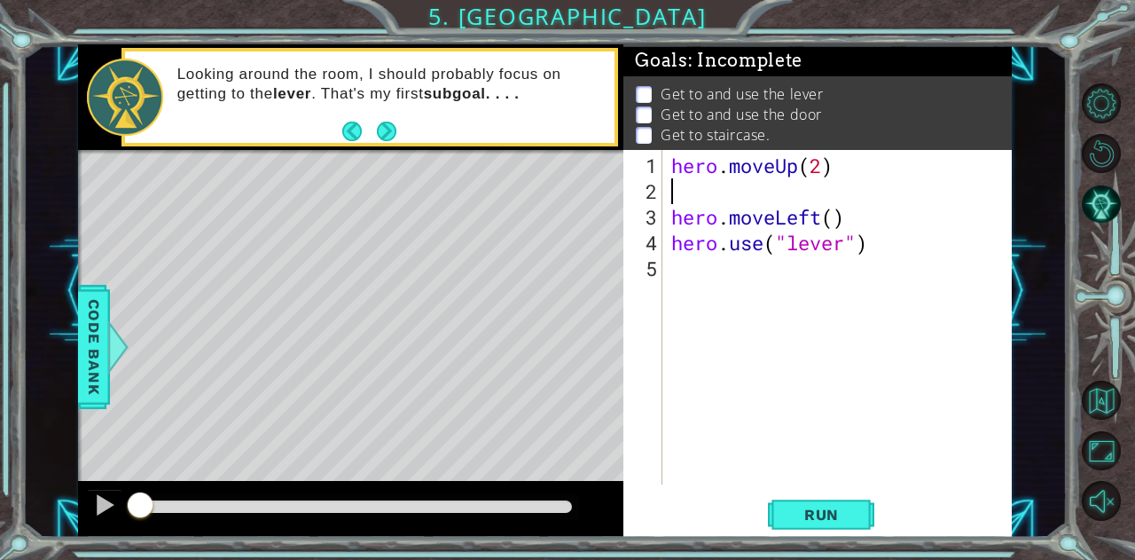
scroll to position [0, 0]
click at [820, 512] on span "Run" at bounding box center [822, 515] width 70 height 18
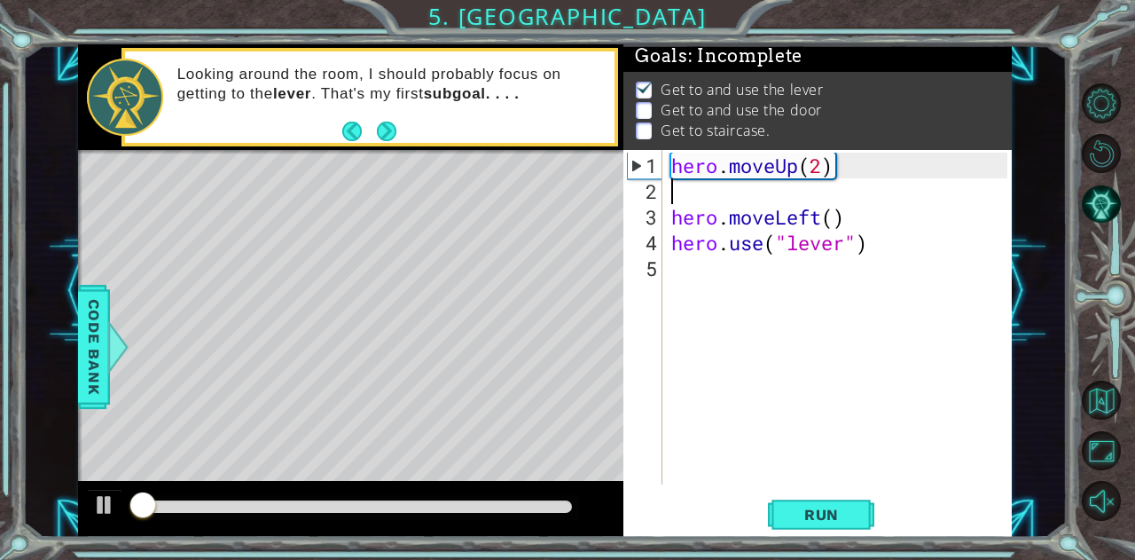
scroll to position [13, 0]
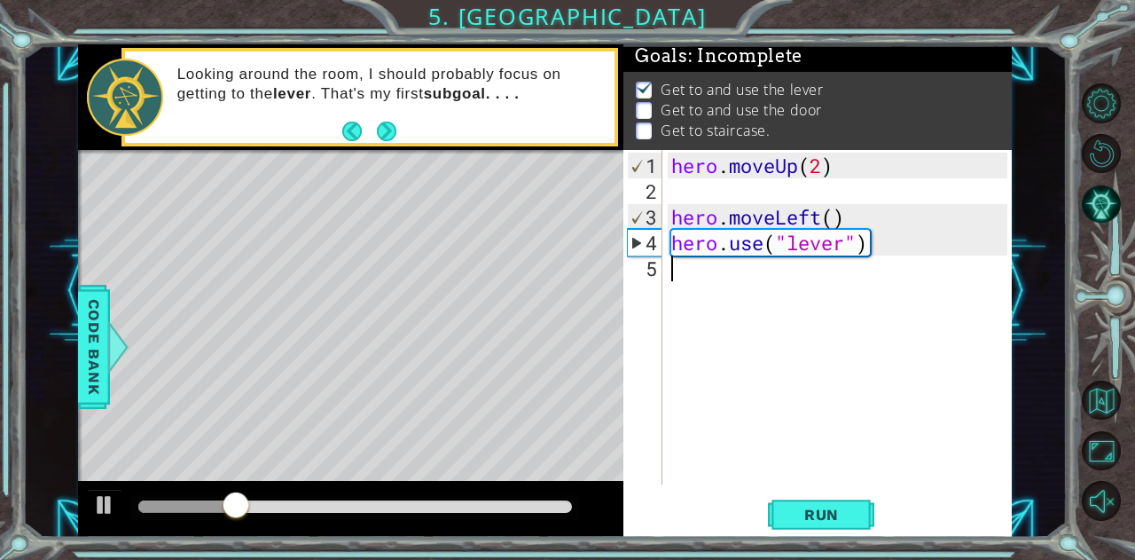
click at [695, 263] on div "hero . moveUp ( 2 ) hero . moveLeft ( ) hero . use ( "lever" )" at bounding box center [842, 346] width 349 height 386
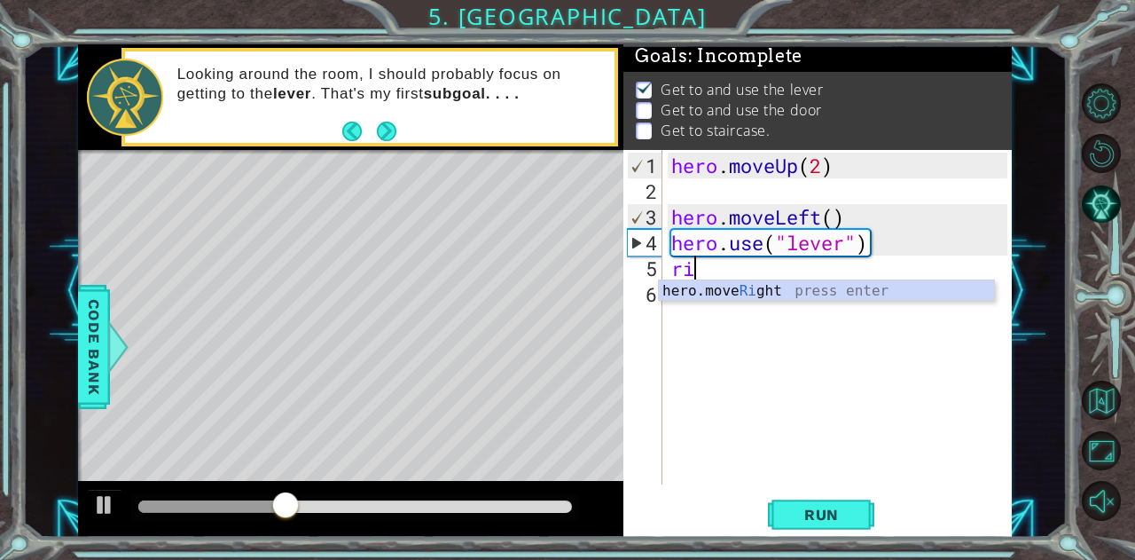
type textarea "rig"
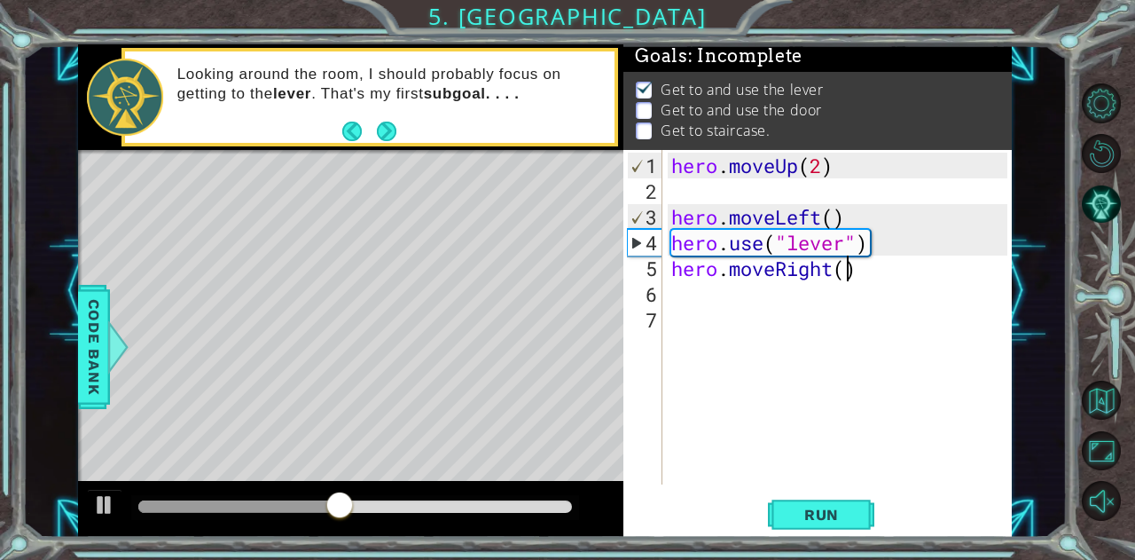
click at [850, 272] on div "hero . moveUp ( 2 ) hero . moveLeft ( ) hero . use ( "lever" ) hero . moveRight…" at bounding box center [842, 346] width 349 height 386
type textarea "hero.moveRight(3)"
click at [734, 304] on div "hero . moveUp ( 2 ) hero . moveLeft ( ) hero . use ( "lever" ) hero . moveRight…" at bounding box center [842, 346] width 349 height 386
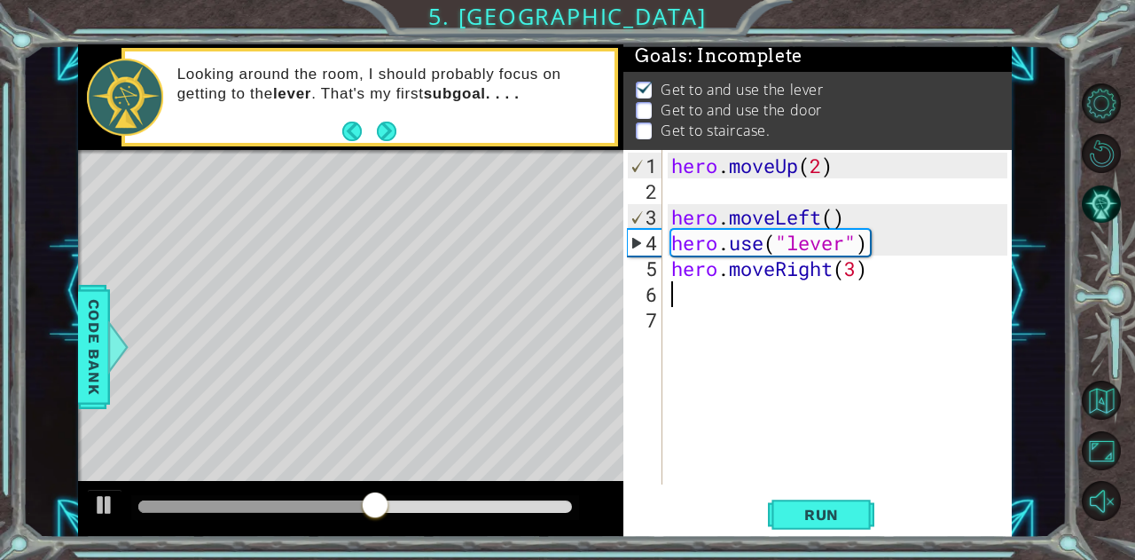
click at [730, 296] on div "hero . moveUp ( 2 ) hero . moveLeft ( ) hero . use ( "lever" ) hero . moveRight…" at bounding box center [842, 346] width 349 height 386
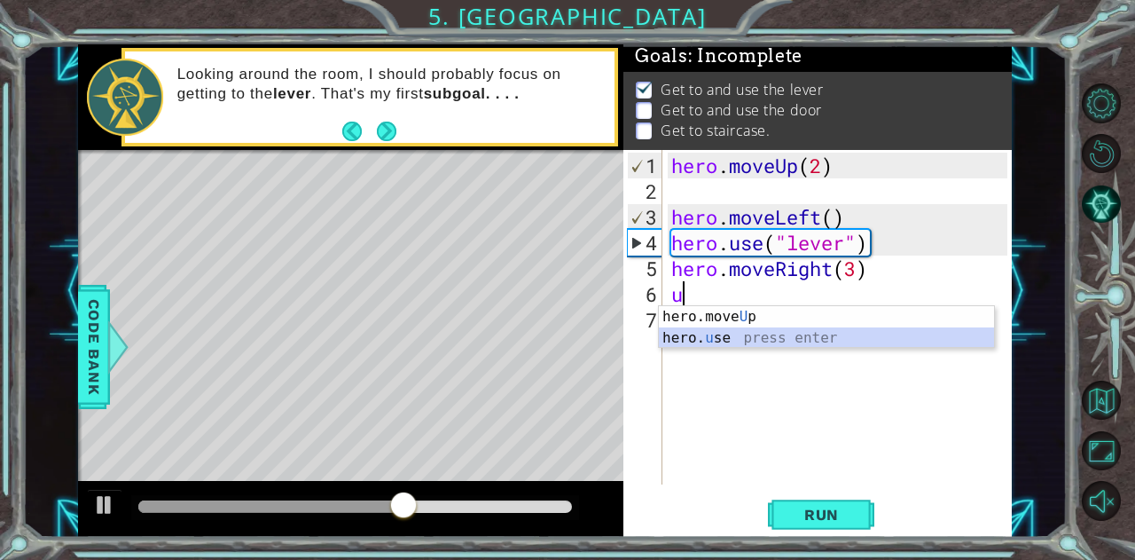
click at [725, 338] on div "hero.move U p press enter hero. u se press enter" at bounding box center [827, 348] width 336 height 85
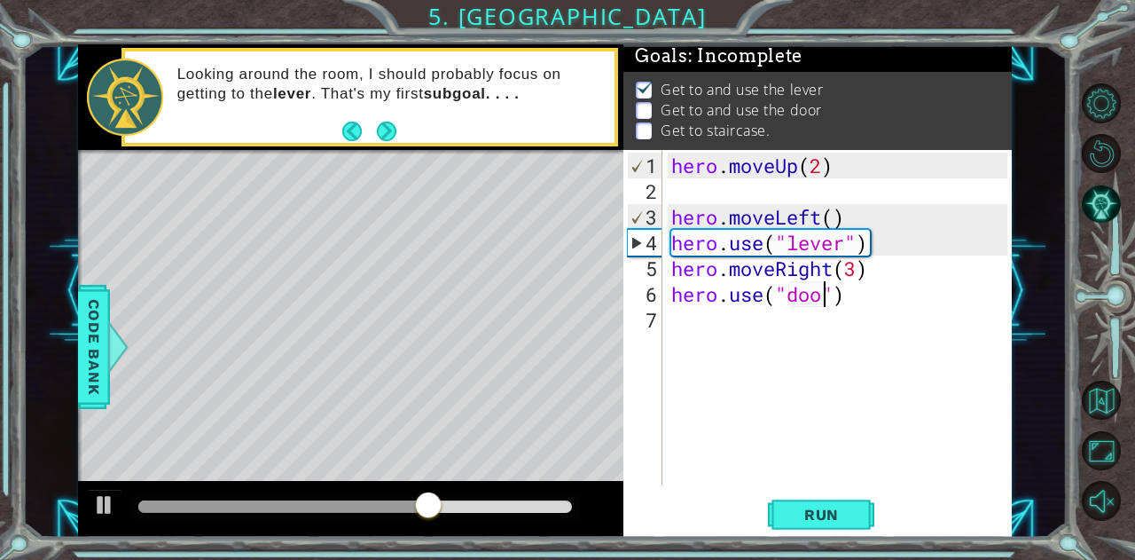
scroll to position [0, 7]
type textarea "hero.use("door")"
click at [862, 519] on button "Run" at bounding box center [821, 514] width 106 height 39
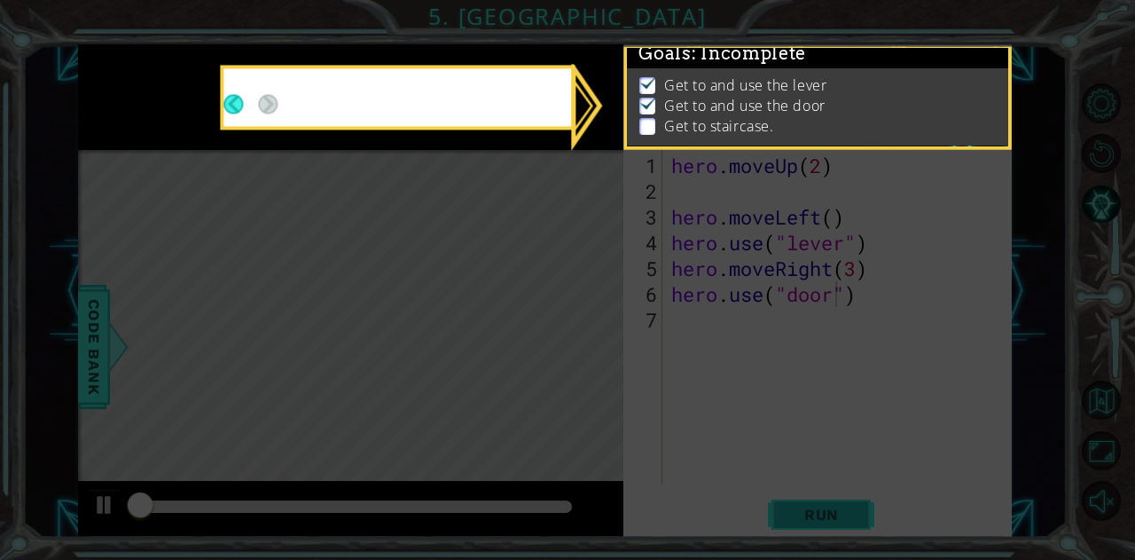
scroll to position [13, 0]
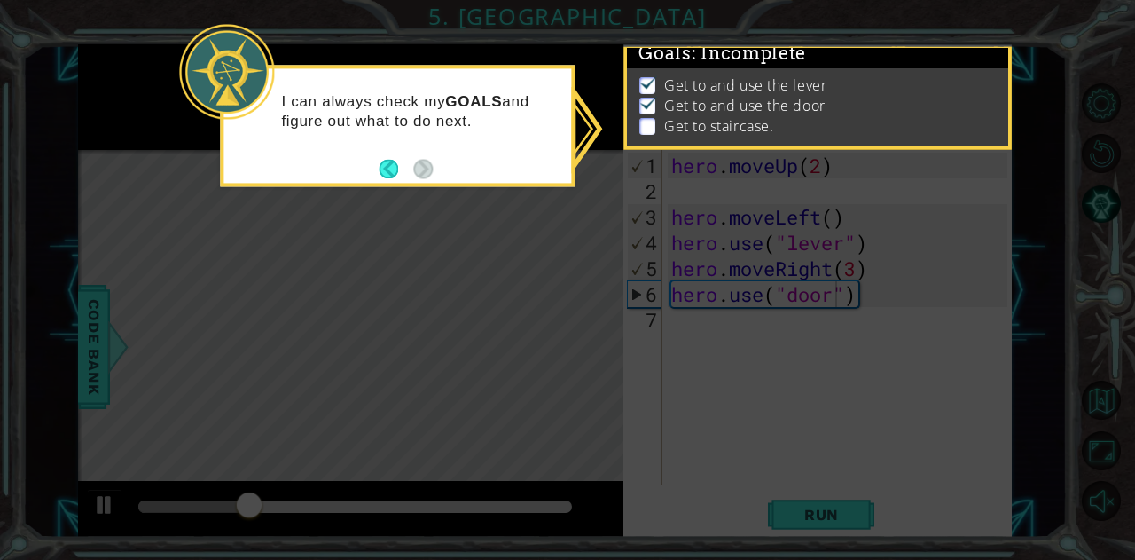
click at [647, 118] on p at bounding box center [648, 126] width 16 height 17
click at [522, 118] on p "I can always check my GOALS and figure out what to do next." at bounding box center [420, 111] width 278 height 39
click at [394, 166] on button "Back" at bounding box center [396, 169] width 35 height 20
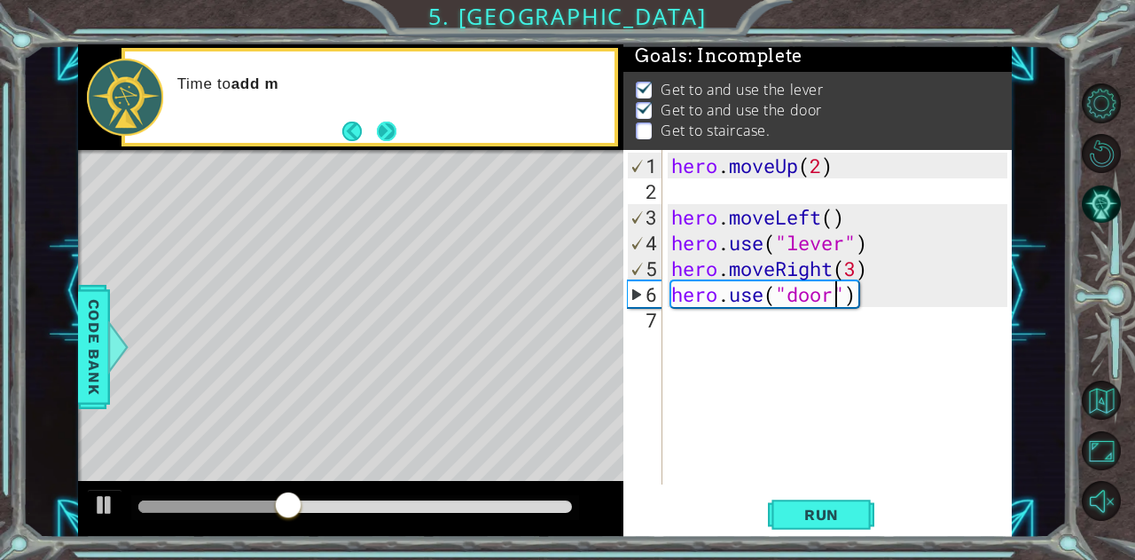
click at [392, 125] on button "Next" at bounding box center [386, 131] width 23 height 23
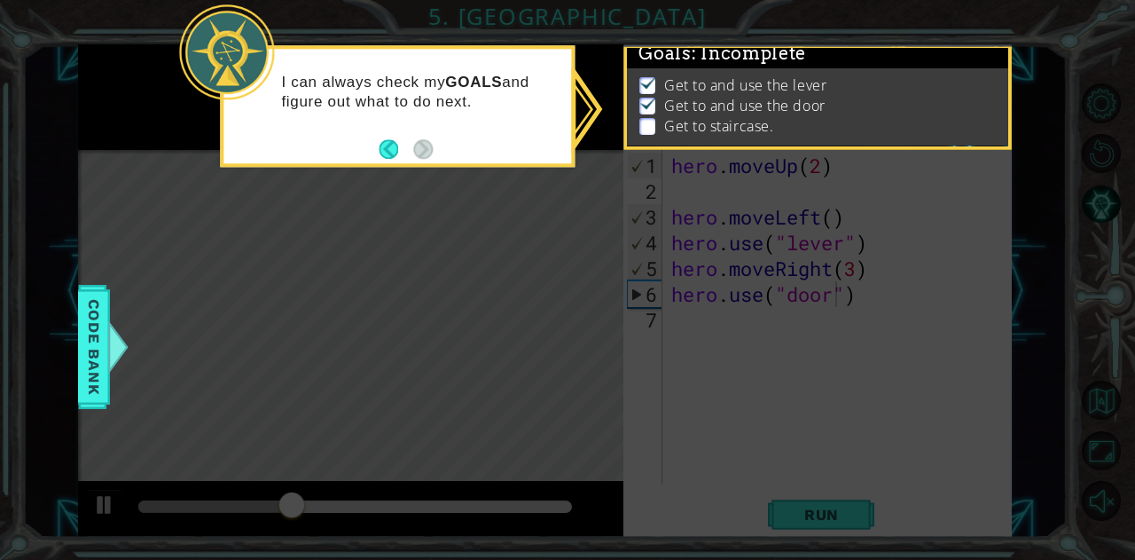
scroll to position [13, 0]
drag, startPoint x: 493, startPoint y: 318, endPoint x: 500, endPoint y: 310, distance: 10.7
click at [500, 312] on icon at bounding box center [567, 280] width 1135 height 560
click at [652, 118] on p at bounding box center [648, 126] width 16 height 17
click at [648, 96] on img at bounding box center [649, 103] width 18 height 14
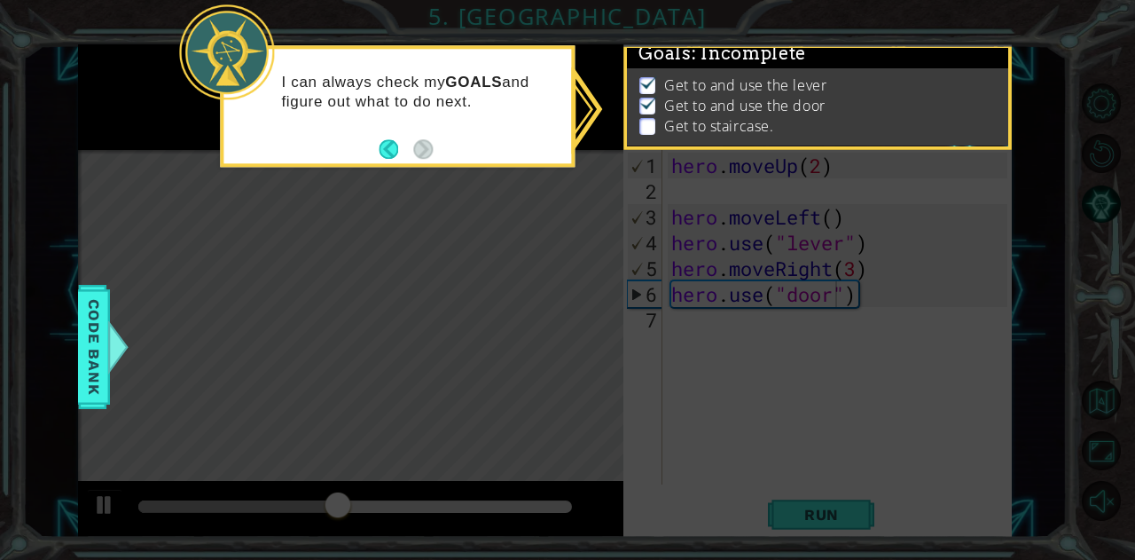
click at [648, 75] on img at bounding box center [649, 82] width 18 height 14
drag, startPoint x: 644, startPoint y: 97, endPoint x: 644, endPoint y: 106, distance: 9.8
click at [644, 98] on img at bounding box center [649, 103] width 18 height 14
click at [743, 436] on icon at bounding box center [567, 280] width 1135 height 560
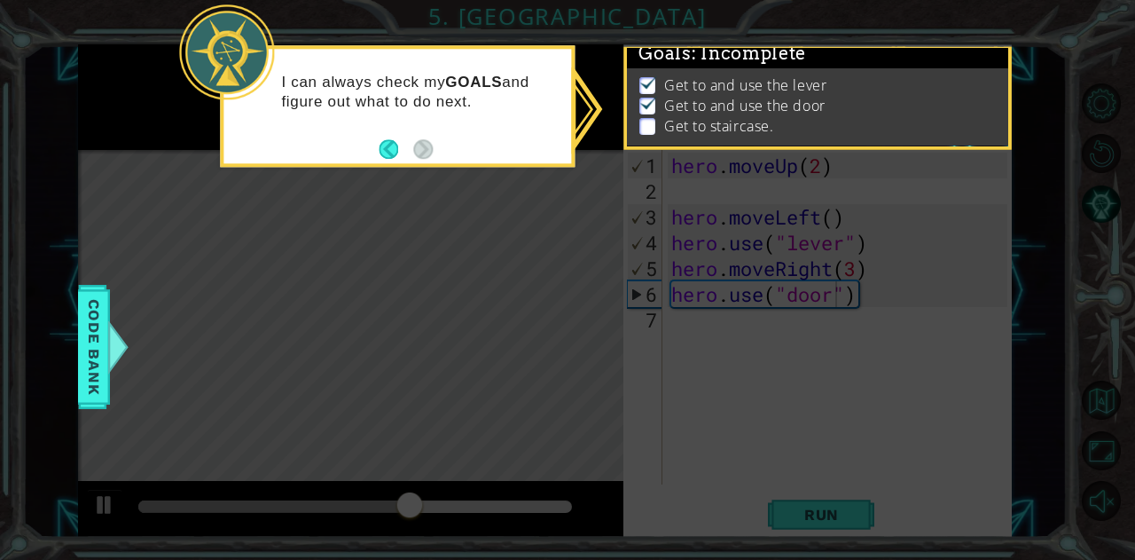
click at [430, 90] on p "I can always check my GOALS and figure out what to do next." at bounding box center [420, 92] width 278 height 39
drag, startPoint x: 430, startPoint y: 90, endPoint x: 439, endPoint y: 94, distance: 9.9
click at [432, 90] on p "I can always check my GOALS and figure out what to do next." at bounding box center [420, 92] width 278 height 39
click at [439, 95] on p "I can always check my GOALS and figure out what to do next." at bounding box center [420, 92] width 278 height 39
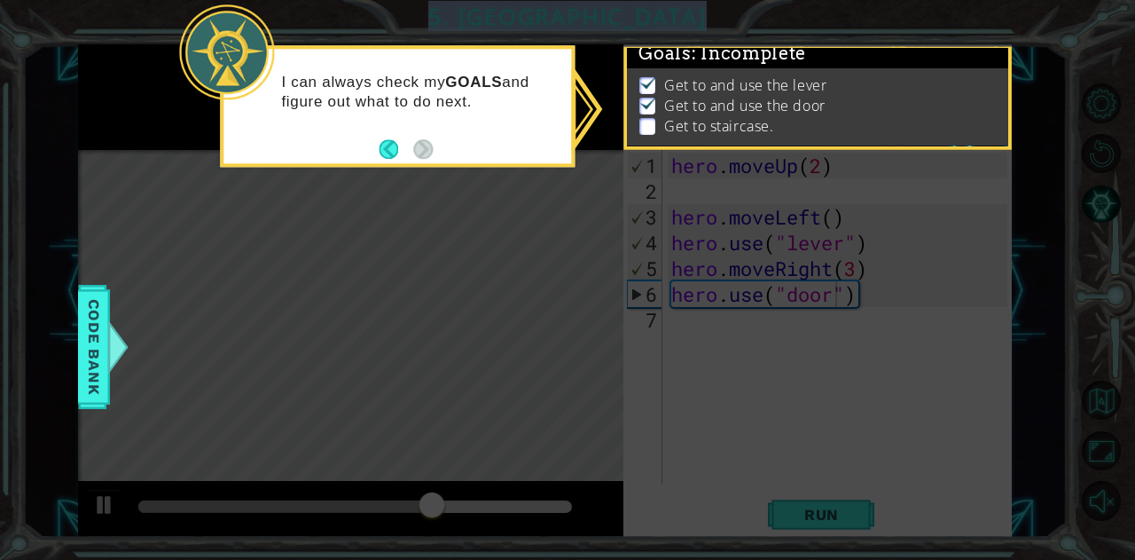
drag, startPoint x: 441, startPoint y: 97, endPoint x: 222, endPoint y: 49, distance: 224.3
click at [195, 43] on body "1 ההההההההההההההההההההההההההההההההההההההההההההההההההההההההההההההההההההההההההההה…" at bounding box center [567, 280] width 1135 height 560
click at [224, 49] on div at bounding box center [226, 51] width 95 height 95
click at [227, 58] on div at bounding box center [226, 51] width 95 height 95
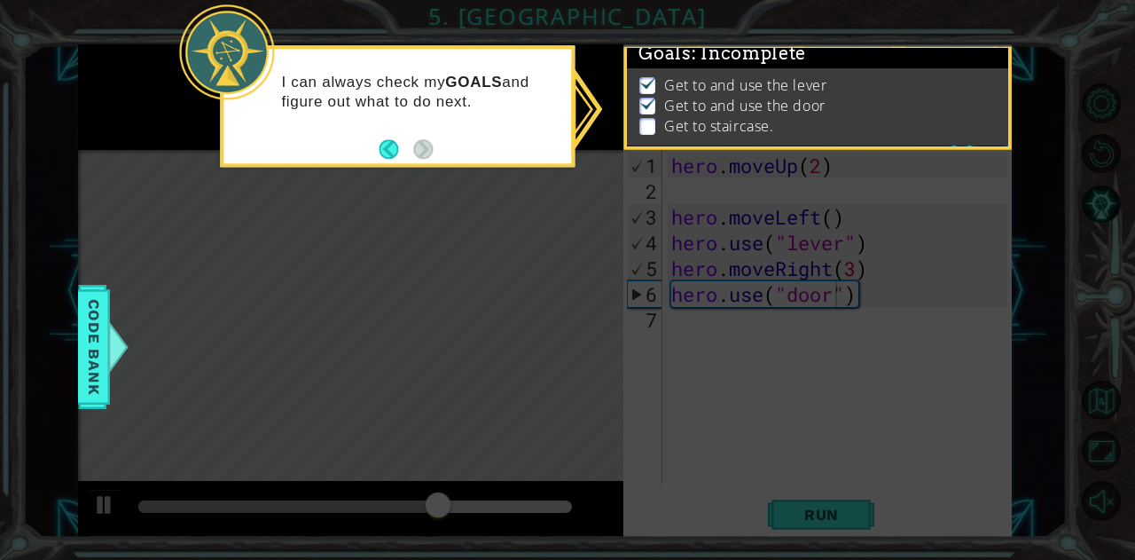
click at [229, 58] on div at bounding box center [226, 51] width 95 height 95
click at [424, 134] on div "I can always check my GOALS and figure out what to do next." at bounding box center [398, 97] width 348 height 97
click at [421, 130] on div "I can always check my GOALS and figure out what to do next." at bounding box center [398, 101] width 348 height 90
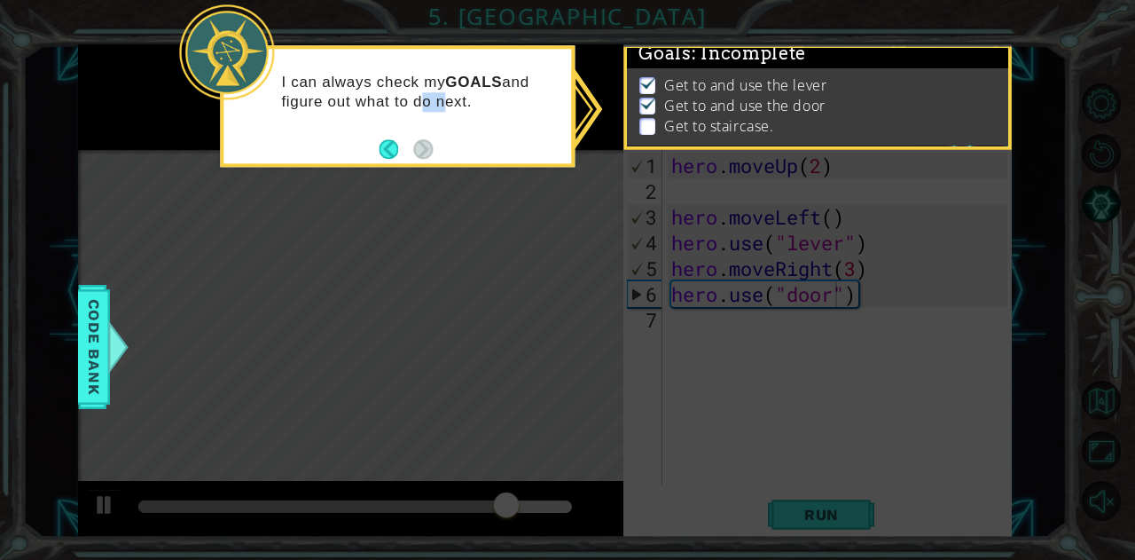
click at [420, 129] on div "I can always check my GOALS and figure out what to do next." at bounding box center [398, 101] width 348 height 90
click at [559, 365] on icon at bounding box center [567, 280] width 1135 height 560
click at [545, 389] on icon at bounding box center [567, 280] width 1135 height 560
click at [525, 356] on icon at bounding box center [567, 280] width 1135 height 560
click at [529, 356] on icon at bounding box center [567, 280] width 1135 height 560
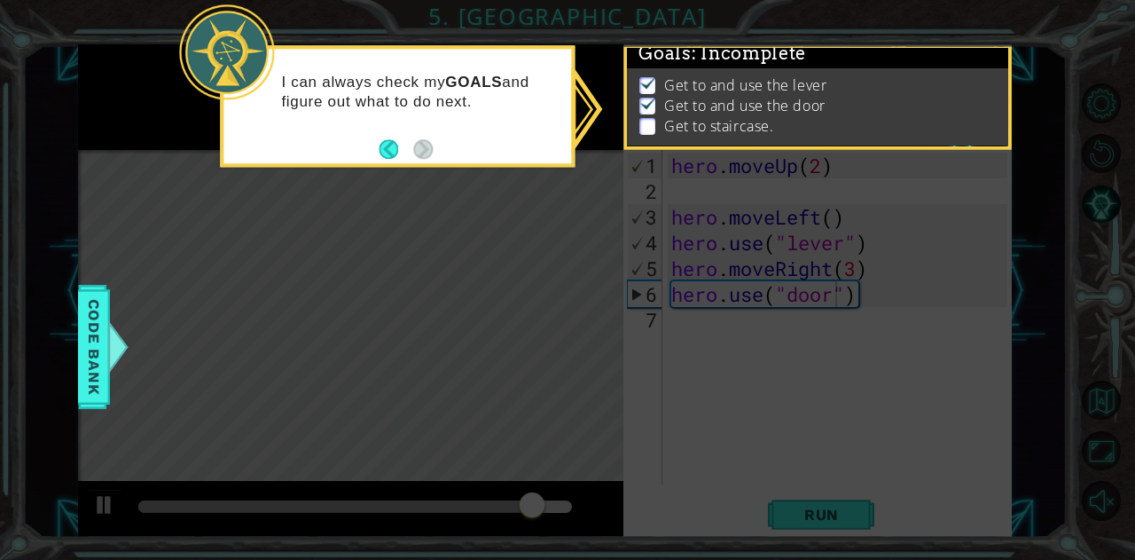
click at [529, 356] on icon at bounding box center [567, 280] width 1135 height 560
drag, startPoint x: 529, startPoint y: 356, endPoint x: 718, endPoint y: 357, distance: 189.8
click at [518, 356] on icon at bounding box center [567, 280] width 1135 height 560
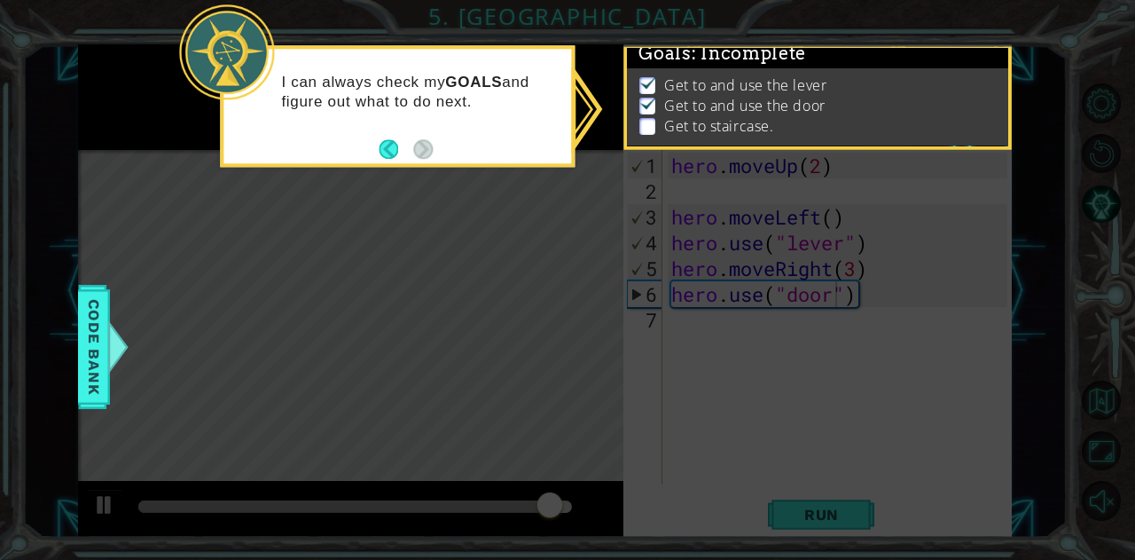
drag, startPoint x: 828, startPoint y: 30, endPoint x: 807, endPoint y: 113, distance: 85.0
click at [820, 74] on div "1 ההההההההההההההההההההההההההההההההההההההההההההההההההההההההההההההההההההההההההההה…" at bounding box center [567, 280] width 1135 height 560
click at [805, 118] on div "Get to and use the lever Get to and use the door Get to staircase." at bounding box center [817, 107] width 381 height 78
drag, startPoint x: 760, startPoint y: 150, endPoint x: 676, endPoint y: 137, distance: 85.2
click at [758, 150] on icon at bounding box center [567, 280] width 1135 height 560
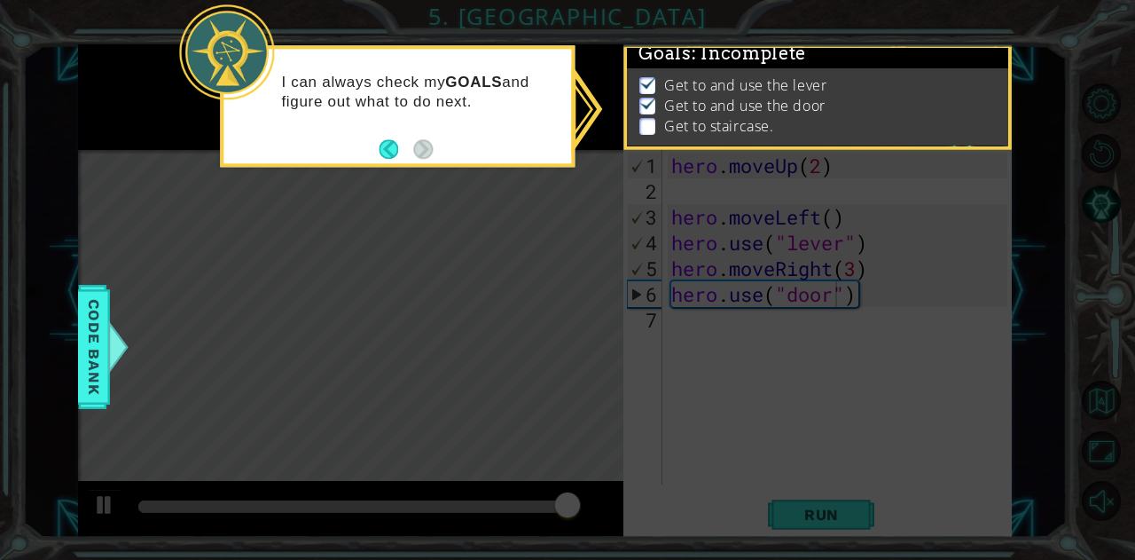
drag, startPoint x: 490, startPoint y: 120, endPoint x: 448, endPoint y: 126, distance: 42.1
click at [448, 126] on div "I can always check my GOALS and figure out what to do next." at bounding box center [398, 101] width 348 height 90
click at [600, 209] on icon at bounding box center [567, 280] width 1135 height 560
click at [747, 96] on p "Get to and use the door" at bounding box center [744, 106] width 161 height 20
click at [646, 118] on p at bounding box center [648, 126] width 16 height 17
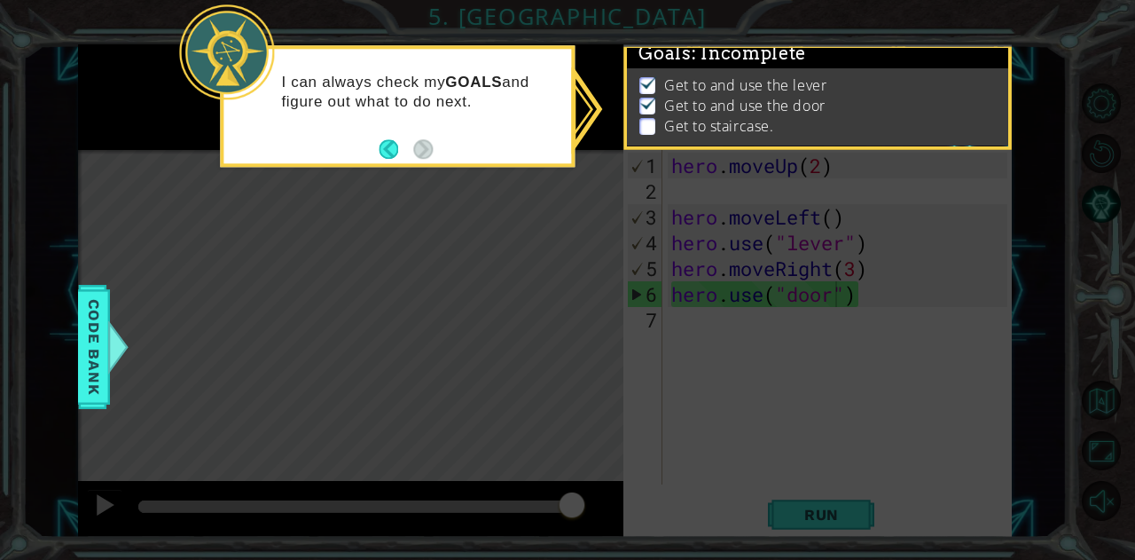
click at [646, 118] on p at bounding box center [648, 126] width 16 height 17
click at [399, 151] on button "Back" at bounding box center [396, 149] width 35 height 20
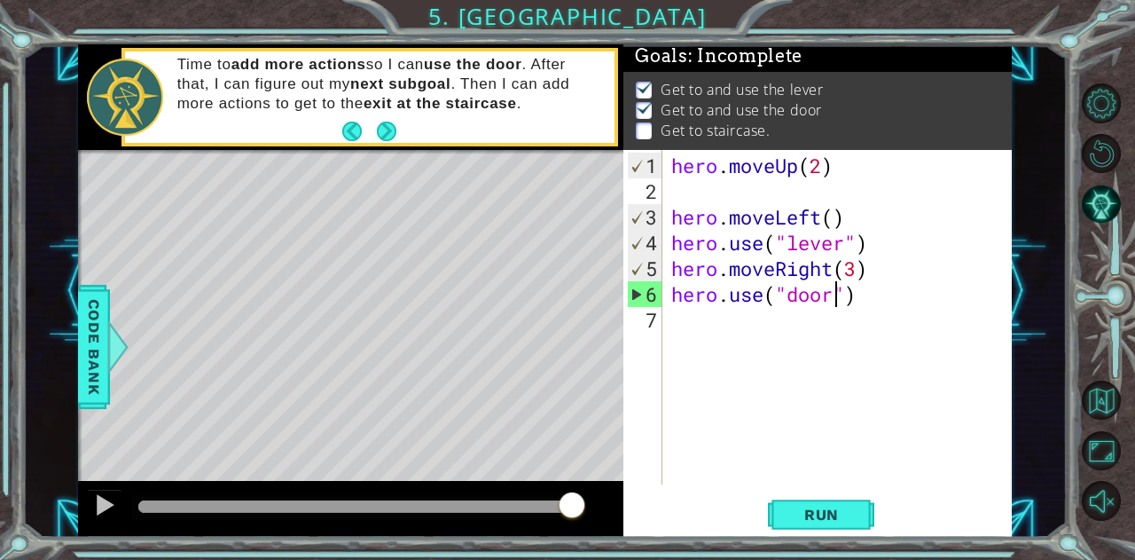
scroll to position [27, 0]
click at [695, 317] on div "hero . moveUp ( 2 ) hero . moveLeft ( ) hero . use ( "lever" ) hero . moveRight…" at bounding box center [842, 346] width 349 height 386
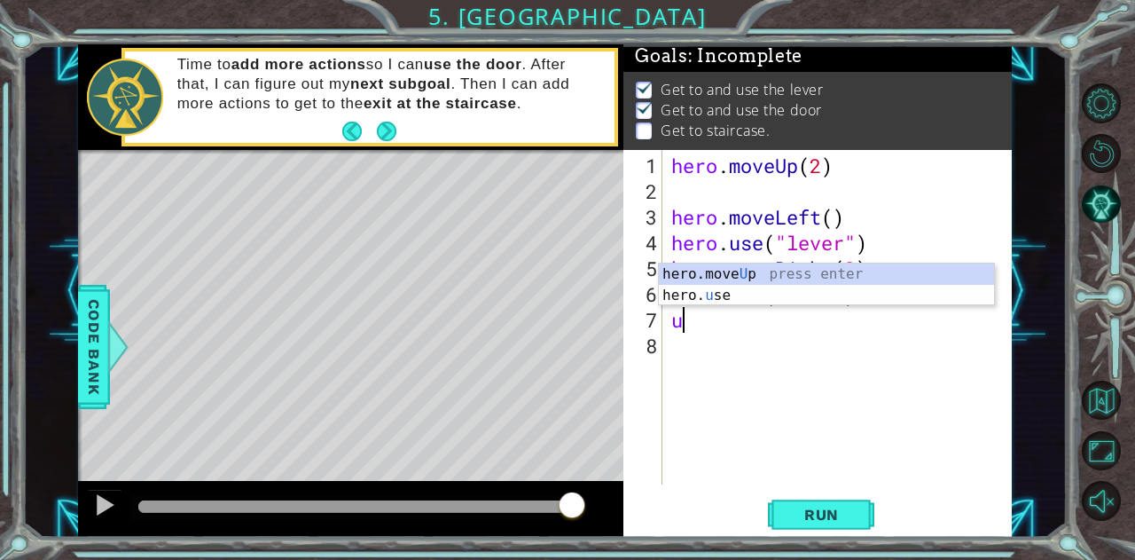
type textarea "up"
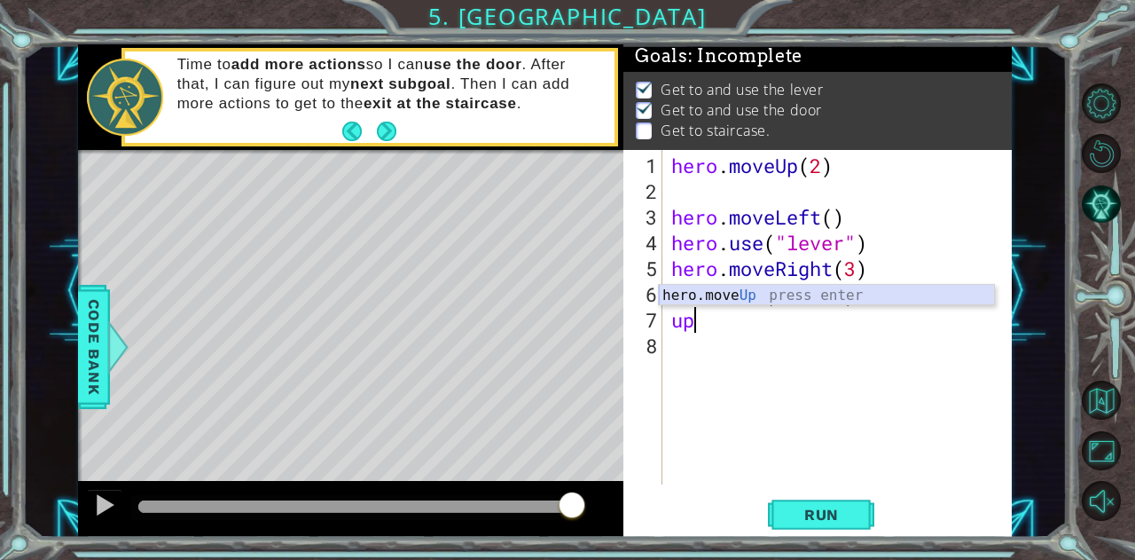
click at [773, 300] on div "hero.move Up press enter" at bounding box center [827, 317] width 336 height 64
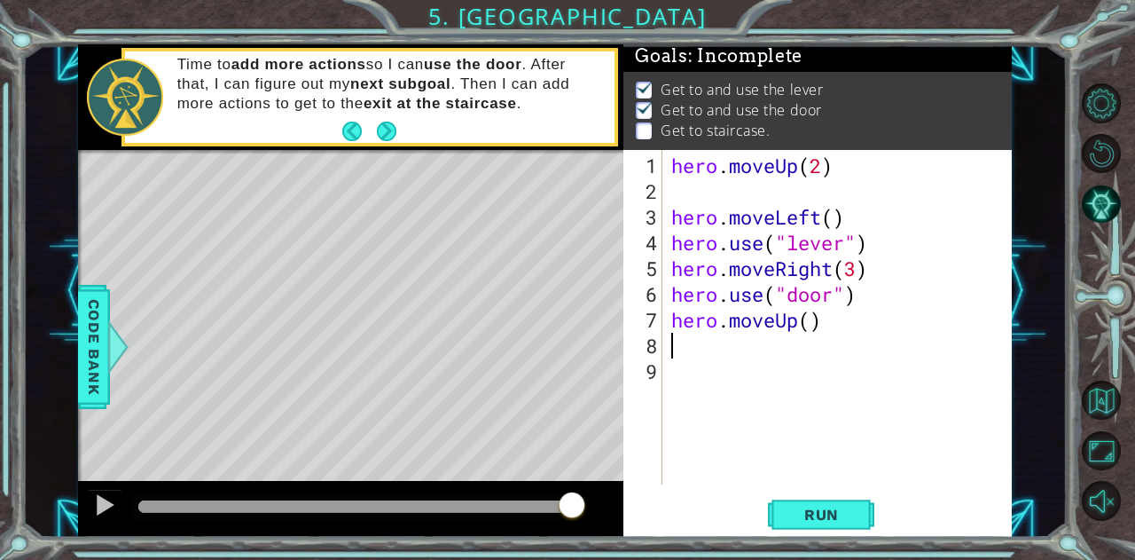
click at [805, 318] on div "hero . moveUp ( 2 ) hero . moveLeft ( ) hero . use ( "lever" ) hero . moveRight…" at bounding box center [842, 346] width 349 height 386
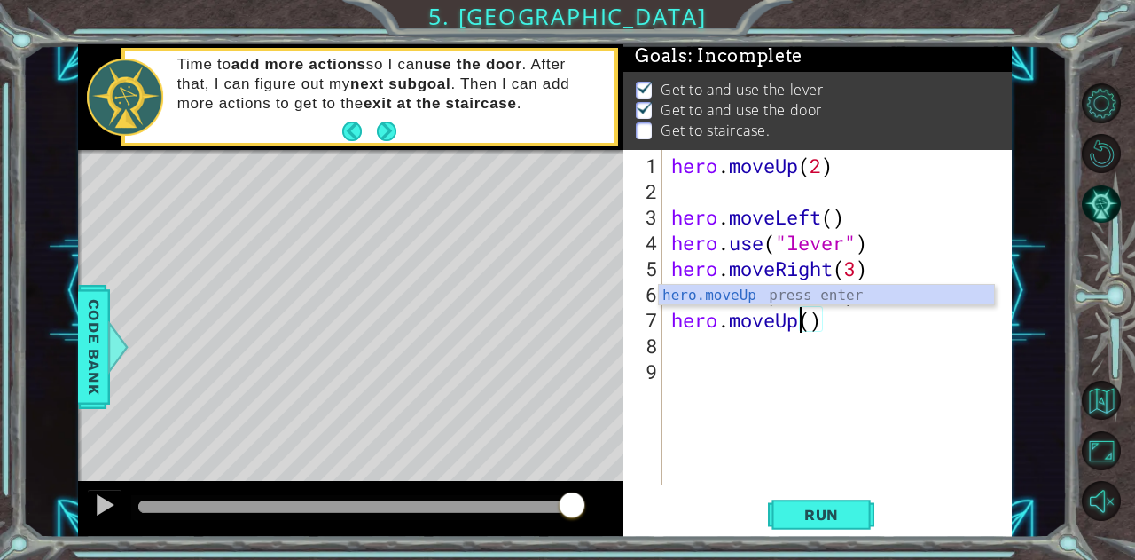
type textarea "hero.moveUp(2)"
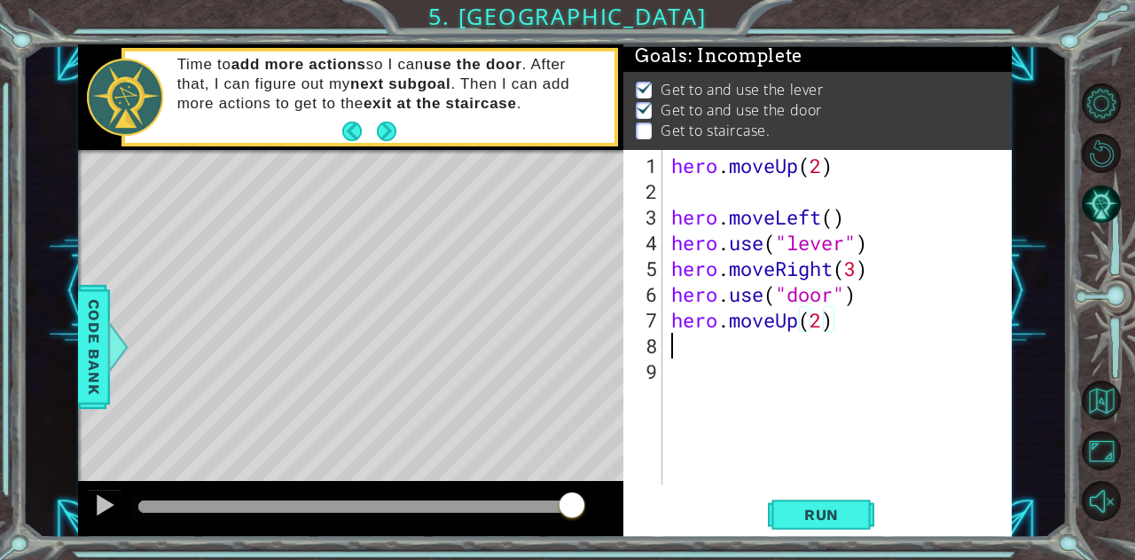
click at [738, 349] on div "hero . moveUp ( 2 ) hero . moveLeft ( ) hero . use ( "lever" ) hero . moveRight…" at bounding box center [842, 346] width 349 height 386
type textarea "l"
click at [717, 318] on div "hero.move L eft press enter" at bounding box center [827, 342] width 336 height 64
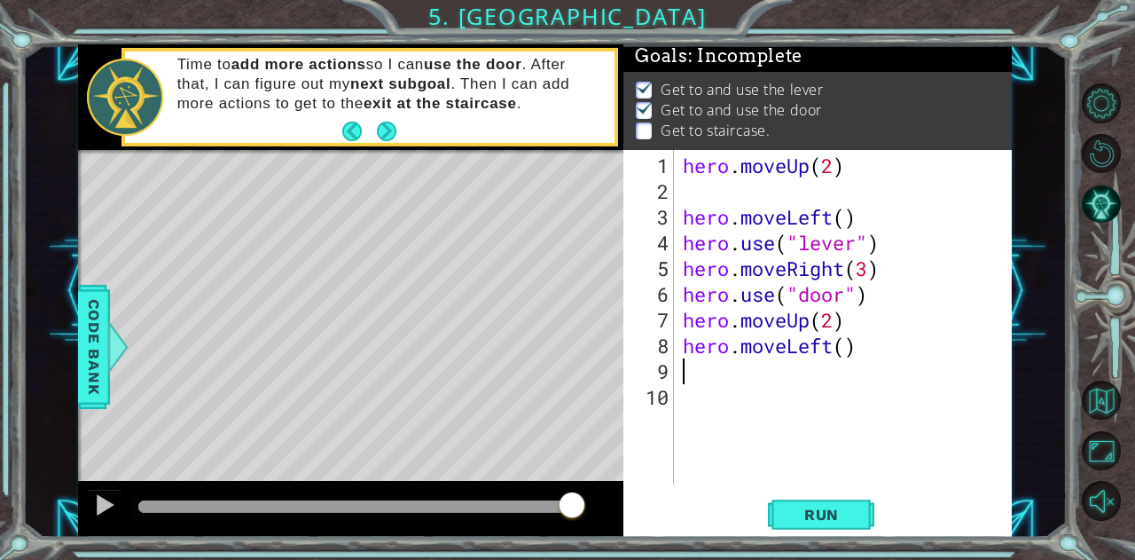
click at [843, 343] on div "hero . moveUp ( 2 ) hero . moveLeft ( ) hero . use ( "lever" ) hero . moveRight…" at bounding box center [848, 346] width 338 height 386
type textarea "hero.moveLeft(3)"
click at [813, 509] on span "Run" at bounding box center [822, 515] width 70 height 18
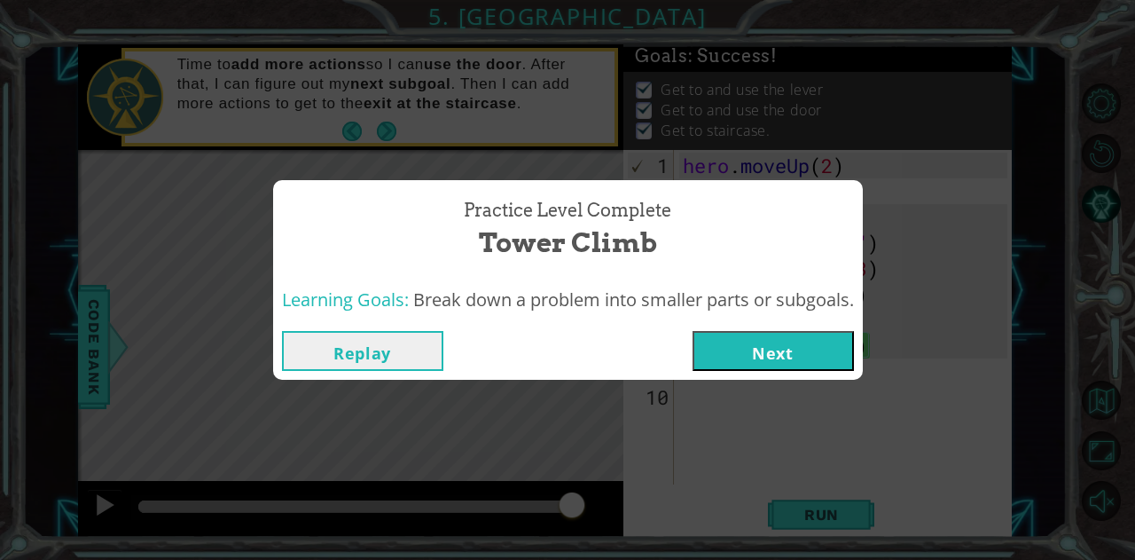
click at [749, 346] on button "Next" at bounding box center [773, 351] width 161 height 40
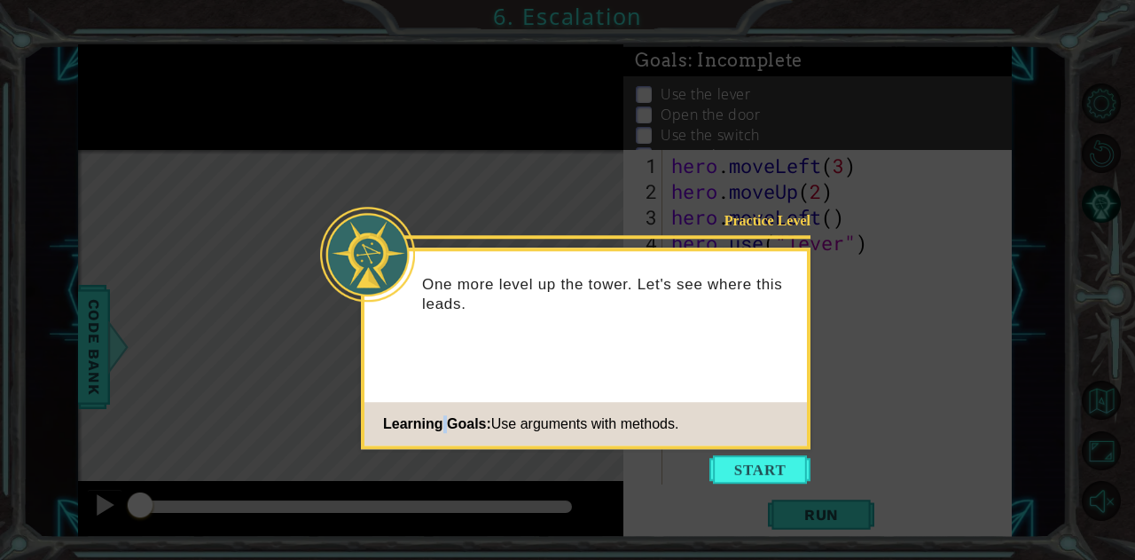
drag, startPoint x: 445, startPoint y: 425, endPoint x: 436, endPoint y: 412, distance: 15.3
click at [442, 418] on span "Learning Goals:" at bounding box center [437, 423] width 108 height 15
click at [499, 302] on p "One more level up the tower. Let's see where this leads." at bounding box center [608, 294] width 373 height 39
click at [760, 466] on button "Start" at bounding box center [760, 469] width 101 height 28
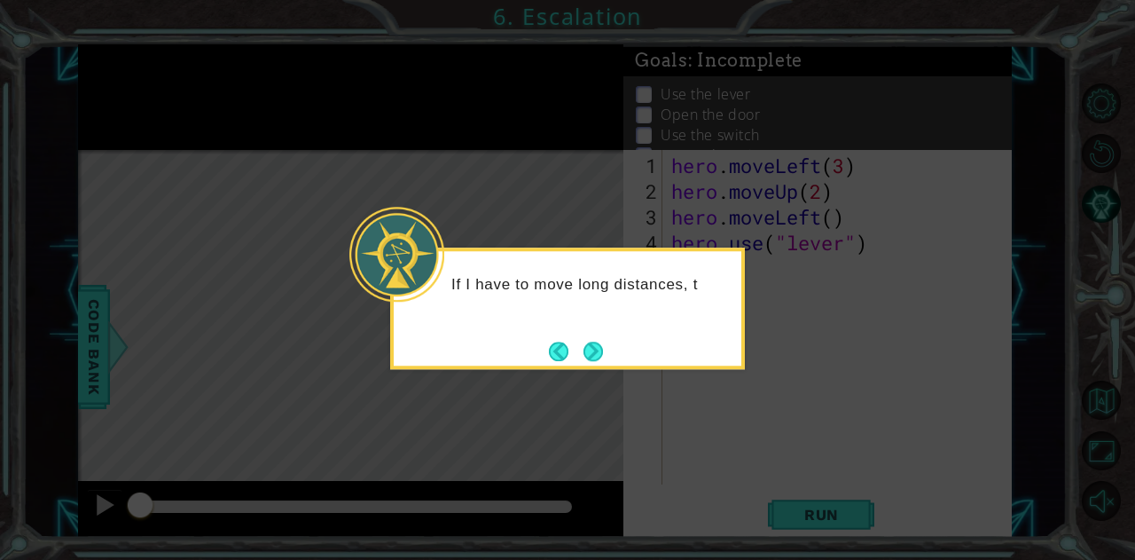
click at [596, 295] on div "If I have to move long distances, t" at bounding box center [568, 293] width 348 height 70
click at [596, 294] on p "If I have to move long distances, t" at bounding box center [590, 285] width 278 height 20
click at [596, 295] on p "If I have to move long distances, there ar" at bounding box center [590, 294] width 278 height 39
click at [594, 296] on p "If I have to move long distances, there are easi" at bounding box center [590, 294] width 278 height 39
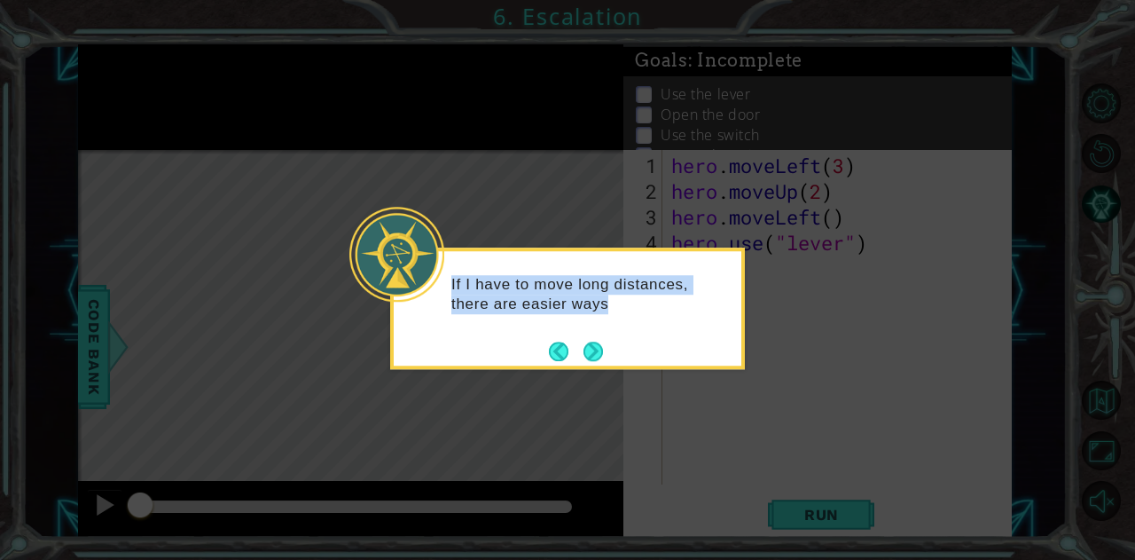
click at [593, 298] on p "If I have to move long distances, there are easier ways" at bounding box center [590, 294] width 278 height 39
click at [632, 312] on p "If I have to move long distances, there are easier ways to do it." at bounding box center [590, 294] width 278 height 39
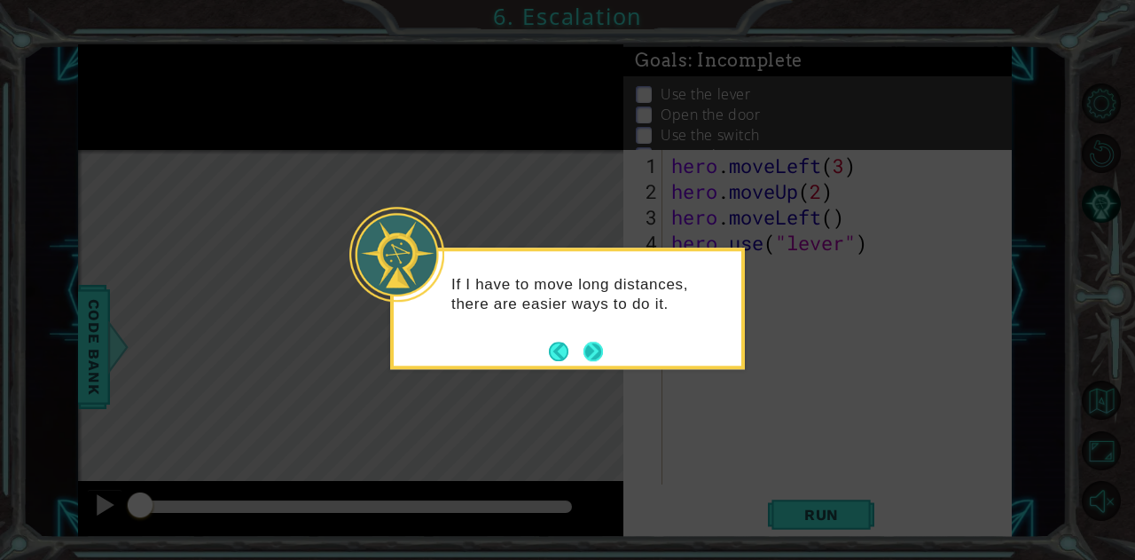
click at [600, 356] on button "Next" at bounding box center [593, 351] width 31 height 31
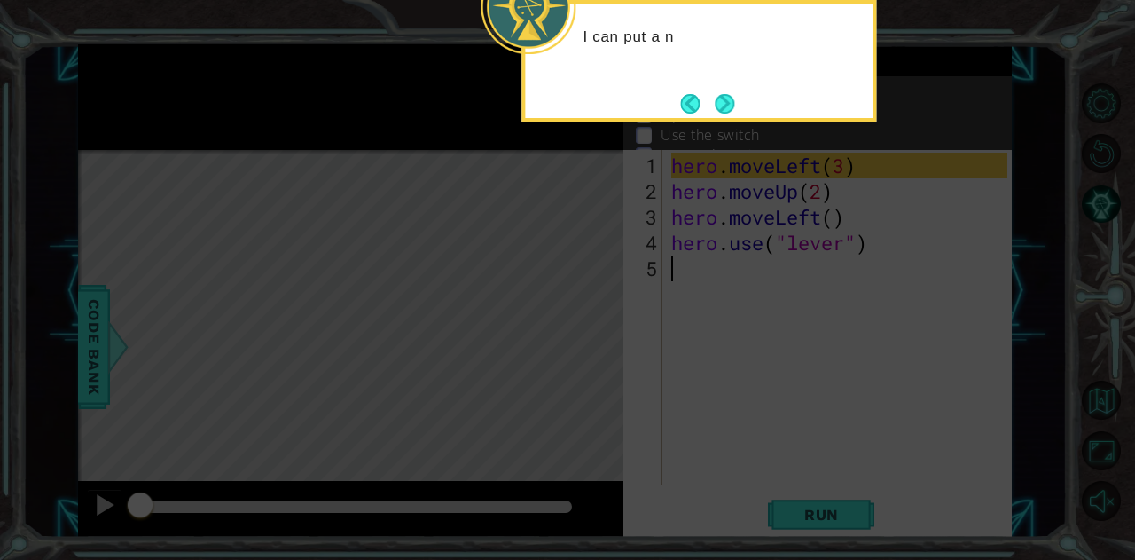
click at [621, 97] on div "I can put a n" at bounding box center [699, 61] width 355 height 122
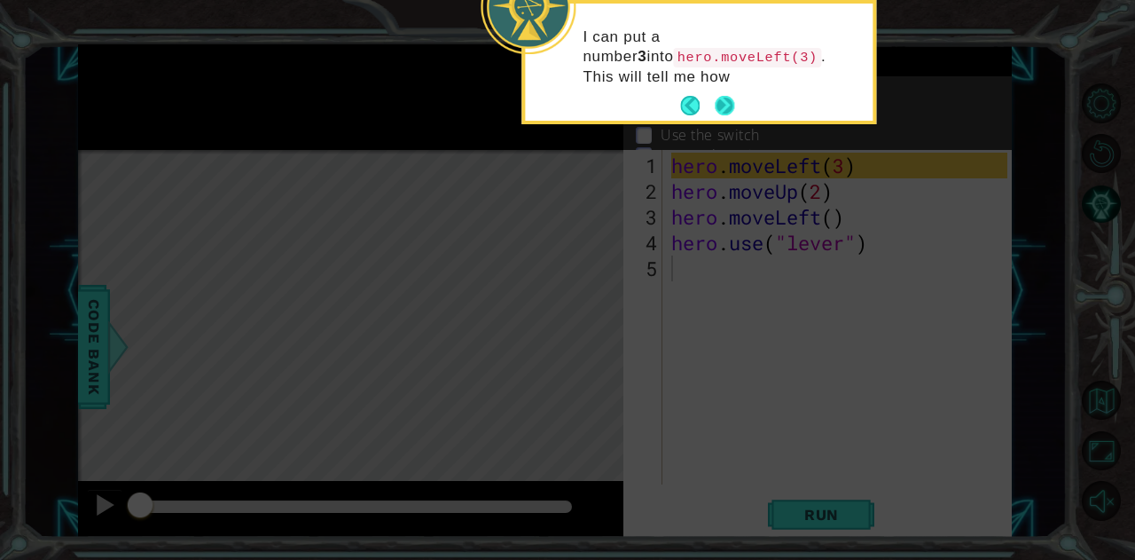
click at [717, 94] on button "Next" at bounding box center [725, 106] width 33 height 33
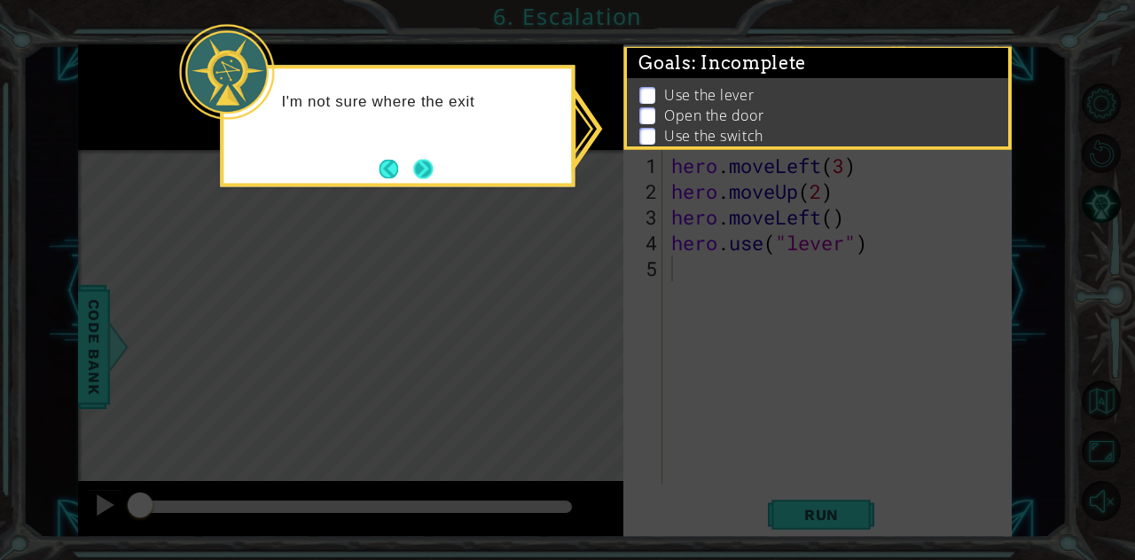
click at [406, 169] on button "Back" at bounding box center [396, 169] width 35 height 20
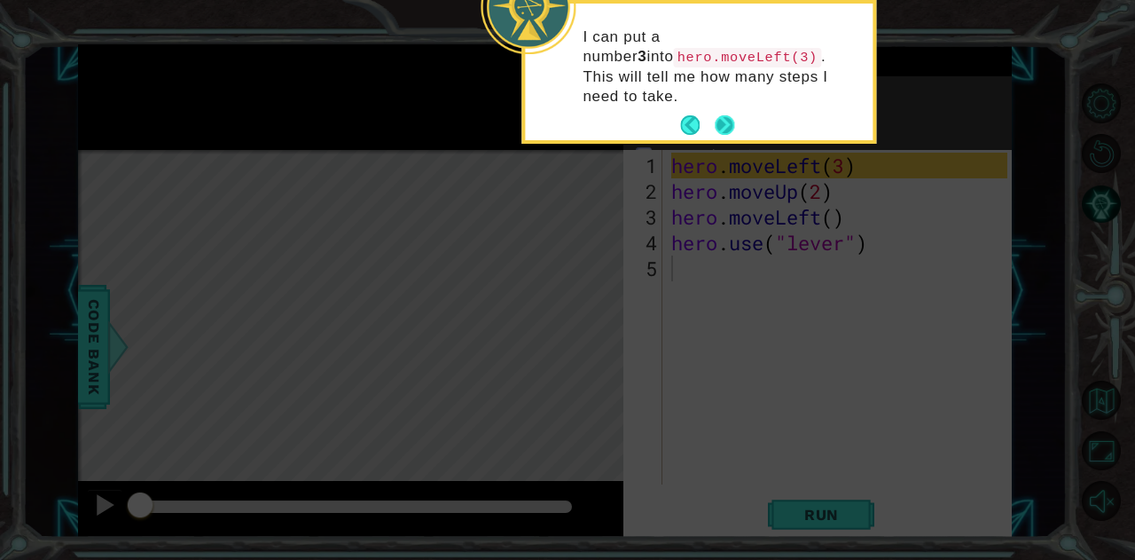
click at [727, 111] on button "Next" at bounding box center [724, 125] width 28 height 28
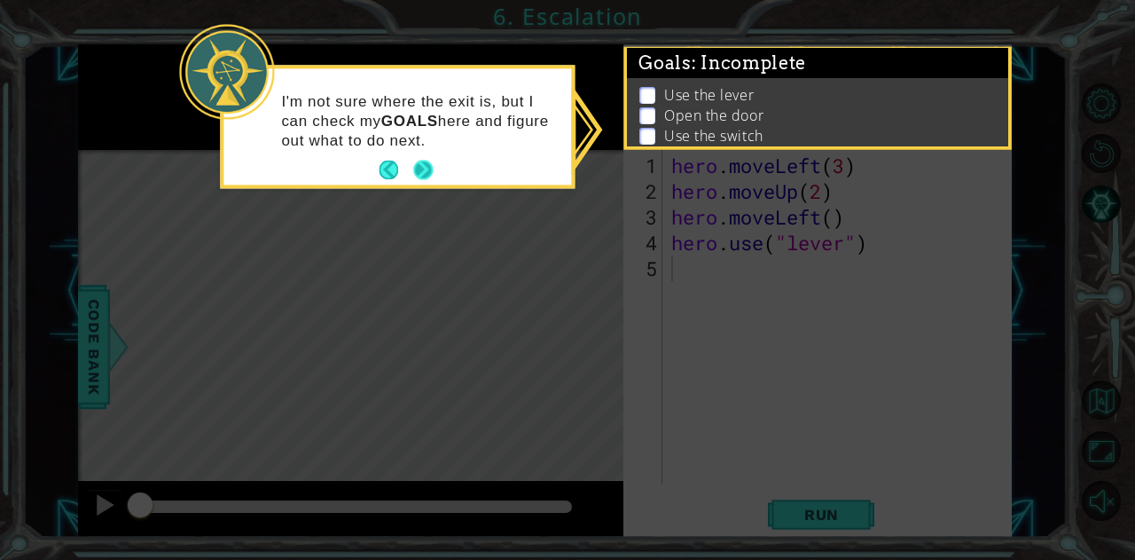
click at [431, 177] on button "Next" at bounding box center [423, 170] width 32 height 32
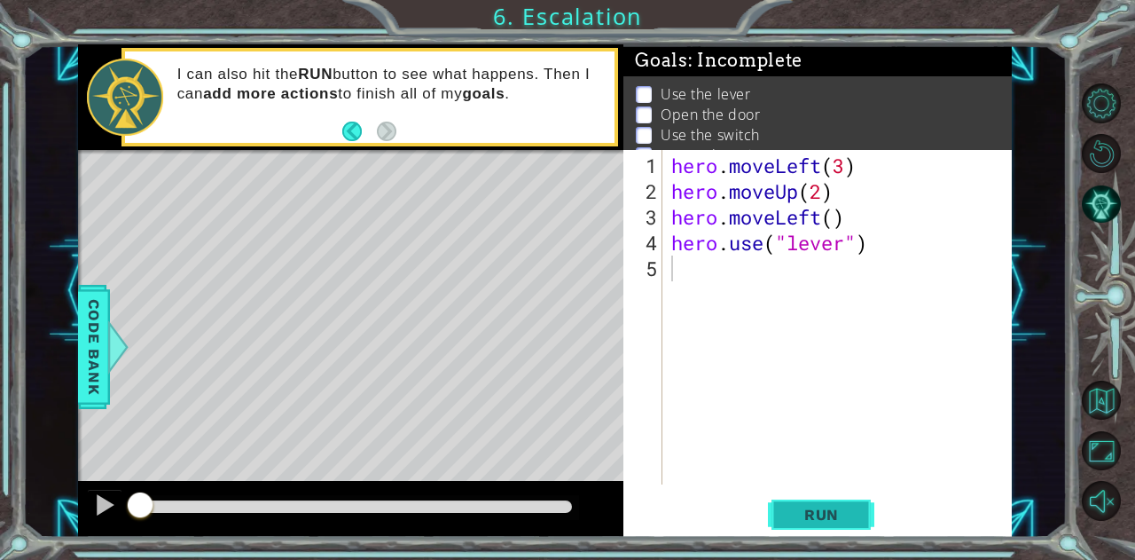
click at [825, 519] on span "Run" at bounding box center [822, 515] width 70 height 18
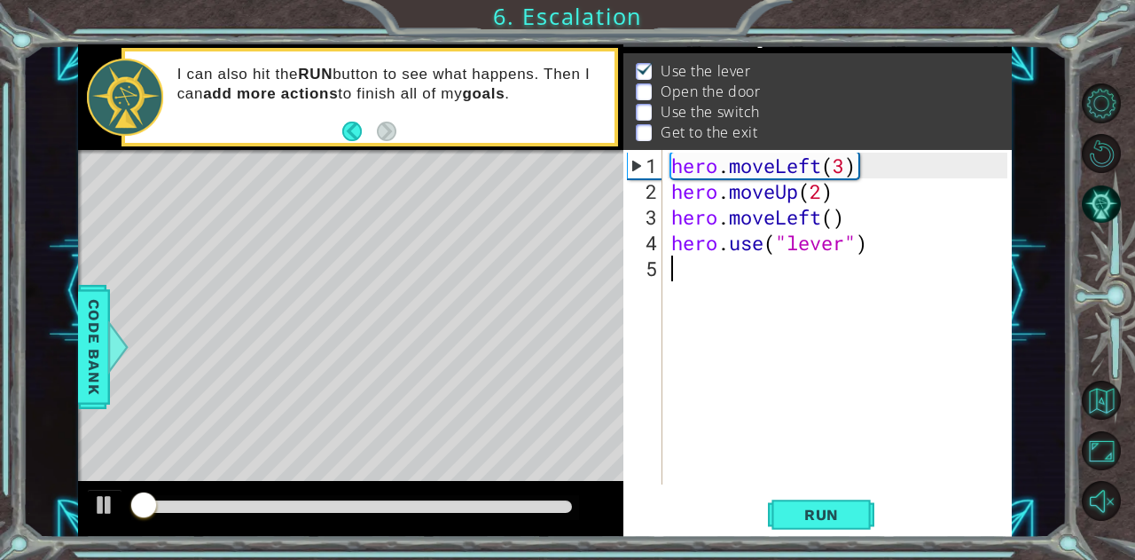
scroll to position [24, 0]
click at [720, 281] on div "hero . moveLeft ( 3 ) hero . moveUp ( 2 ) hero . moveLeft ( ) hero . use ( "lev…" at bounding box center [842, 346] width 349 height 386
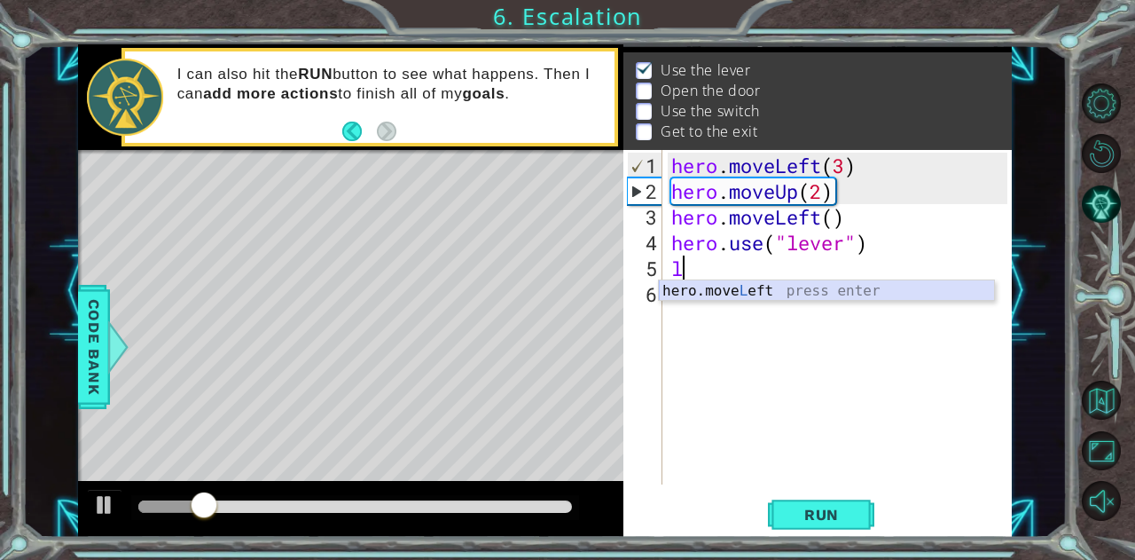
click at [754, 293] on div "hero.move L eft press enter" at bounding box center [827, 312] width 336 height 64
type textarea "hero.moveLeft(1)"
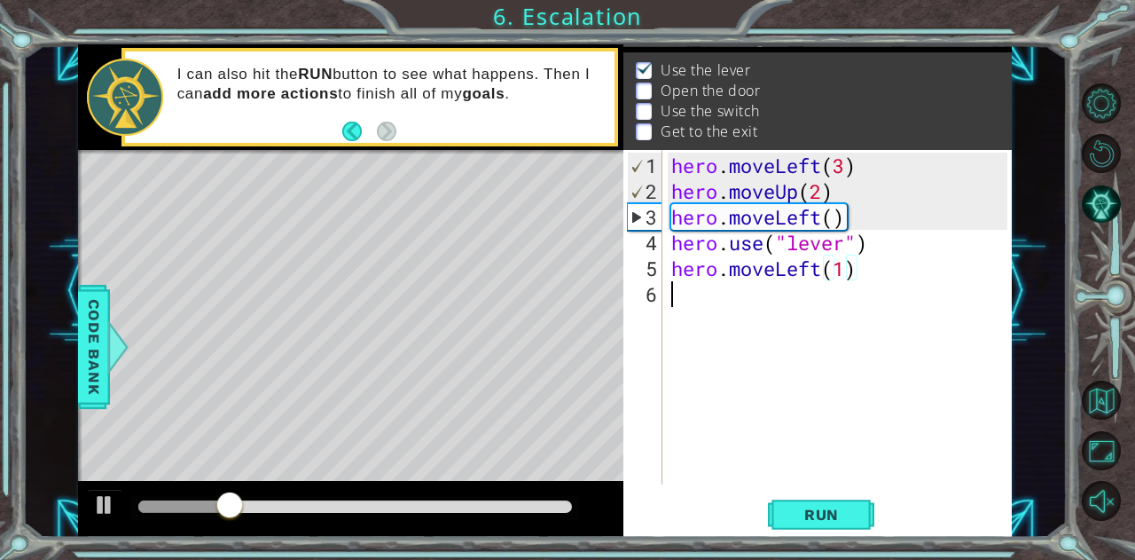
click at [724, 300] on div "hero . moveLeft ( 3 ) hero . moveUp ( 2 ) hero . moveLeft ( ) hero . use ( "lev…" at bounding box center [842, 346] width 349 height 386
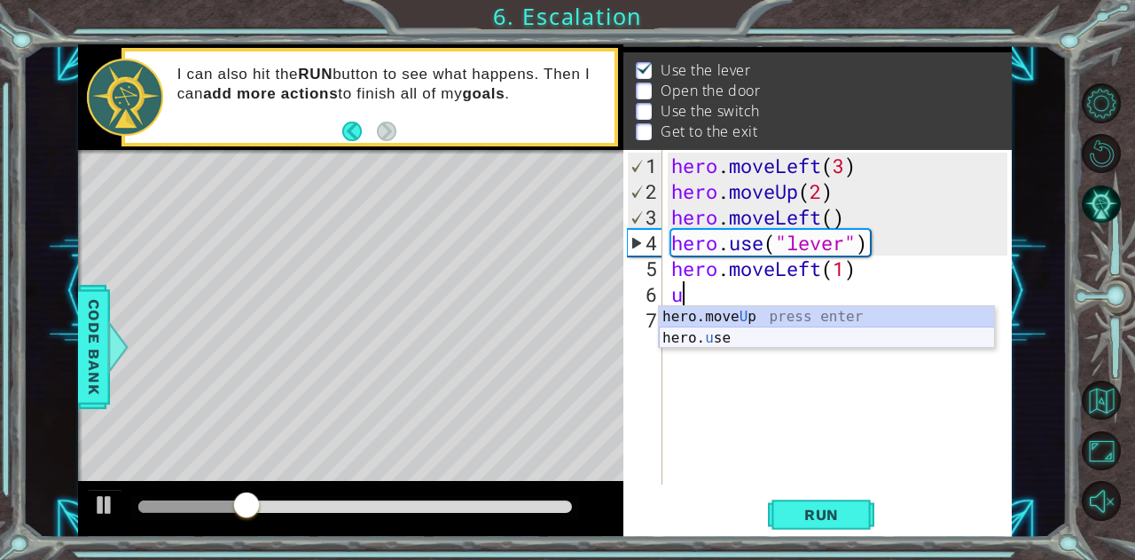
click at [724, 328] on div "hero.move U p press enter hero. u se press enter" at bounding box center [827, 348] width 336 height 85
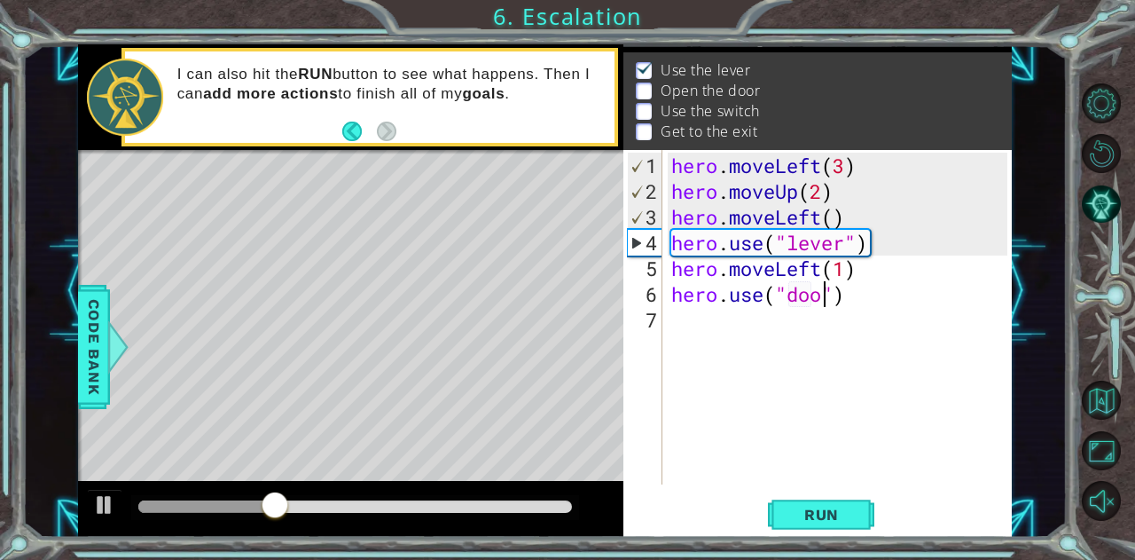
scroll to position [0, 7]
type textarea "hero.use("door")"
click at [819, 507] on span "Run" at bounding box center [822, 515] width 70 height 18
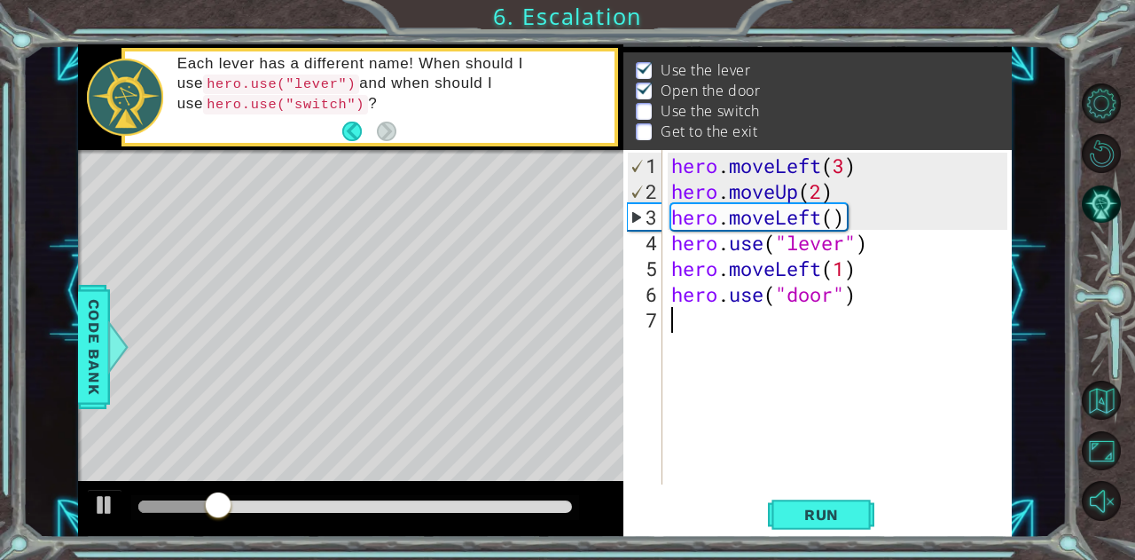
click at [679, 315] on div "hero . moveLeft ( 3 ) hero . moveUp ( 2 ) hero . moveLeft ( ) hero . use ( "lev…" at bounding box center [842, 346] width 349 height 386
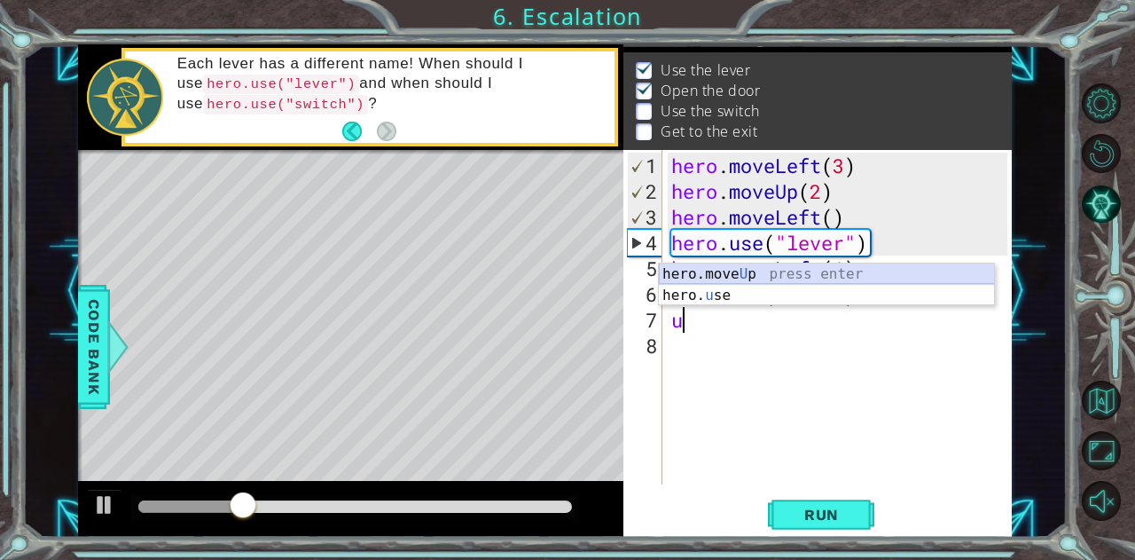
click at [722, 263] on div "hero.move U p press enter hero. u se press enter" at bounding box center [827, 305] width 336 height 85
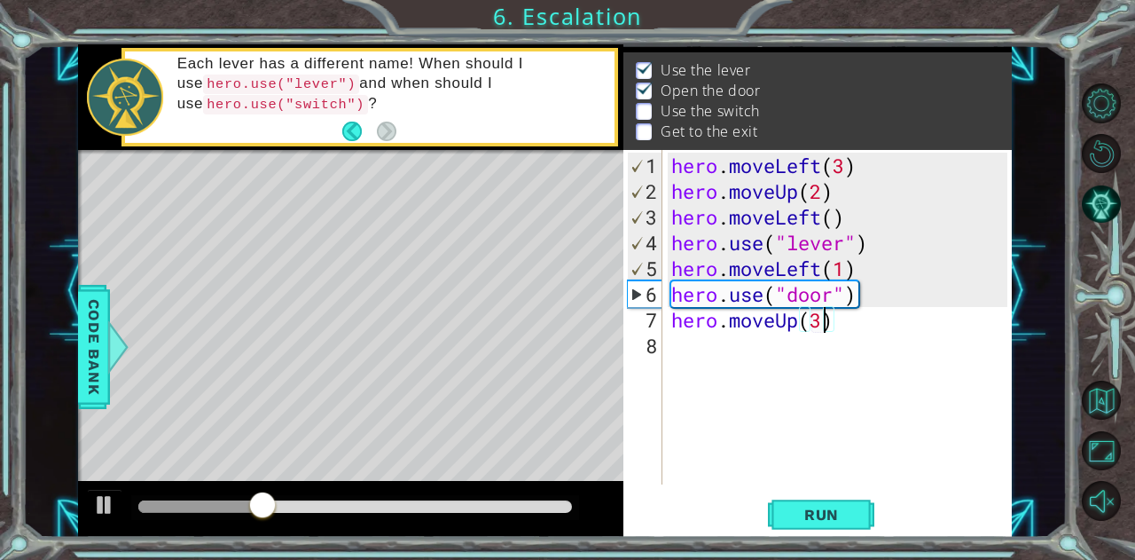
scroll to position [0, 6]
type textarea "hero.moveUp(2)"
click at [782, 349] on div "hero . moveLeft ( 3 ) hero . moveUp ( 2 ) hero . moveLeft ( ) hero . use ( "lev…" at bounding box center [842, 346] width 349 height 386
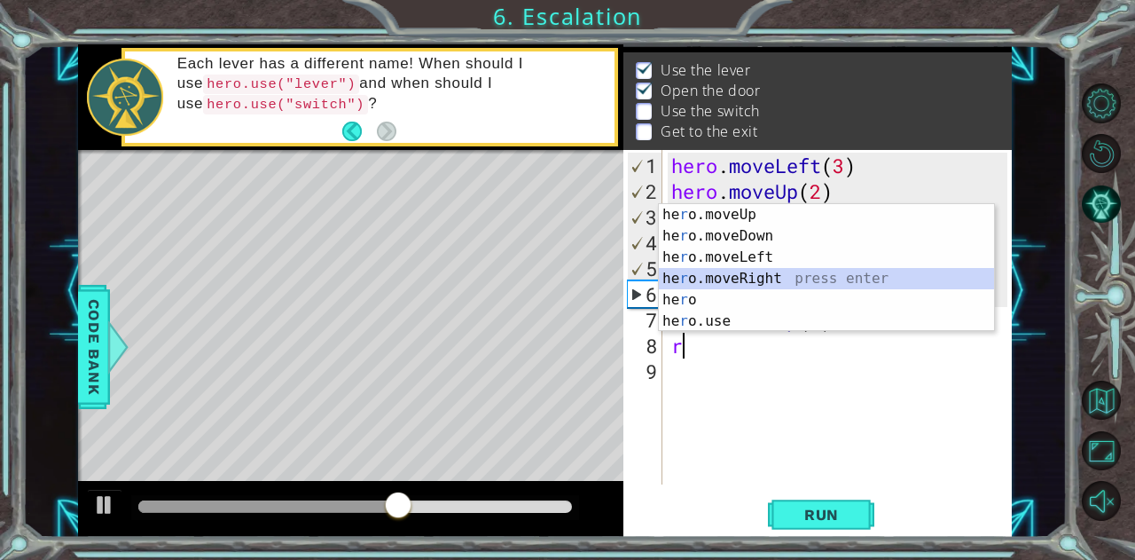
click at [737, 279] on div "he r o.moveUp press enter he r o.moveDown press enter he r o.moveLeft press ent…" at bounding box center [827, 289] width 336 height 170
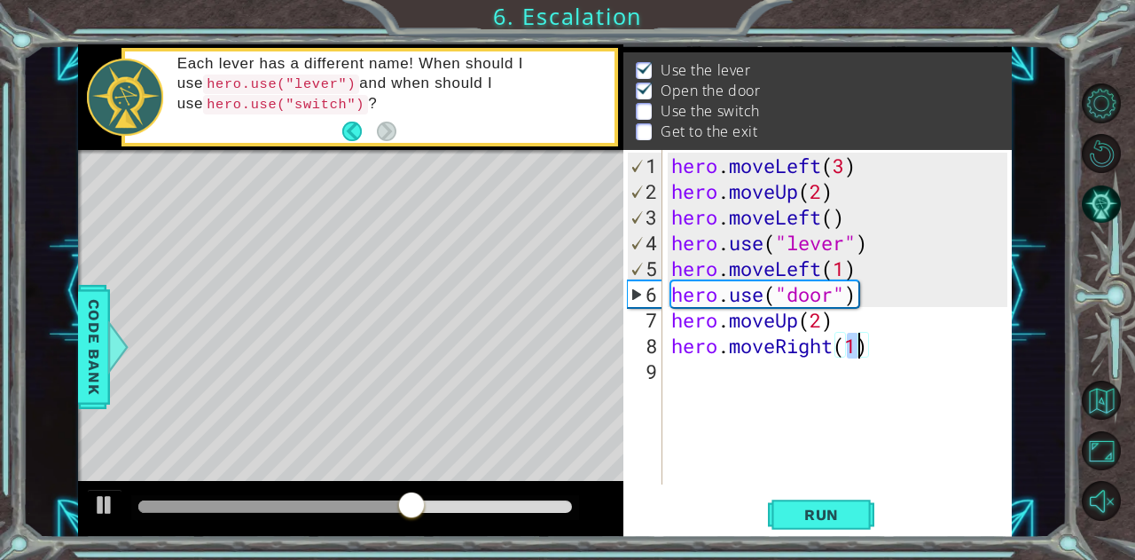
type textarea "hero.moveRight(2)"
click at [715, 373] on div "hero . moveLeft ( 3 ) hero . moveUp ( 2 ) hero . moveLeft ( ) hero . use ( "lev…" at bounding box center [842, 346] width 349 height 386
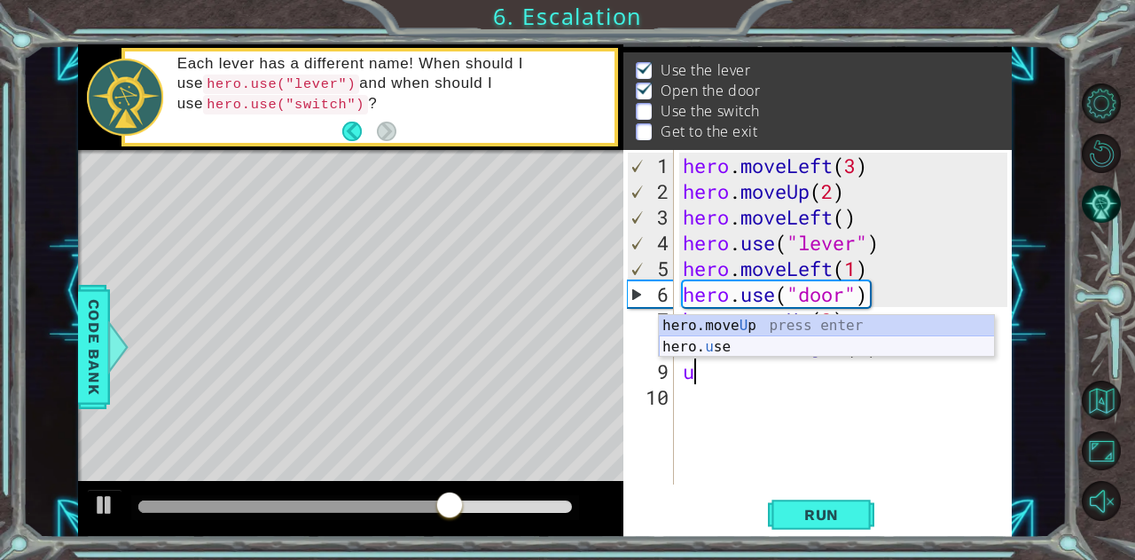
click at [726, 342] on div "hero.move U p press enter hero. u se press enter" at bounding box center [827, 357] width 336 height 85
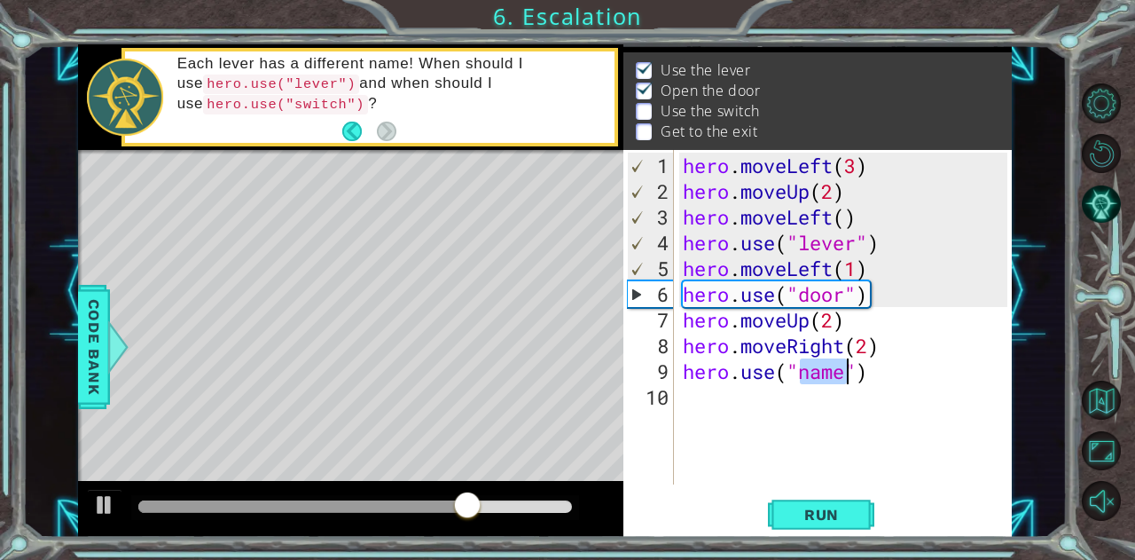
scroll to position [0, 5]
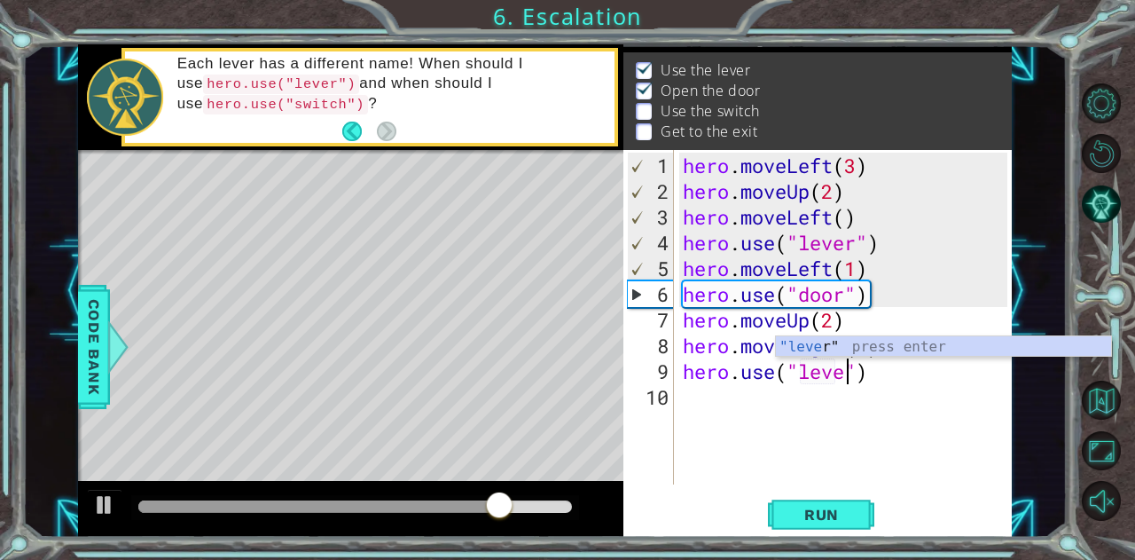
type textarea "hero.use("lever")"
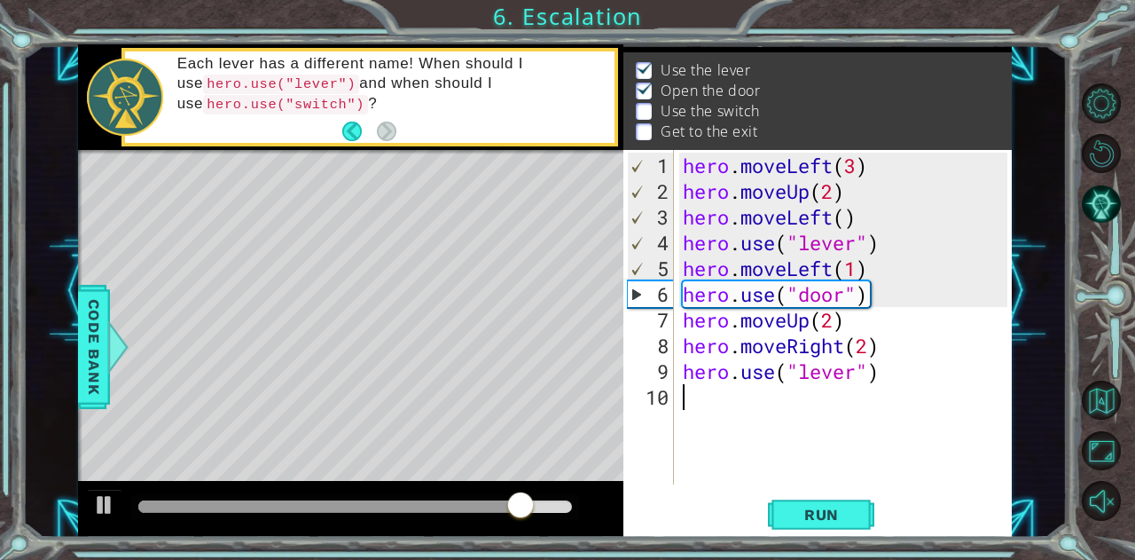
click at [776, 402] on div "hero . moveLeft ( 3 ) hero . moveUp ( 2 ) hero . moveLeft ( ) hero . use ( "lev…" at bounding box center [848, 346] width 338 height 386
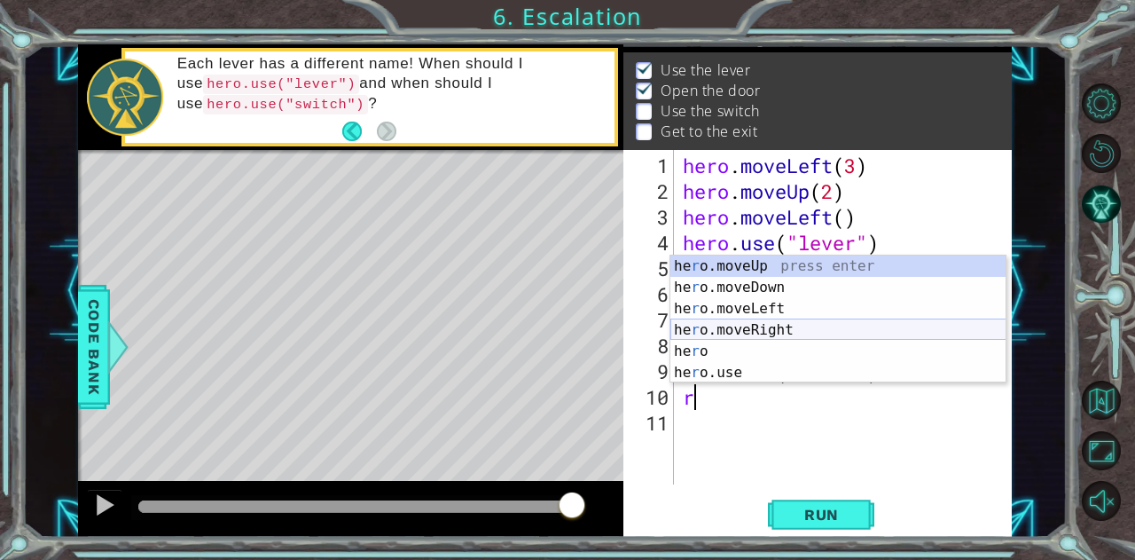
click at [746, 331] on div "he r o.moveUp press enter he r o.moveDown press enter he r o.moveLeft press ent…" at bounding box center [839, 340] width 336 height 170
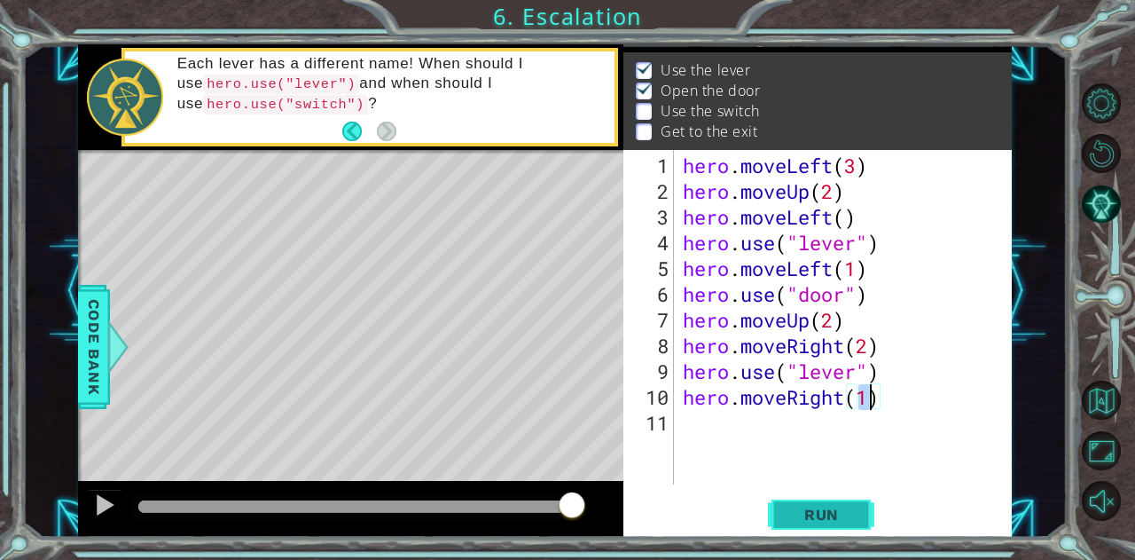
type textarea "hero.moveRight(1)"
click at [843, 517] on span "Run" at bounding box center [822, 515] width 70 height 18
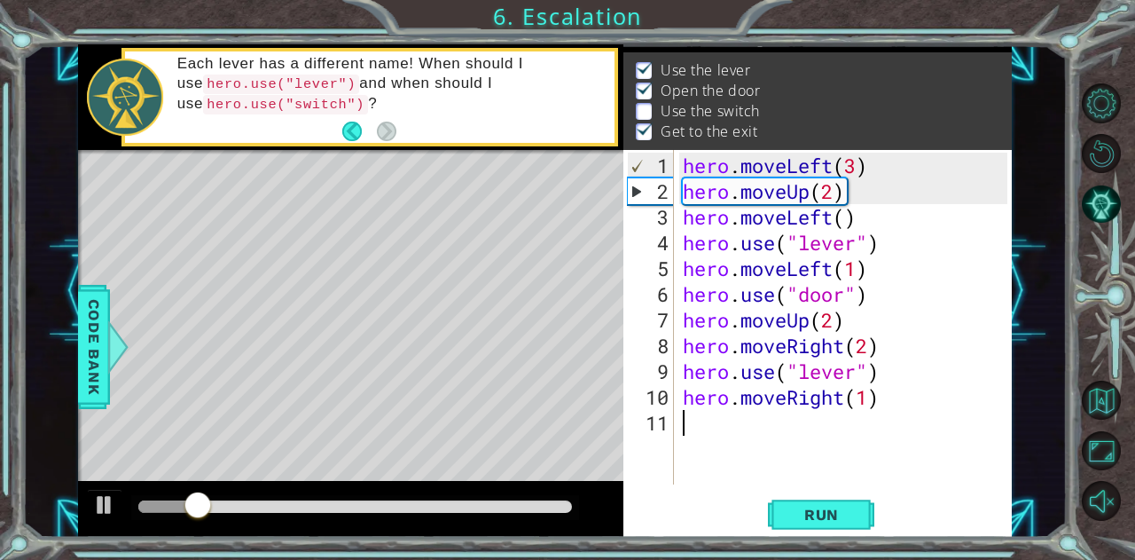
drag, startPoint x: 797, startPoint y: 411, endPoint x: 794, endPoint y: 425, distance: 14.4
click at [795, 415] on div "hero . moveLeft ( 3 ) hero . moveUp ( 2 ) hero . moveLeft ( ) hero . use ( "lev…" at bounding box center [848, 346] width 338 height 386
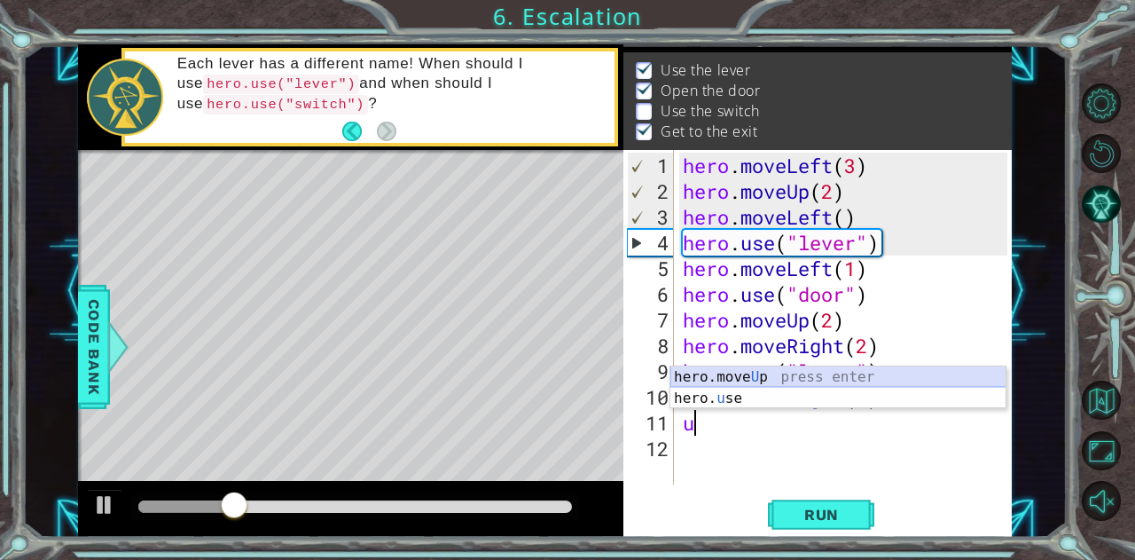
click at [723, 375] on div "hero.move U p press enter hero. u se press enter" at bounding box center [839, 408] width 336 height 85
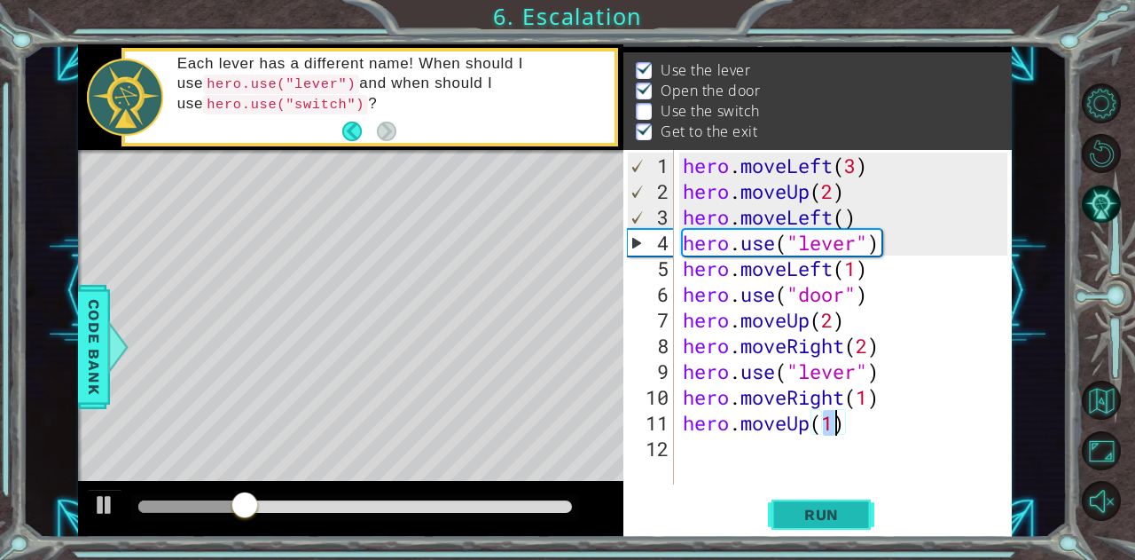
click at [805, 522] on span "Run" at bounding box center [822, 515] width 70 height 18
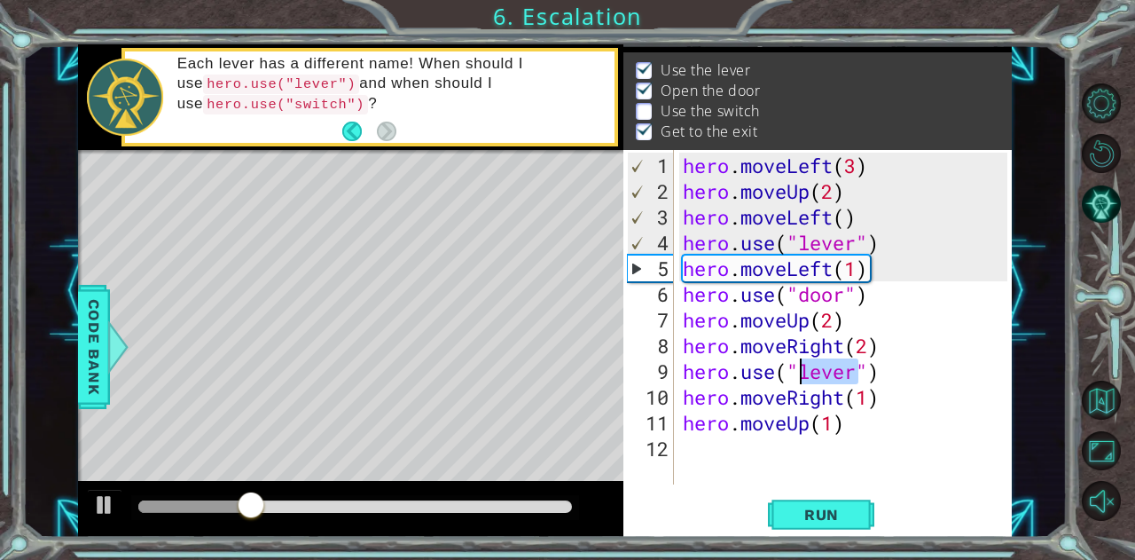
drag, startPoint x: 854, startPoint y: 372, endPoint x: 804, endPoint y: 377, distance: 50.8
click at [804, 377] on div "hero . moveLeft ( 3 ) hero . moveUp ( 2 ) hero . moveLeft ( ) hero . use ( "lev…" at bounding box center [848, 346] width 338 height 386
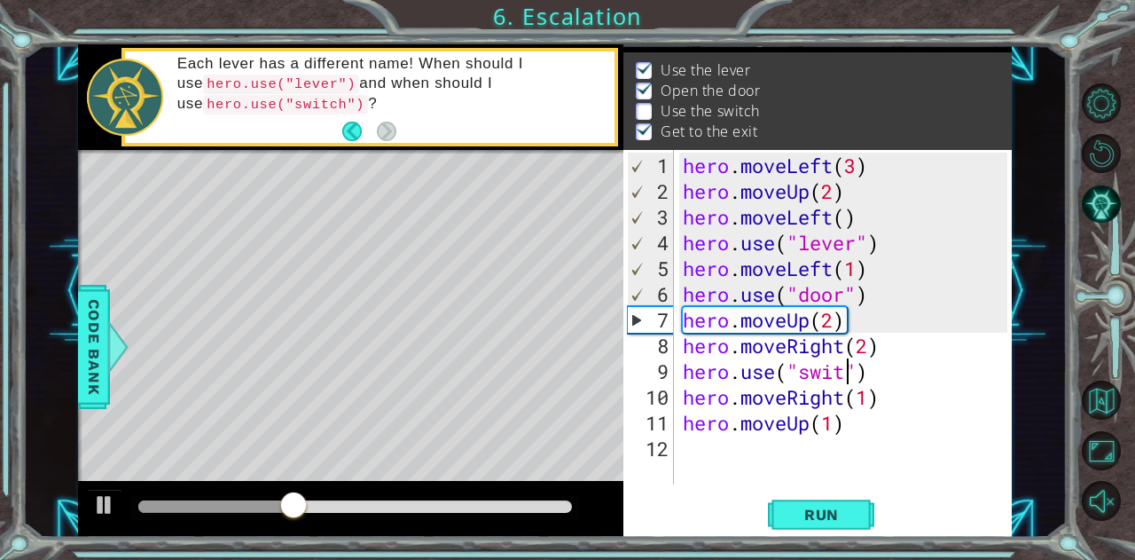
scroll to position [0, 8]
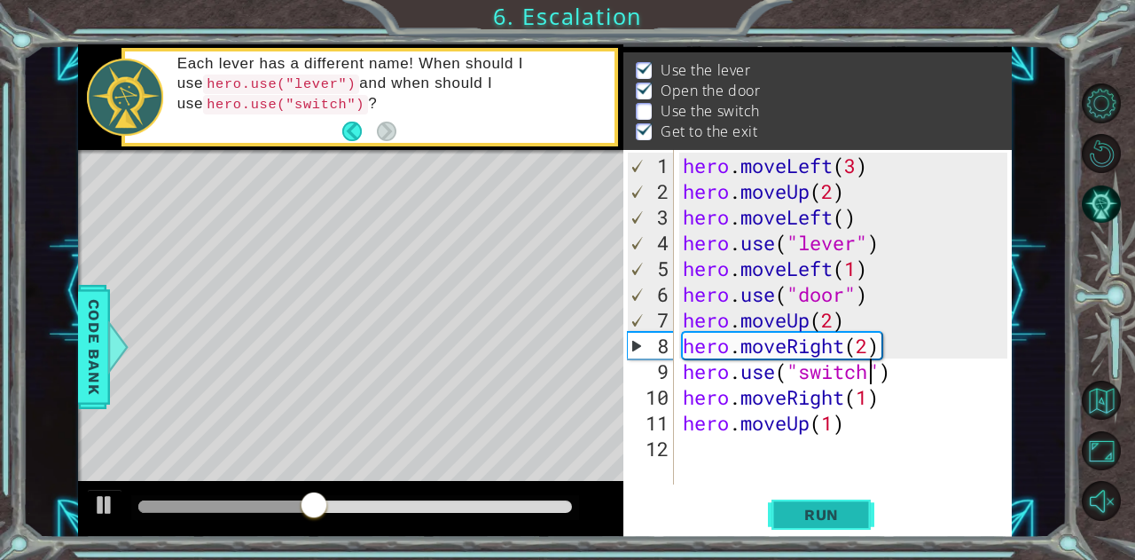
type textarea "hero.use("switch")"
click at [848, 518] on span "Run" at bounding box center [822, 515] width 70 height 18
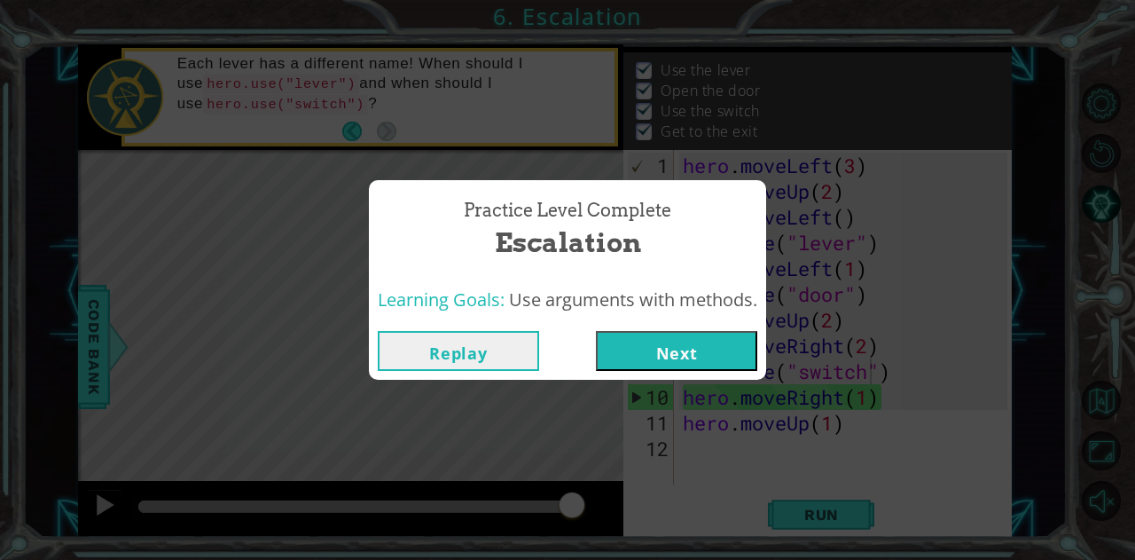
click at [674, 345] on button "Next" at bounding box center [676, 351] width 161 height 40
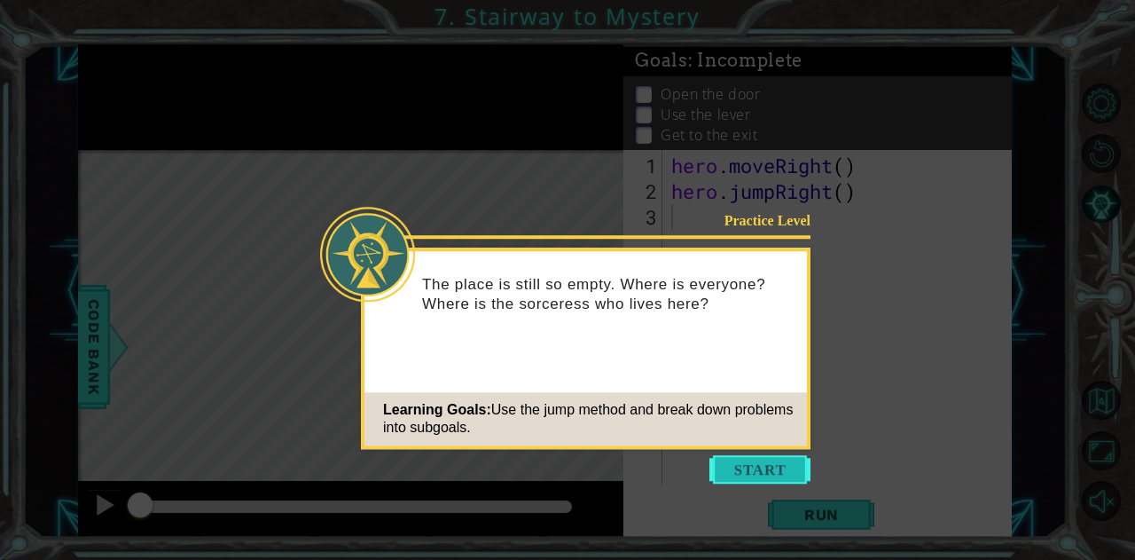
click at [778, 466] on button "Start" at bounding box center [760, 469] width 101 height 28
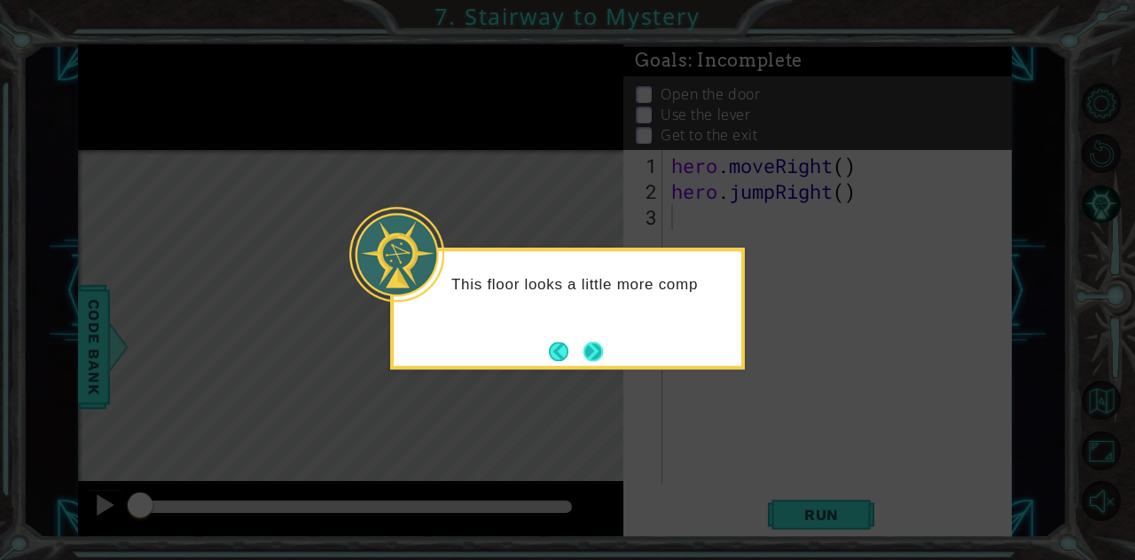
click at [594, 345] on button "Next" at bounding box center [594, 352] width 24 height 24
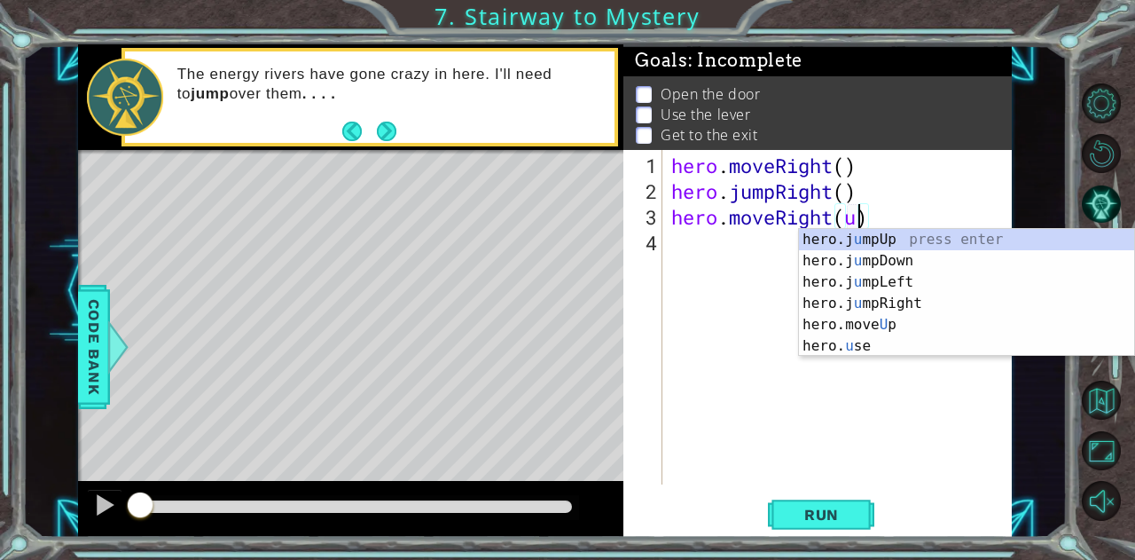
scroll to position [0, 9]
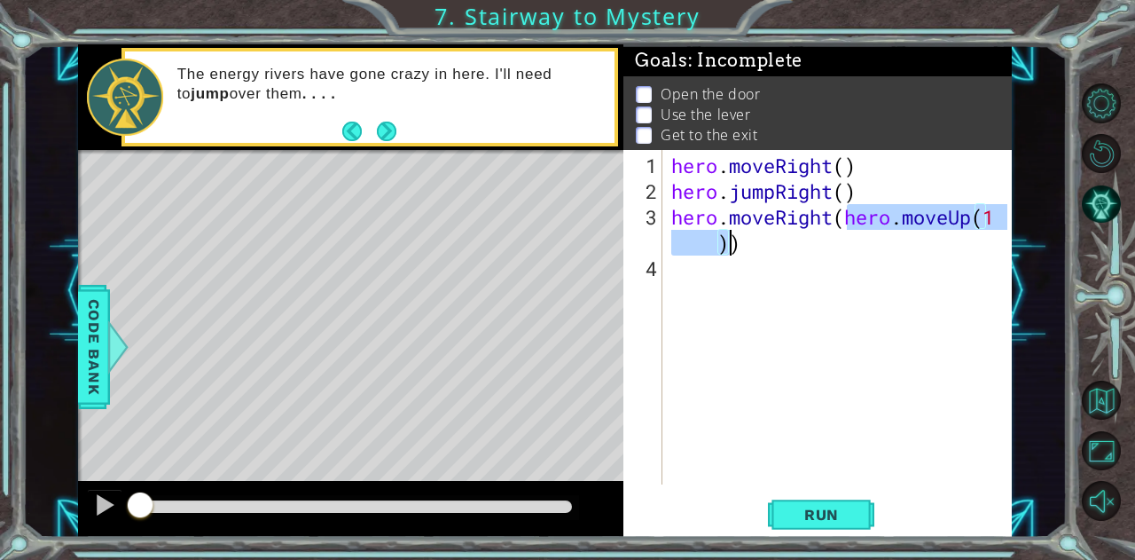
drag, startPoint x: 846, startPoint y: 222, endPoint x: 727, endPoint y: 244, distance: 120.9
click at [727, 244] on div "hero . moveRight ( ) hero . jumpRight ( ) hero . moveRight ( hero . moveUp ( 1 …" at bounding box center [842, 346] width 349 height 386
type textarea "hero.moveRight()"
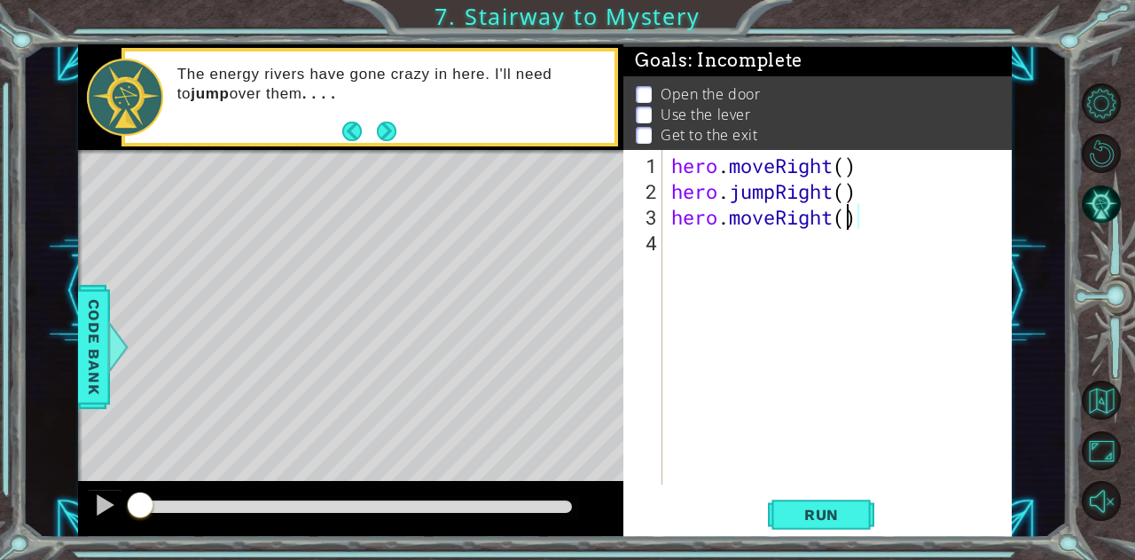
scroll to position [0, 7]
click at [725, 249] on div "hero . moveRight ( ) hero . jumpRight ( ) hero . moveRight ( )" at bounding box center [842, 346] width 349 height 386
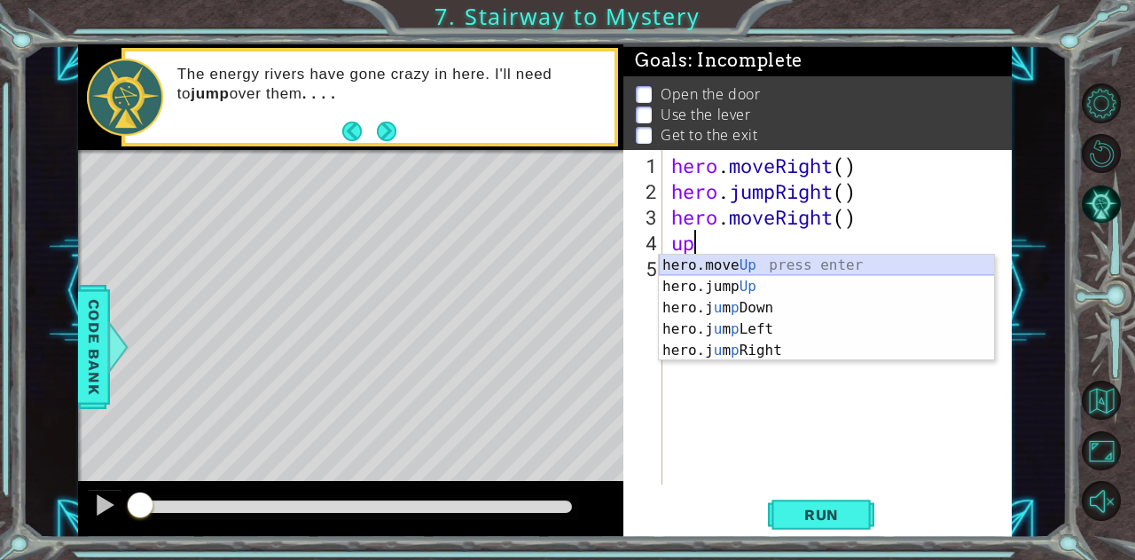
click at [720, 257] on div "hero.move Up press enter hero.jump Up press enter hero.j u m p Down press enter…" at bounding box center [827, 329] width 336 height 149
type textarea "hero.moveUp(1)"
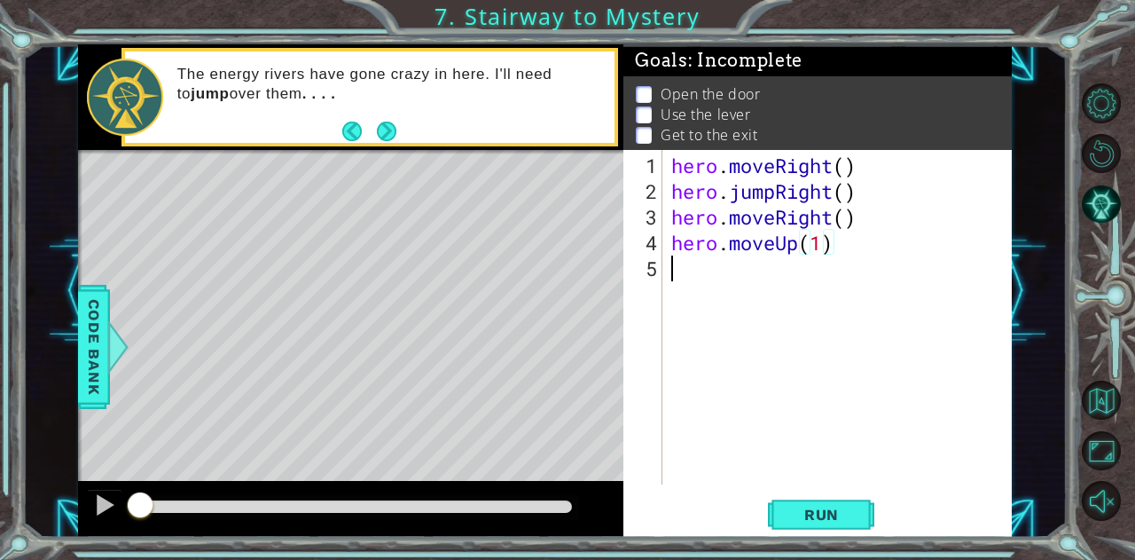
click at [793, 288] on div "hero . moveRight ( ) hero . jumpRight ( ) hero . moveRight ( ) hero . moveUp ( …" at bounding box center [842, 346] width 349 height 386
type textarea "hero.use("door")"
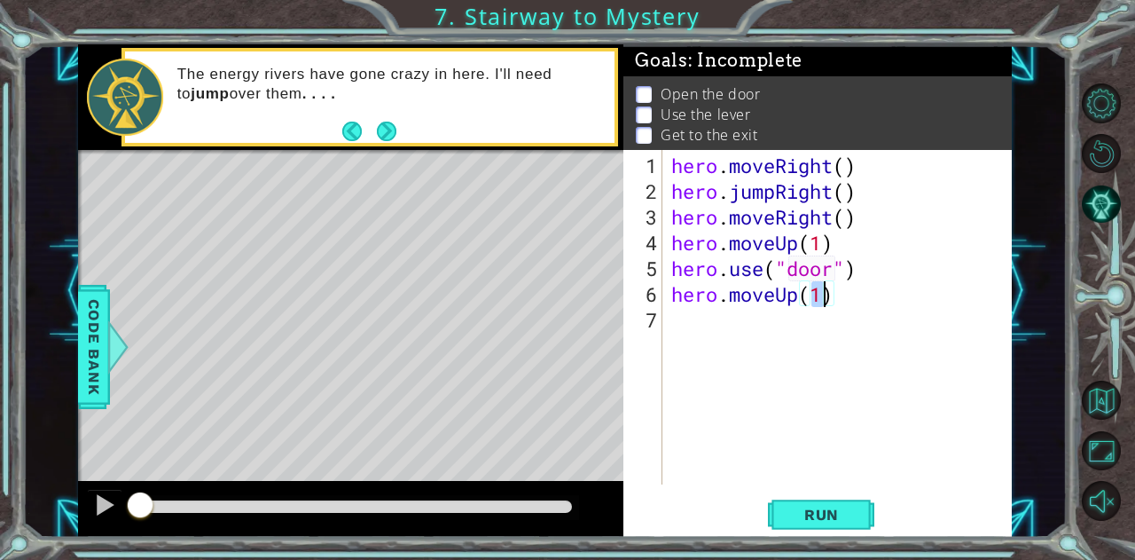
type textarea "hero.moveUp(2)"
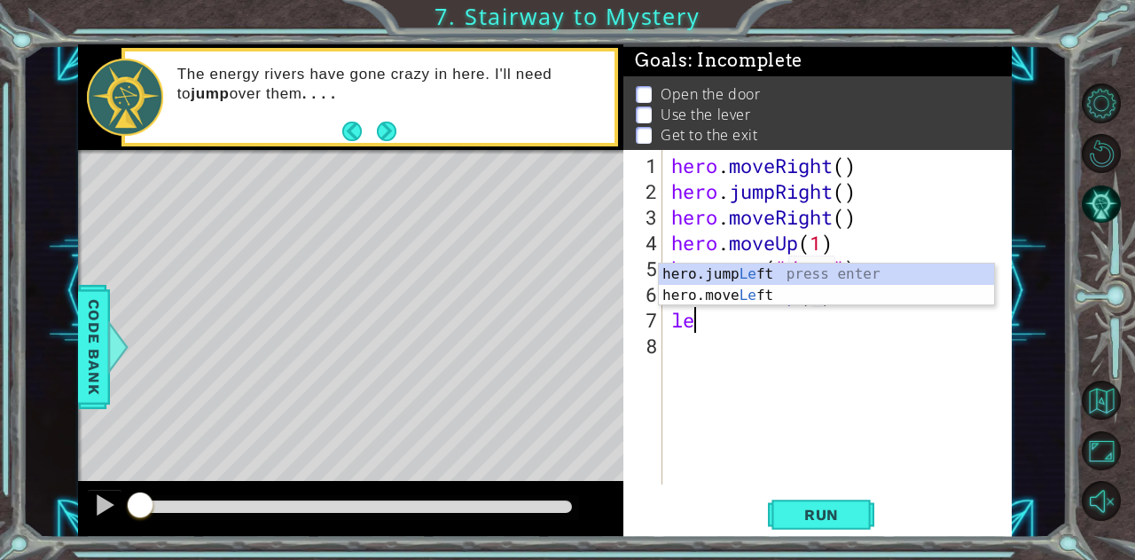
type textarea "left"
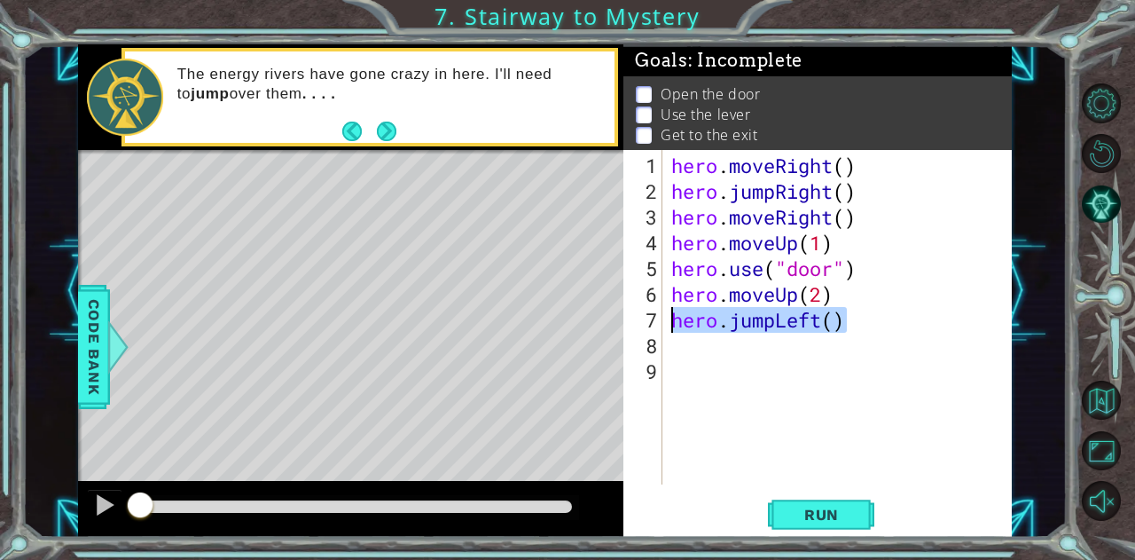
drag, startPoint x: 843, startPoint y: 319, endPoint x: 662, endPoint y: 324, distance: 181.0
click at [662, 324] on div "1 2 3 4 5 6 7 8 9 hero . moveRight ( ) hero . jumpRight ( ) hero . moveRight ( …" at bounding box center [816, 317] width 384 height 334
type textarea "hero.jumpLeft()"
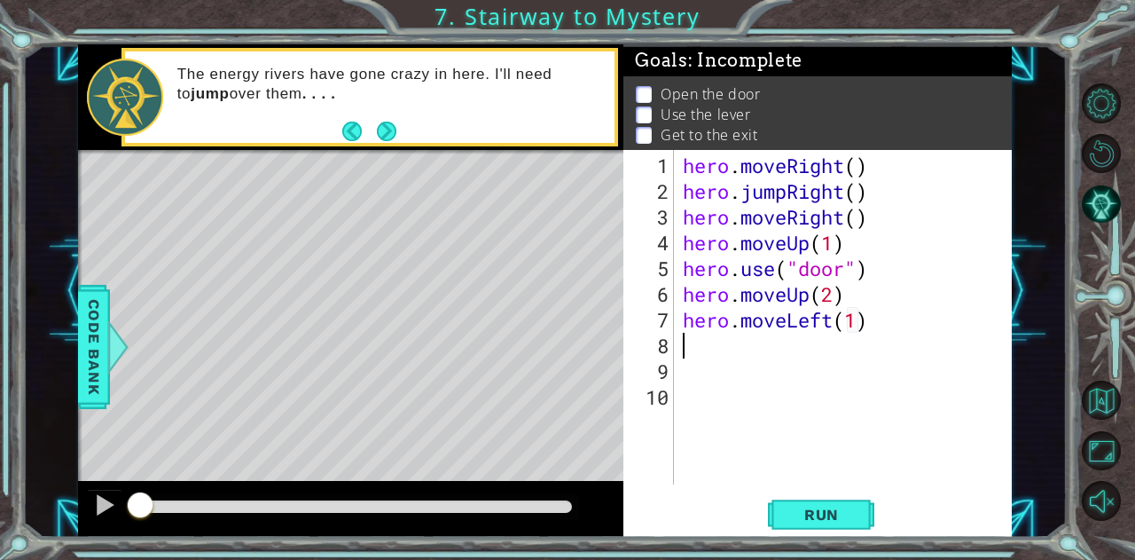
scroll to position [0, 7]
type textarea "hero.use("lever")"
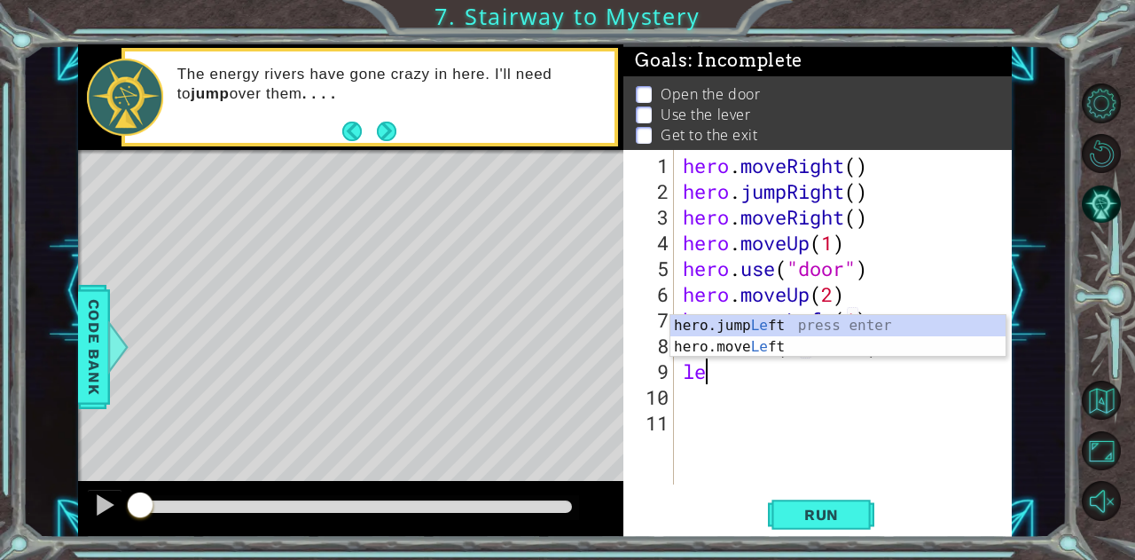
scroll to position [0, 1]
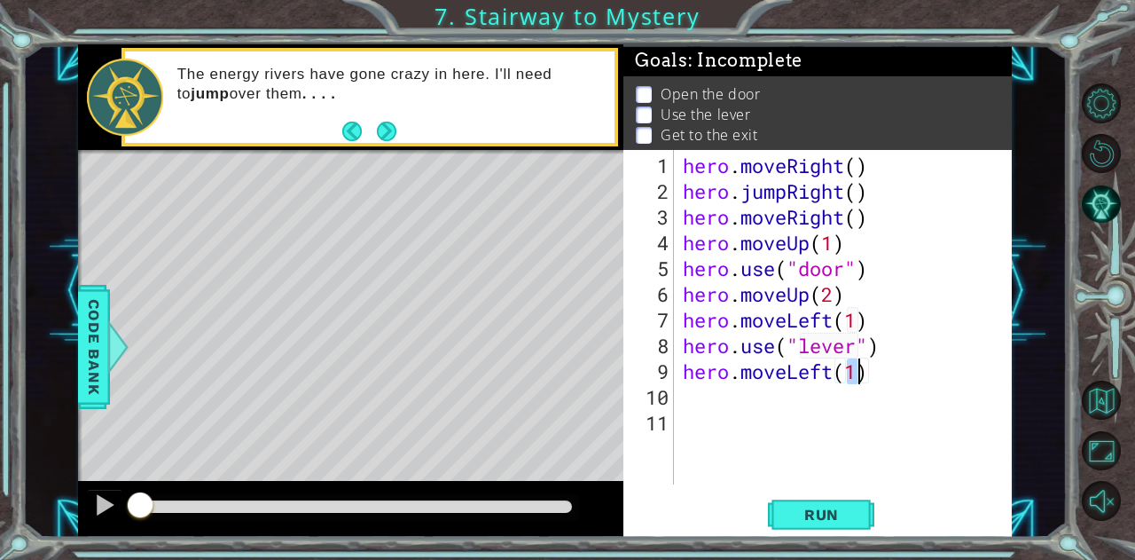
type textarea "hero.moveLeft(2)"
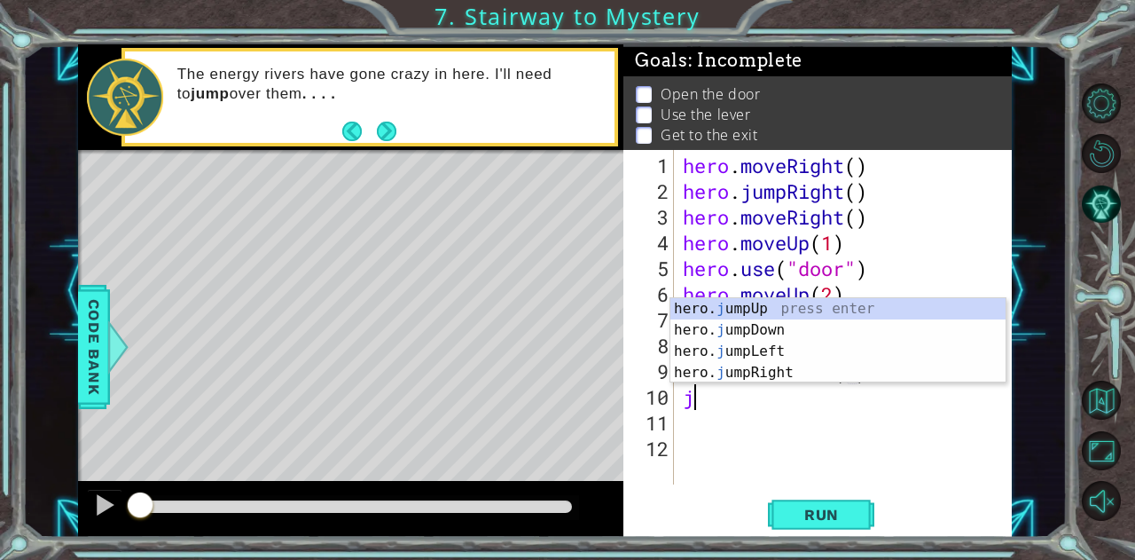
type textarea "ju"
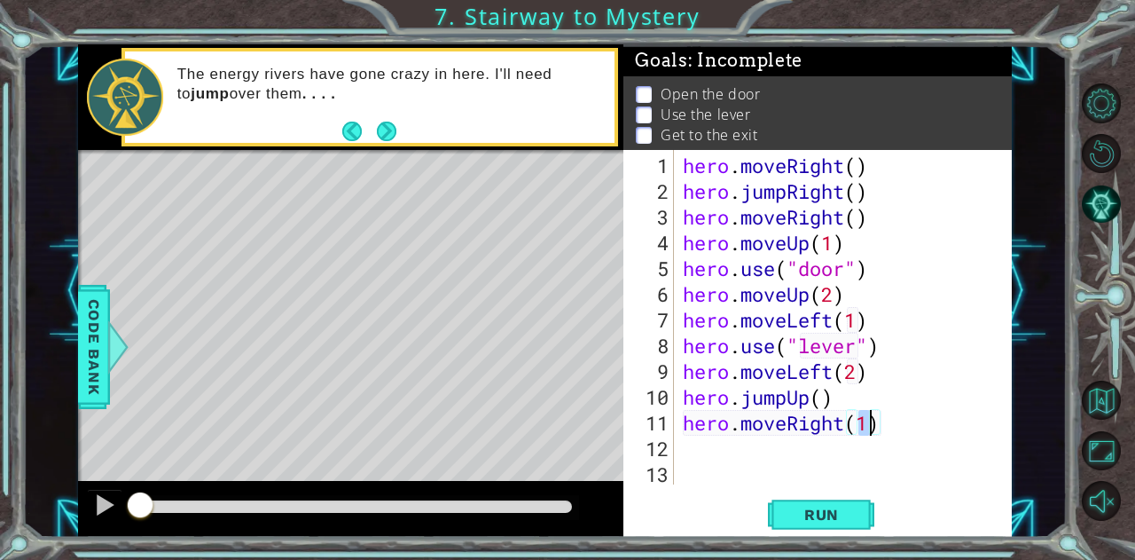
type textarea "hero.moveRight(2)"
drag, startPoint x: 819, startPoint y: 520, endPoint x: 818, endPoint y: 510, distance: 9.8
click at [820, 520] on span "Run" at bounding box center [822, 515] width 70 height 18
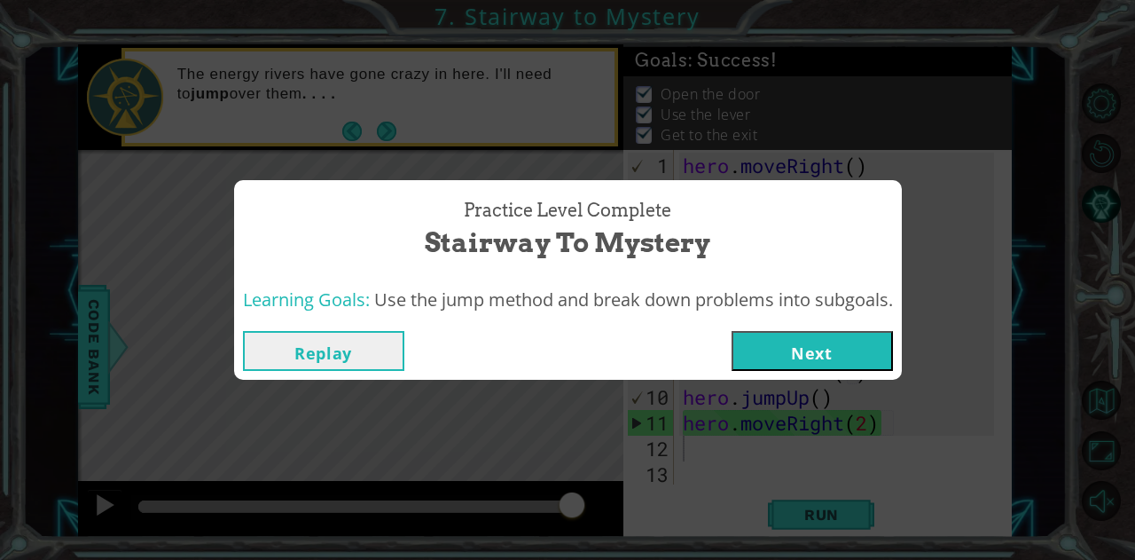
click at [837, 368] on button "Next" at bounding box center [812, 351] width 161 height 40
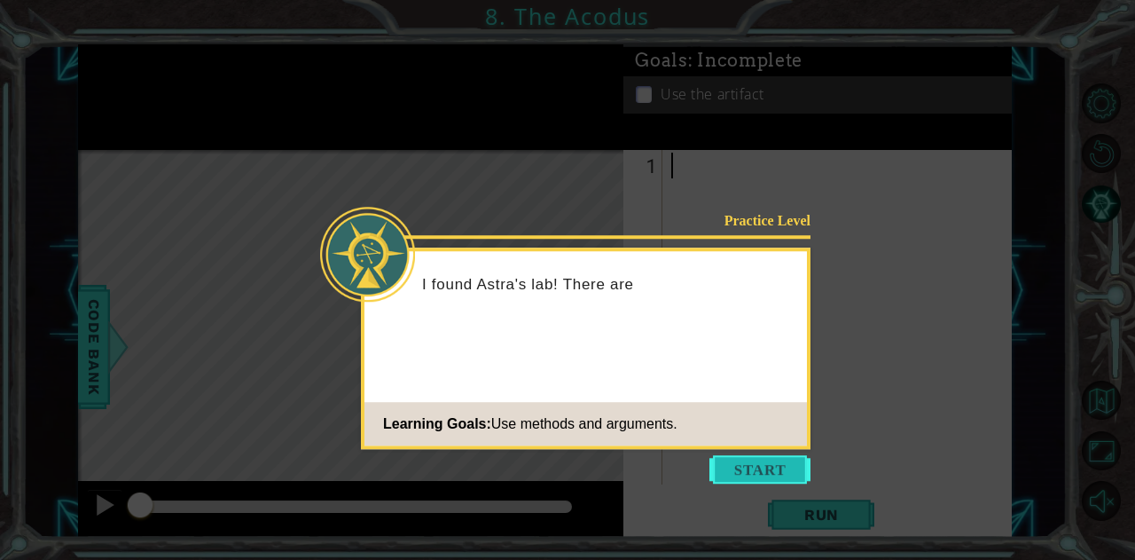
click at [767, 459] on button "Start" at bounding box center [760, 469] width 101 height 28
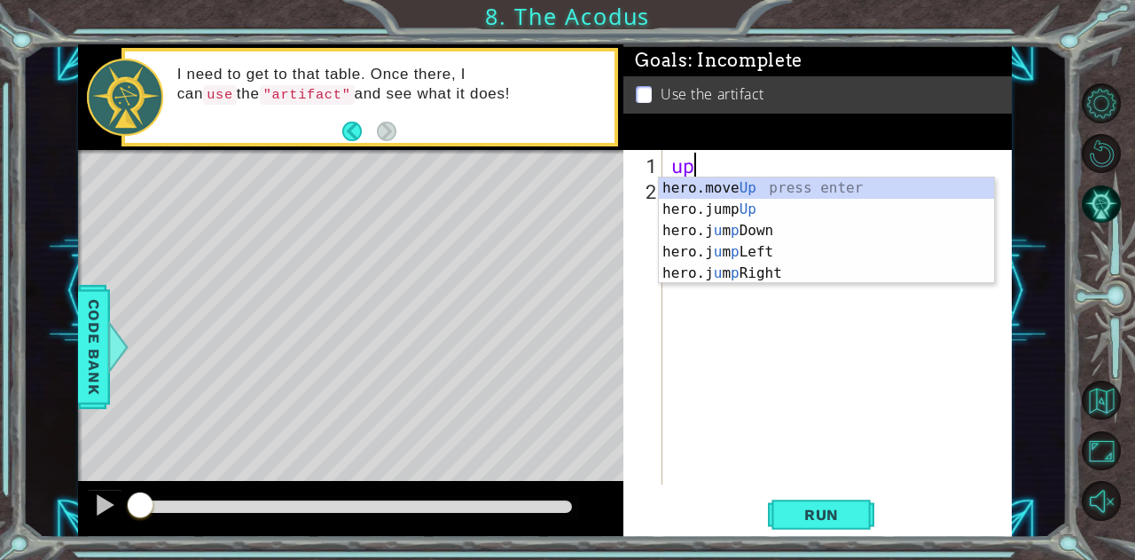
type textarea "hero.moveUp(2)"
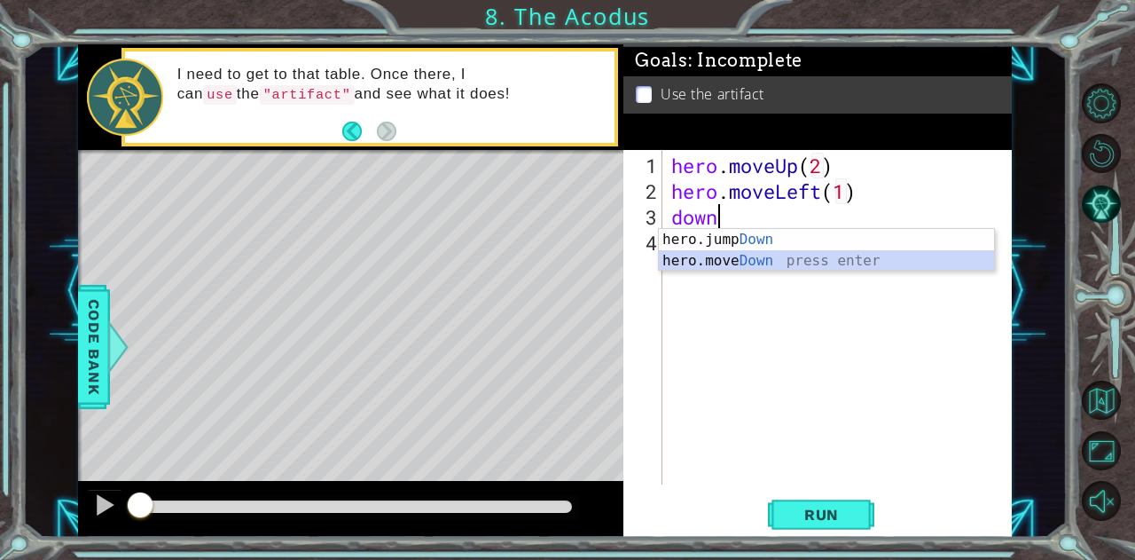
scroll to position [0, 1]
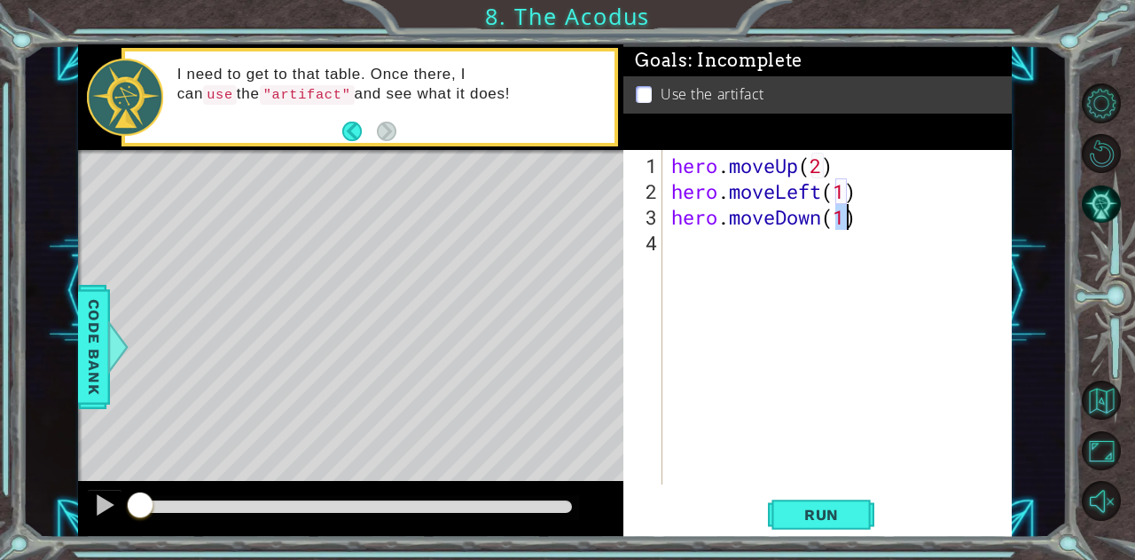
type textarea "hero.moveDown(2)"
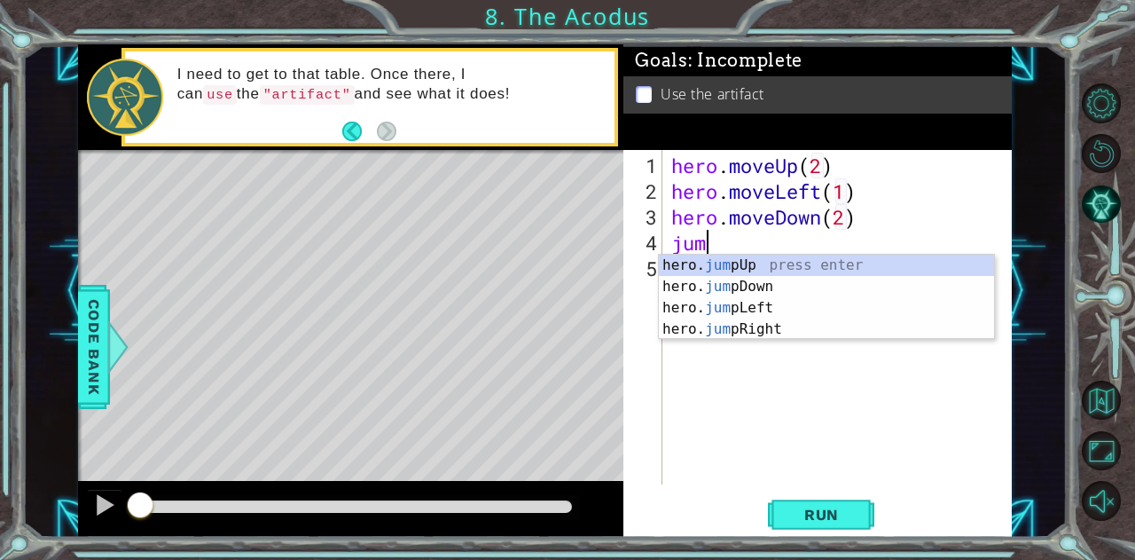
scroll to position [0, 0]
type textarea "jump"
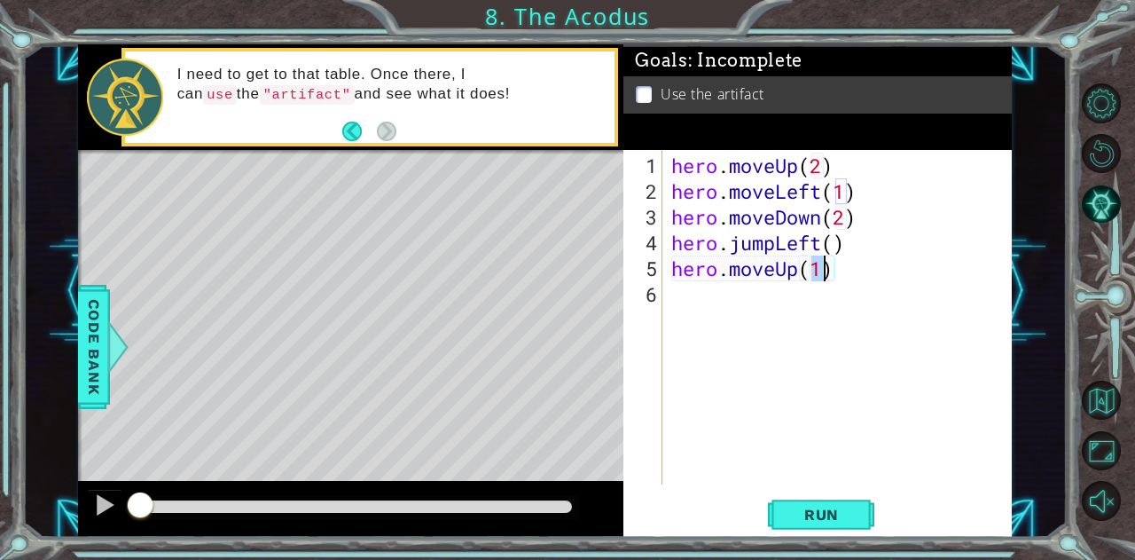
type textarea "hero.moveUp(2)"
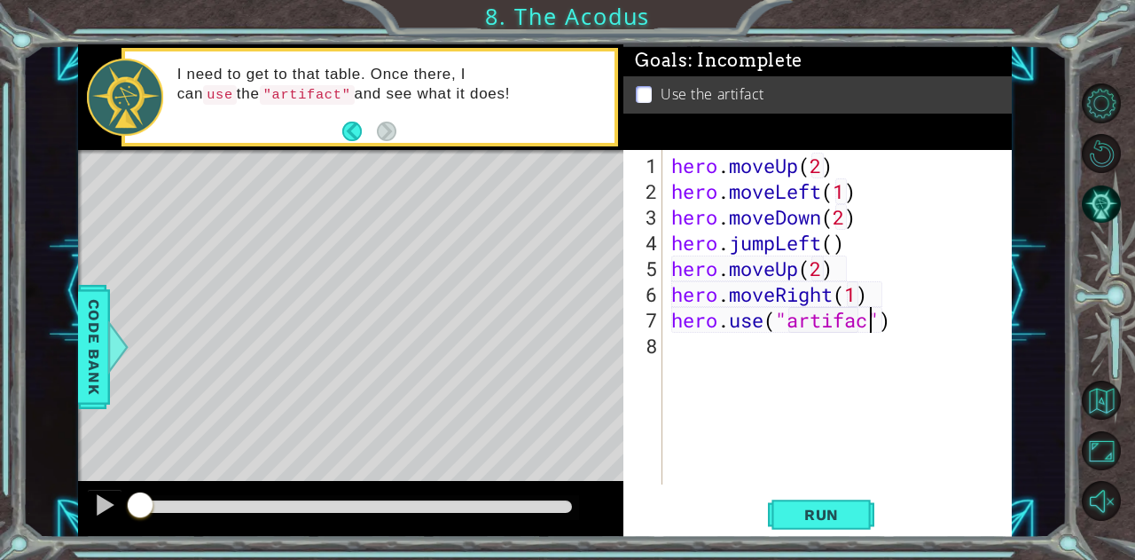
scroll to position [0, 9]
type textarea "hero.use("artifact")"
click at [830, 518] on span "Run" at bounding box center [822, 515] width 70 height 18
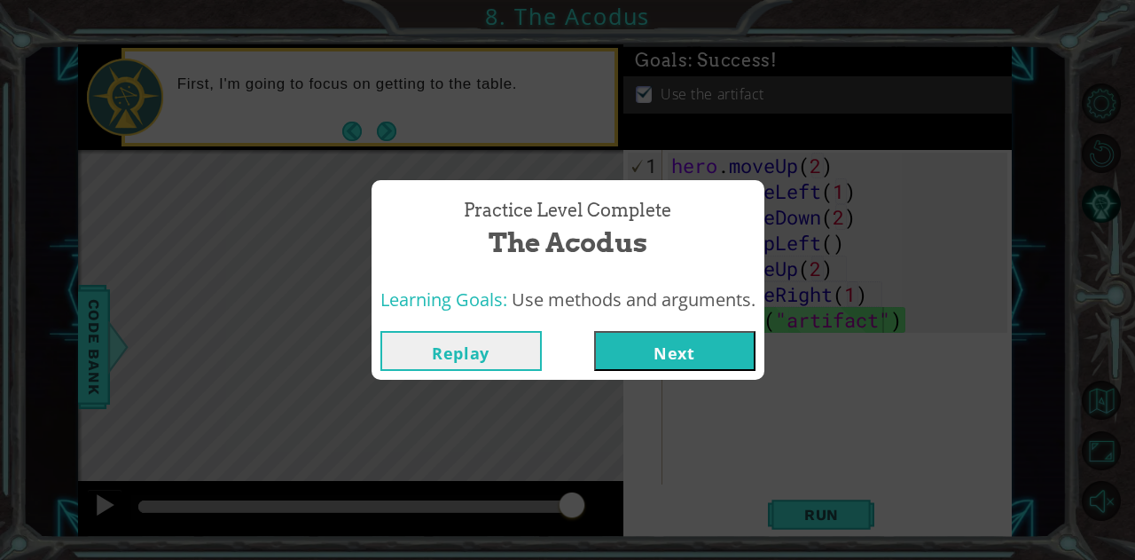
click at [637, 357] on button "Next" at bounding box center [674, 351] width 161 height 40
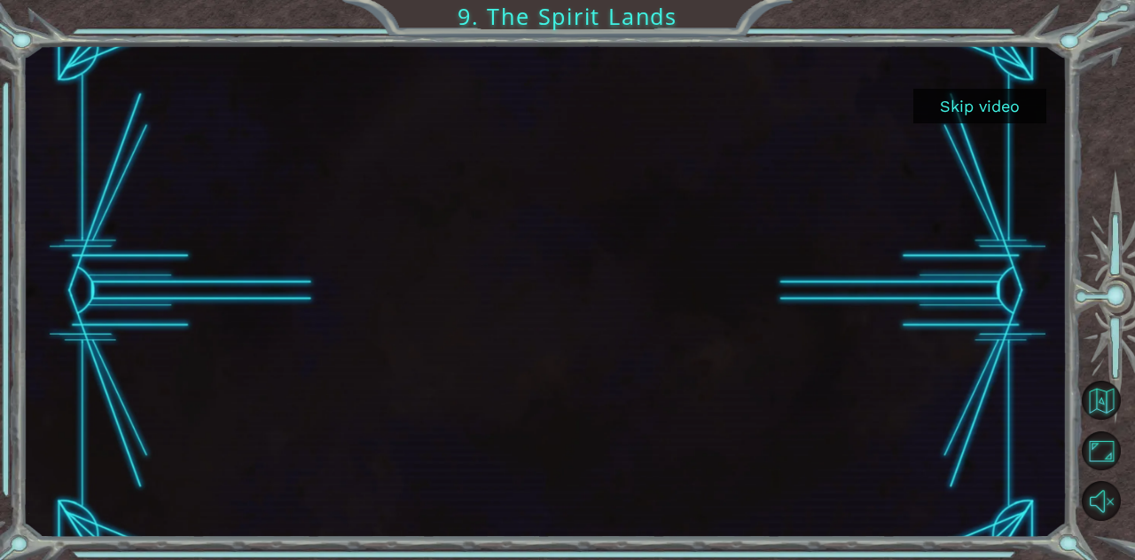
drag, startPoint x: 621, startPoint y: 309, endPoint x: 698, endPoint y: 184, distance: 147.0
click at [688, 279] on div at bounding box center [545, 290] width 876 height 492
drag, startPoint x: 463, startPoint y: 13, endPoint x: 682, endPoint y: 81, distance: 229.2
click at [619, 55] on div "Skip video 9. The Spirit Lands" at bounding box center [567, 280] width 1135 height 560
click at [1021, 98] on button "Skip video" at bounding box center [980, 106] width 133 height 35
